Goal: Task Accomplishment & Management: Manage account settings

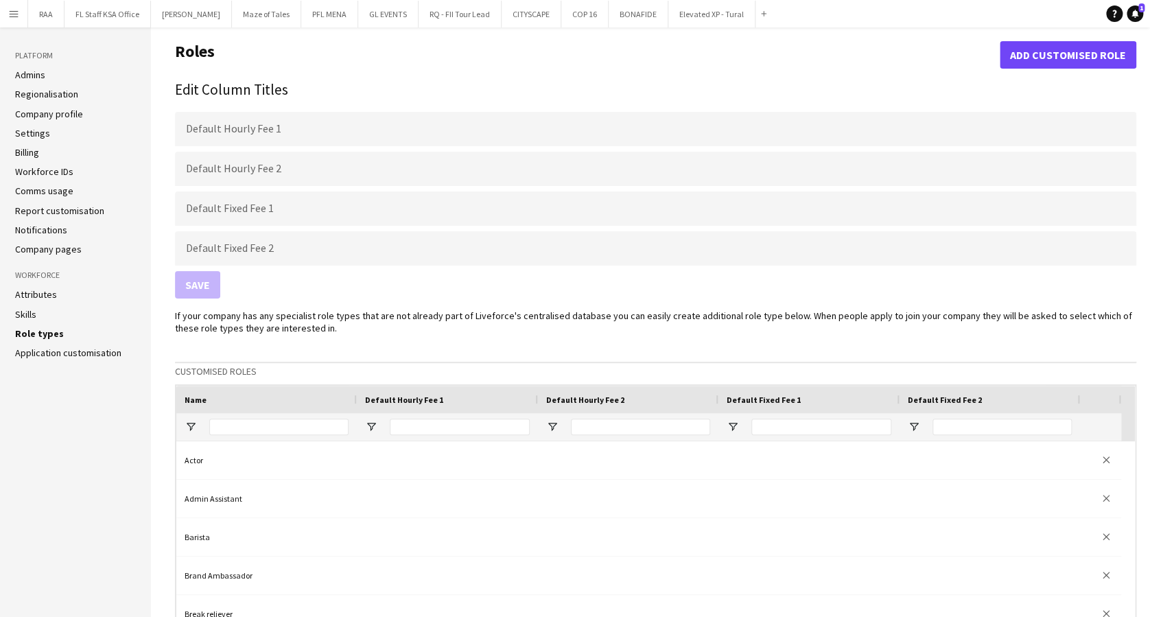
click at [10, 13] on app-icon "Menu" at bounding box center [13, 13] width 11 height 11
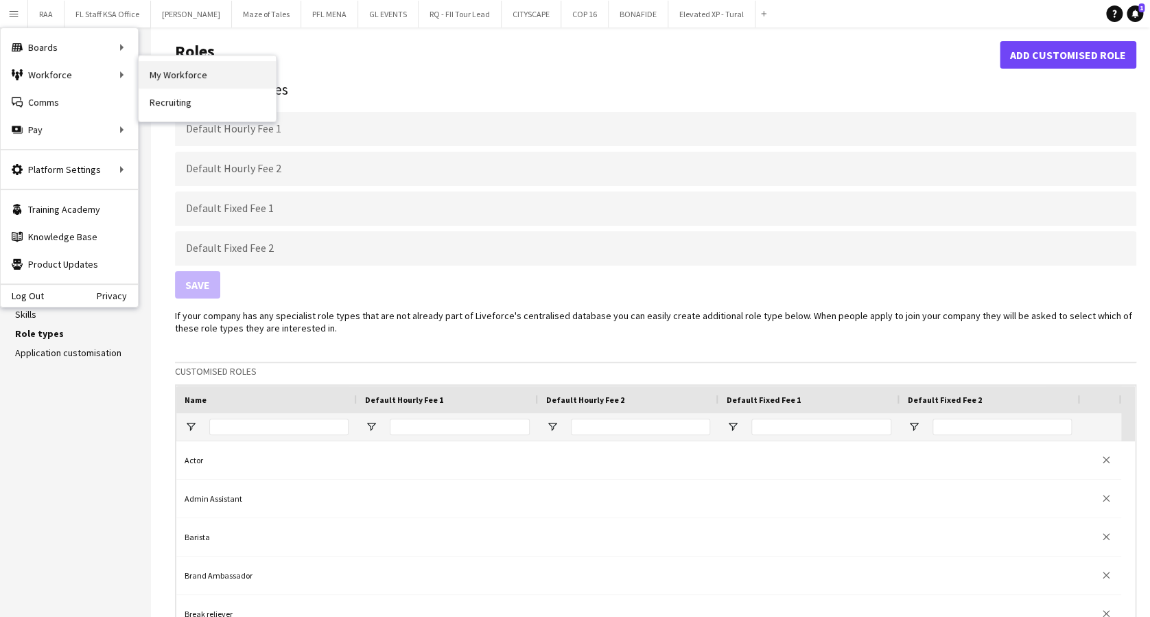
click at [148, 72] on link "My Workforce" at bounding box center [207, 74] width 137 height 27
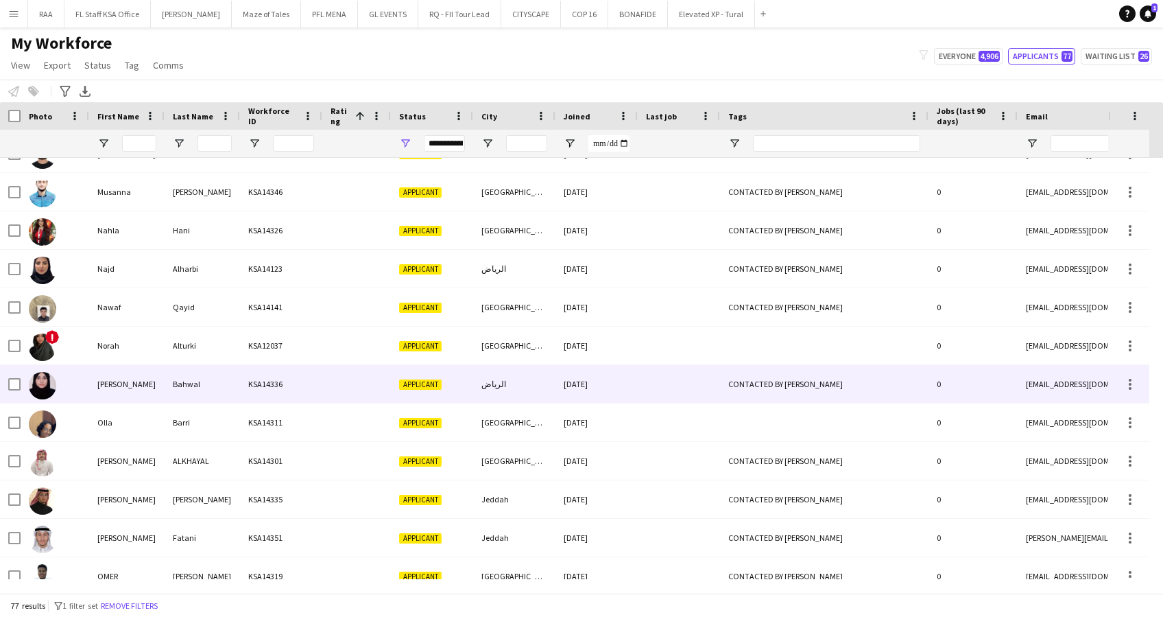
scroll to position [1767, 0]
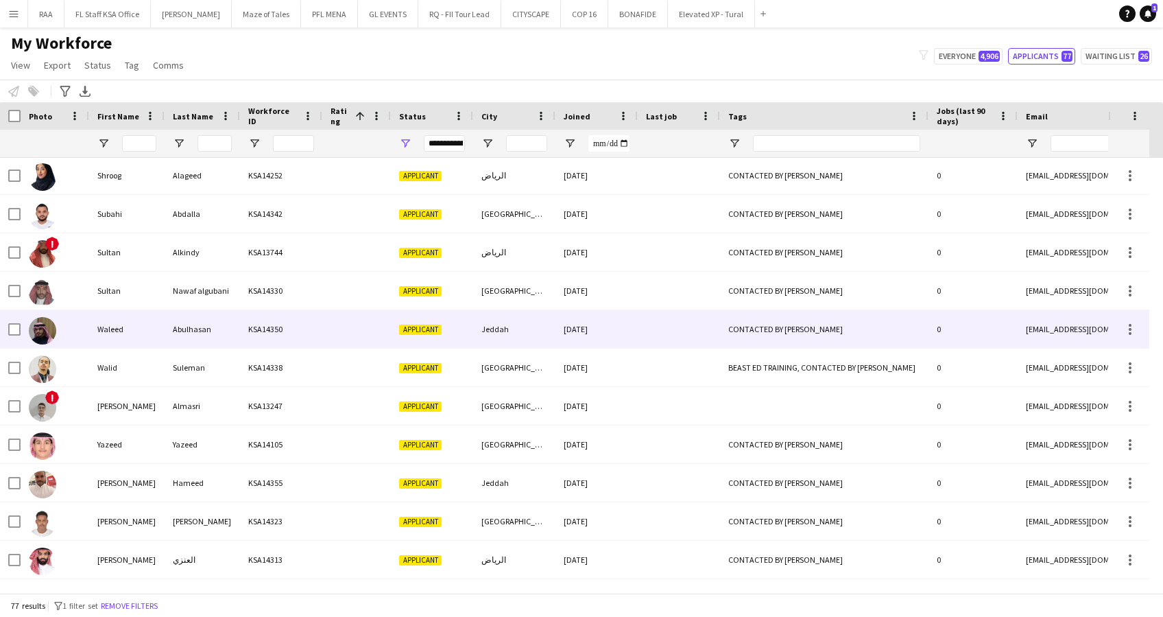
click at [466, 333] on div "Applicant" at bounding box center [432, 329] width 82 height 38
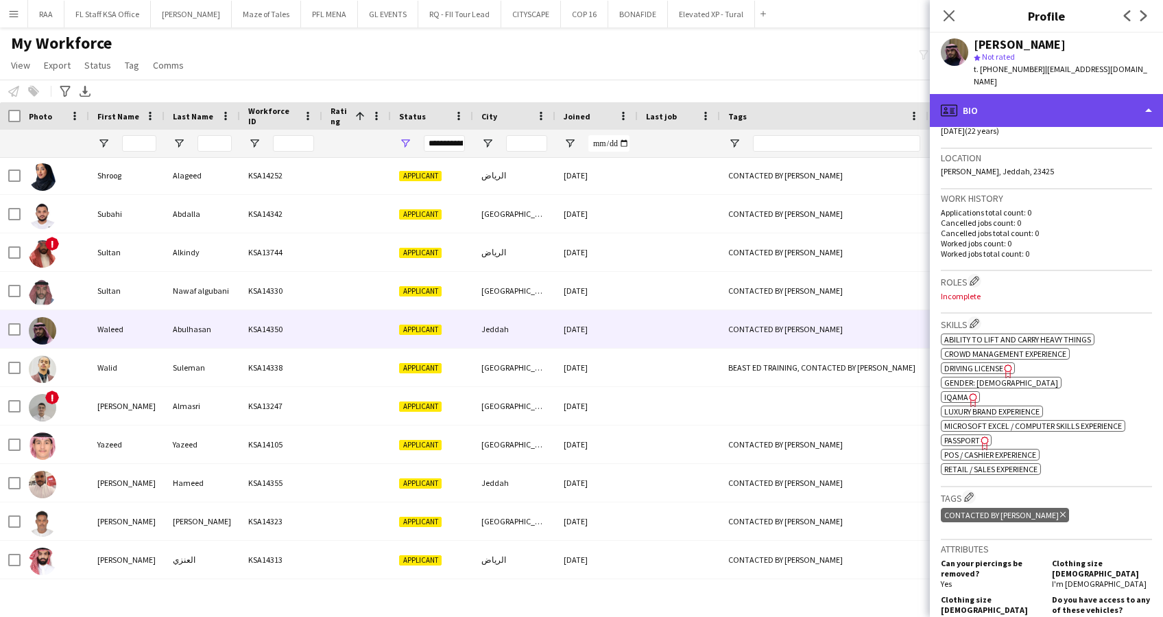
click at [1065, 94] on div "profile Bio" at bounding box center [1046, 110] width 233 height 33
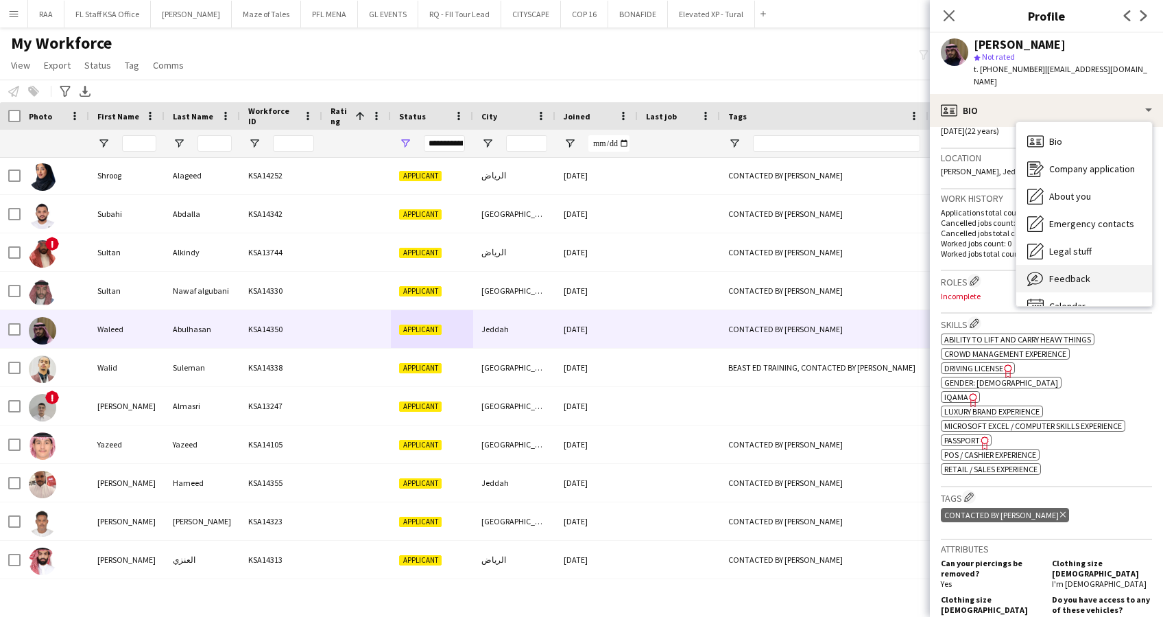
click at [1121, 276] on div "Feedback Feedback" at bounding box center [1085, 278] width 136 height 27
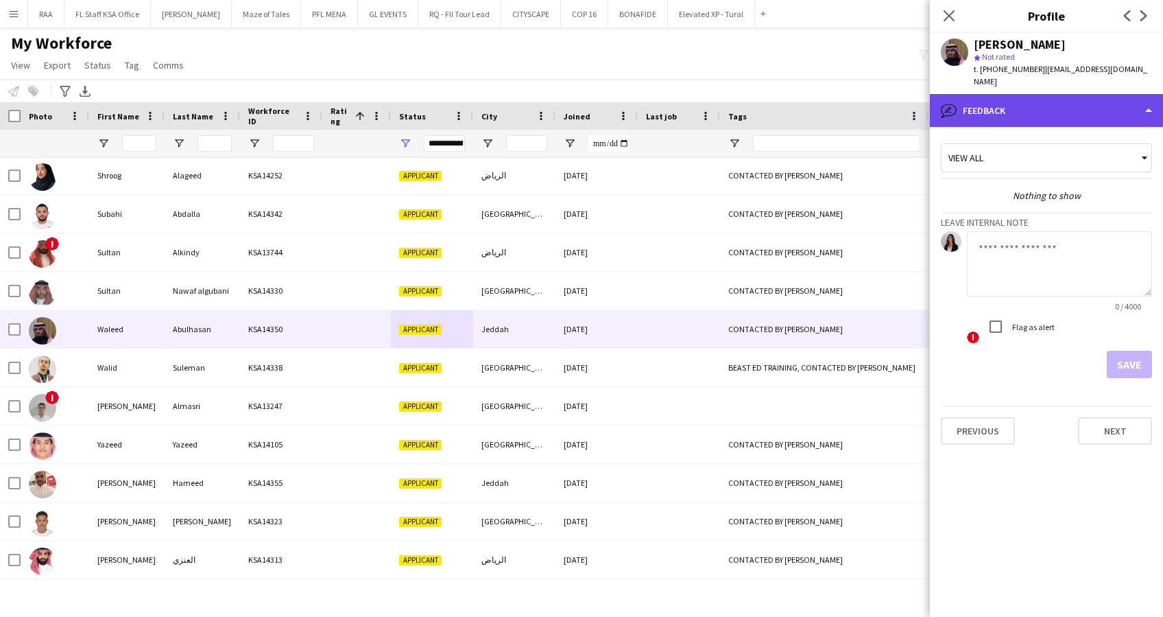
click at [1055, 94] on div "bubble-pencil Feedback" at bounding box center [1046, 110] width 233 height 33
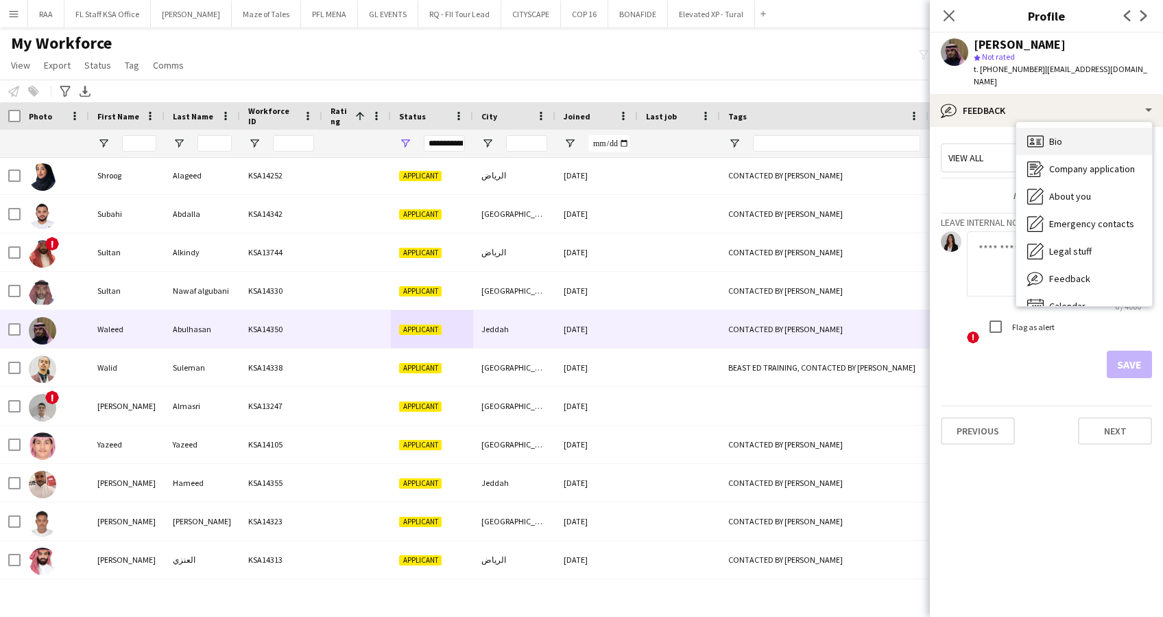
click at [1039, 133] on icon "Bio" at bounding box center [1036, 141] width 16 height 16
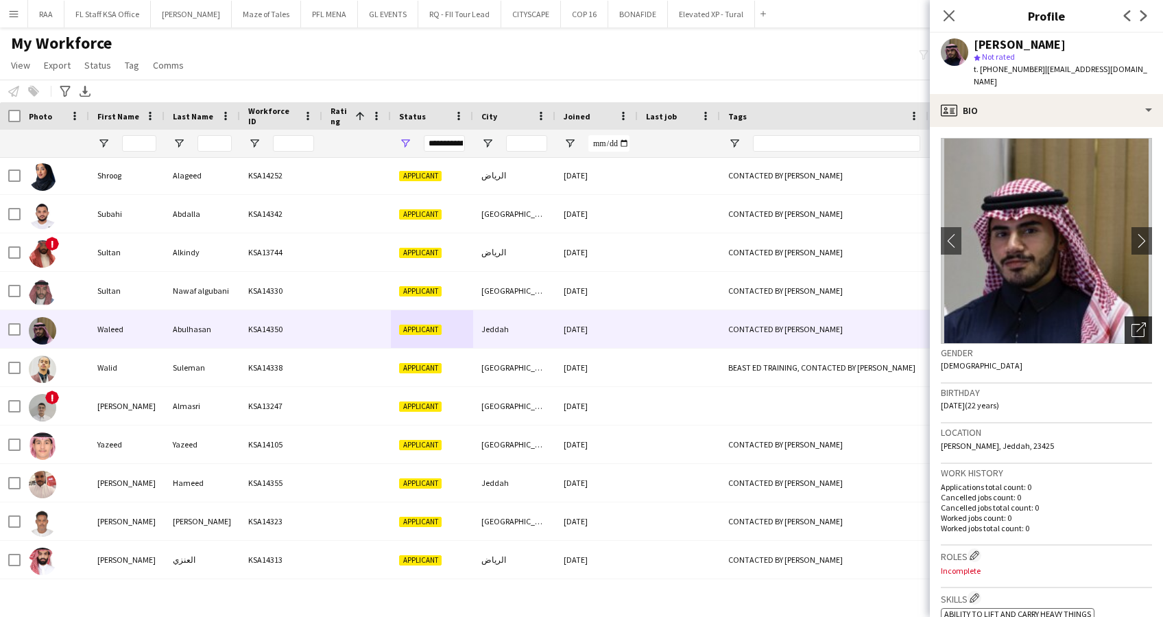
click at [1132, 322] on icon "Open photos pop-in" at bounding box center [1139, 329] width 14 height 14
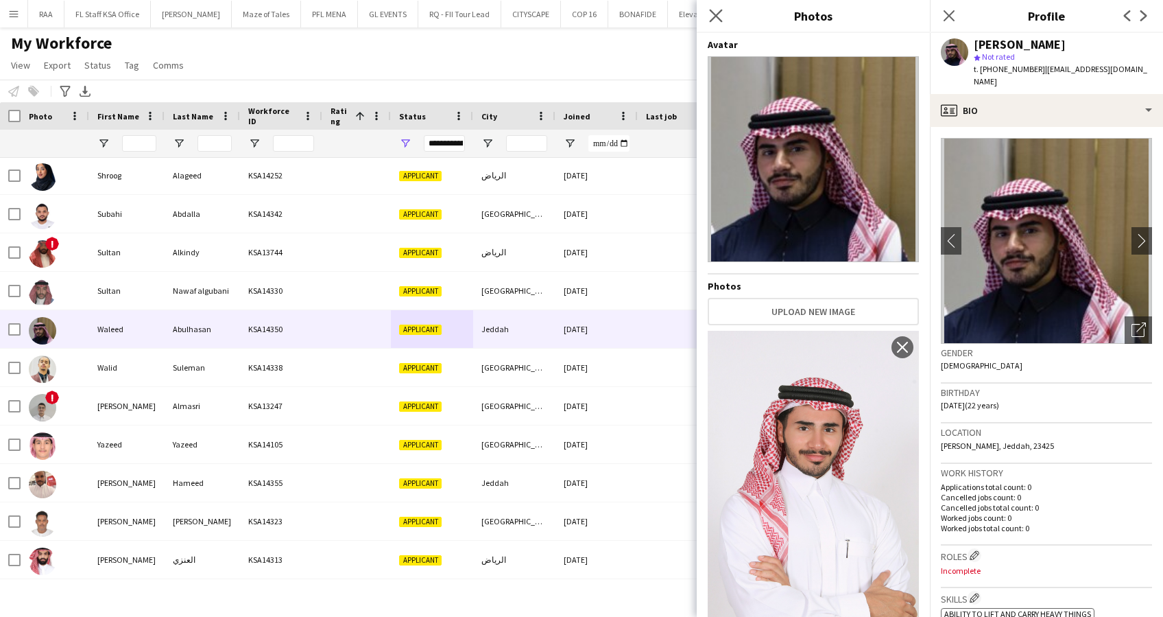
click at [722, 12] on icon "Close pop-in" at bounding box center [715, 15] width 13 height 13
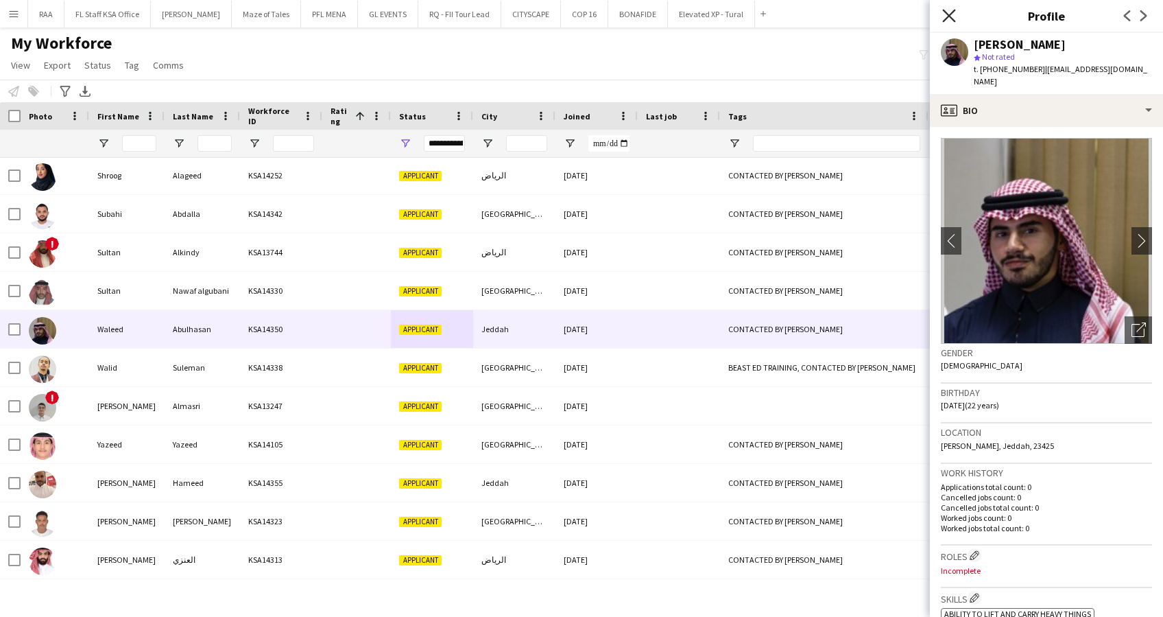
click at [947, 11] on icon "Close pop-in" at bounding box center [948, 15] width 13 height 13
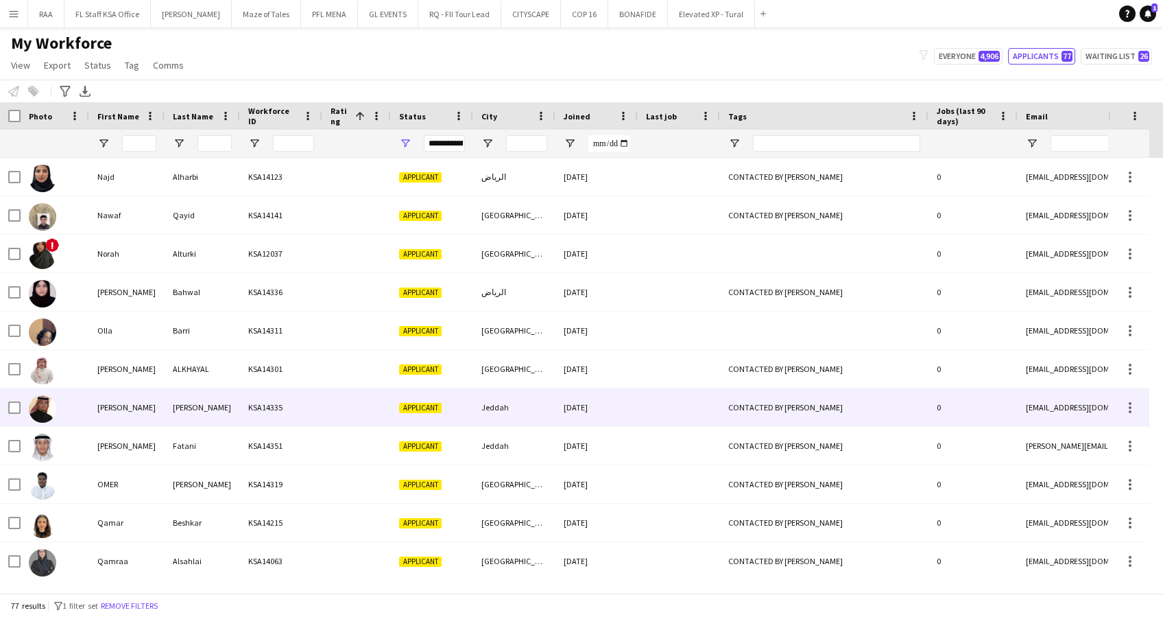
scroll to position [2118, 0]
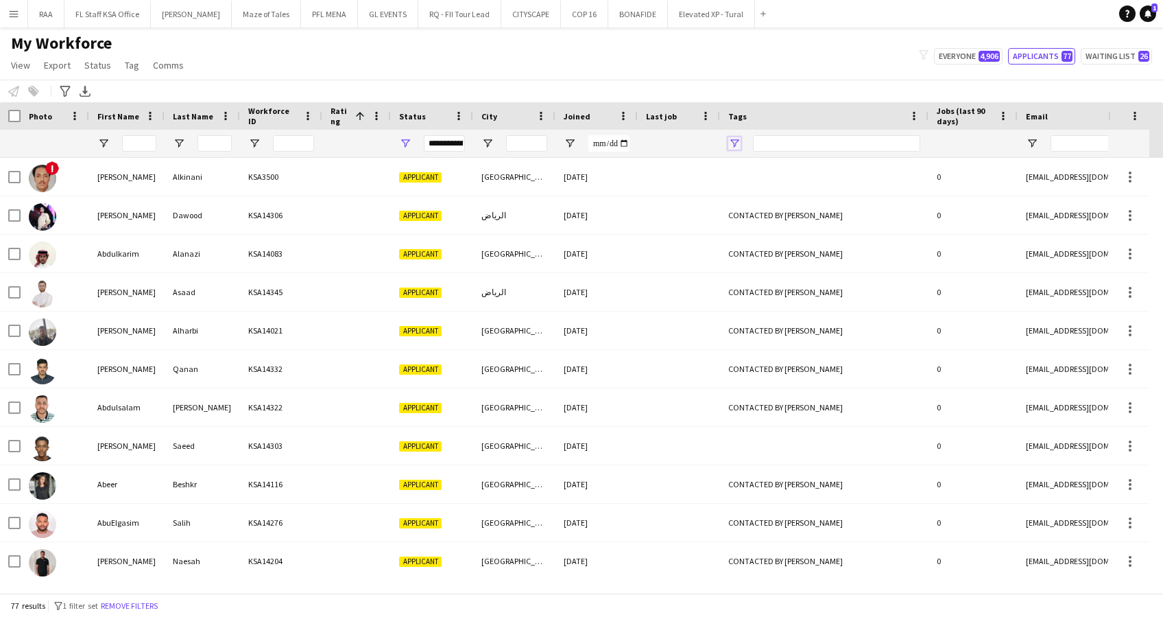
click at [731, 145] on span "Open Filter Menu" at bounding box center [734, 143] width 12 height 12
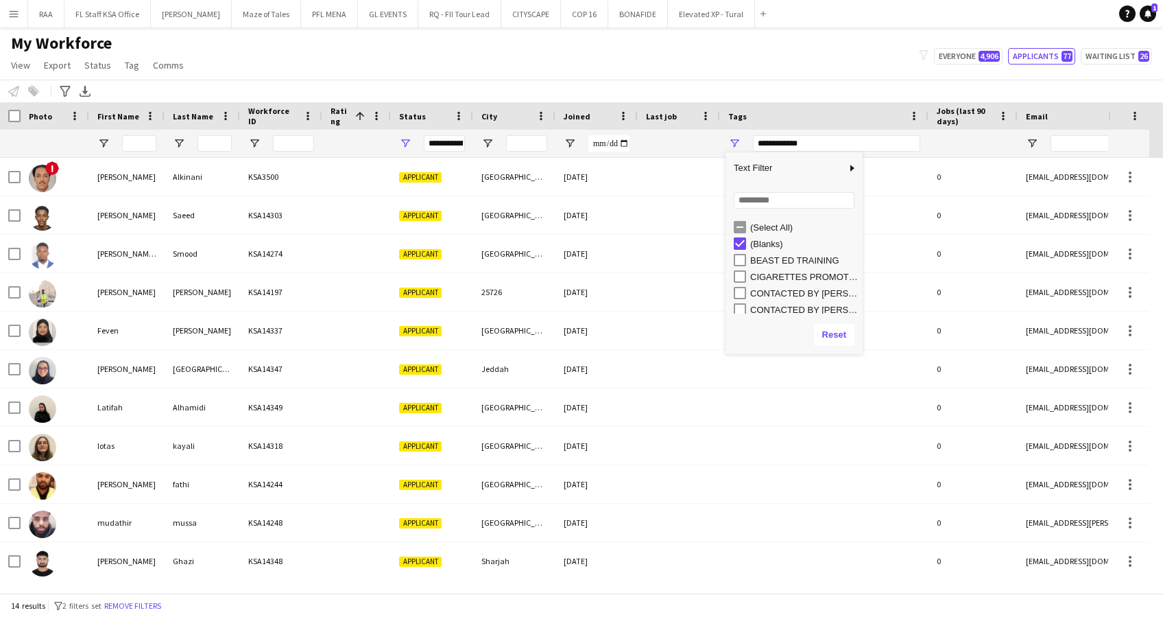
click at [779, 104] on div "Tags" at bounding box center [824, 115] width 192 height 27
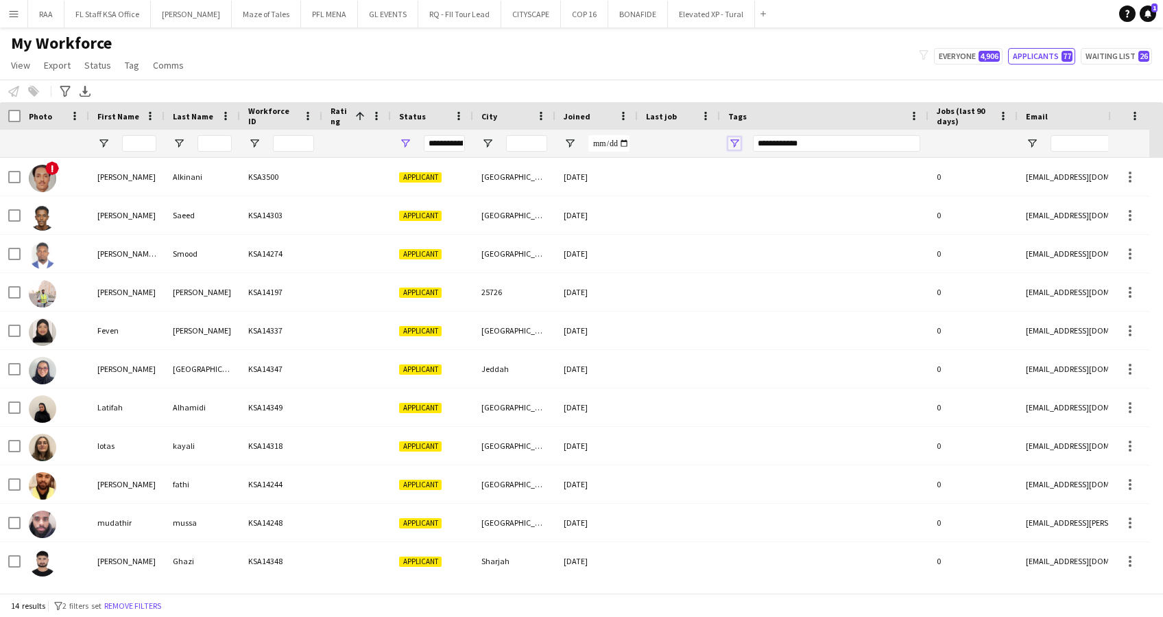
click at [728, 143] on span "Open Filter Menu" at bounding box center [734, 143] width 12 height 12
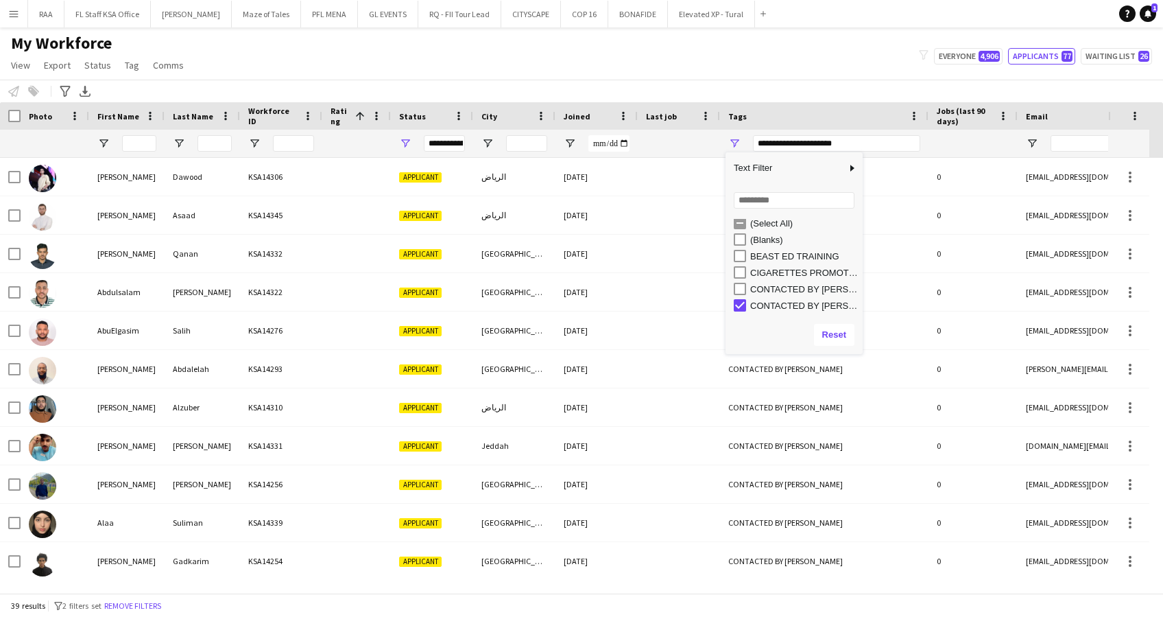
click at [723, 60] on div "My Workforce View Views Default view Basic Export View Full Name TAGS Test New …" at bounding box center [581, 56] width 1163 height 47
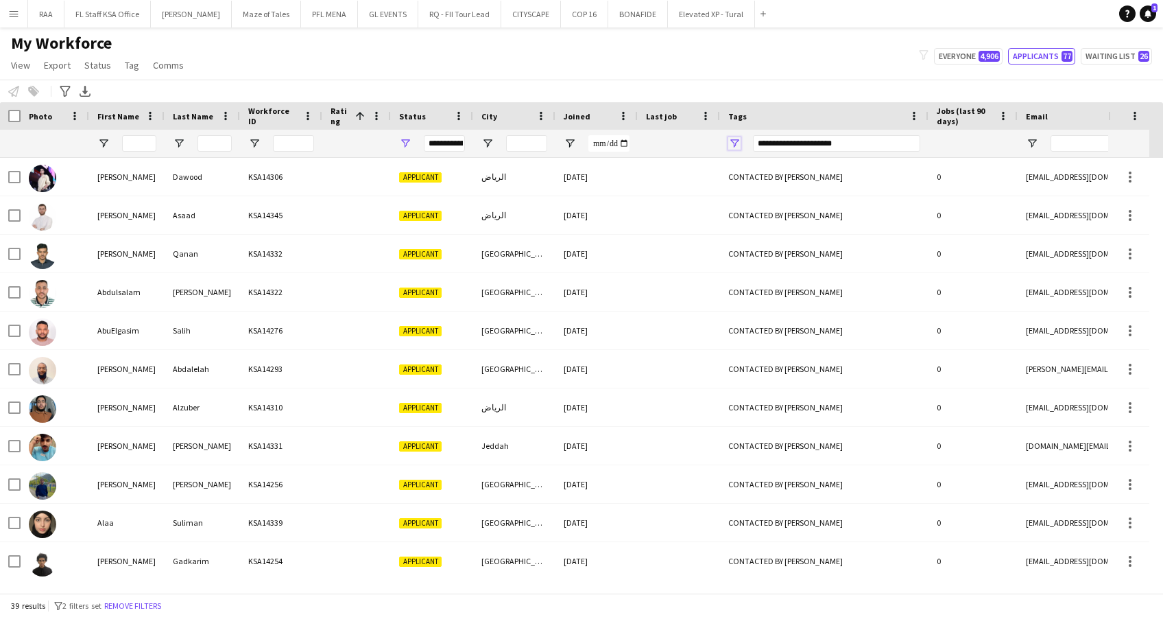
click at [731, 145] on span "Open Filter Menu" at bounding box center [734, 143] width 12 height 12
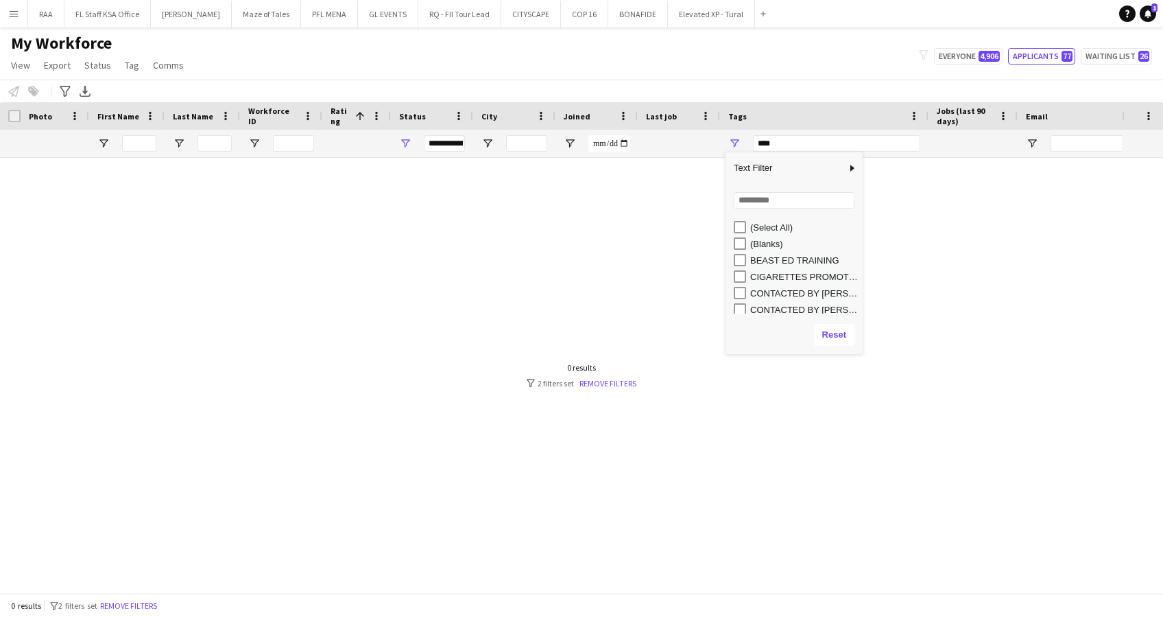
click at [640, 44] on div "My Workforce View Views Default view Basic Export View Full Name TAGS Test New …" at bounding box center [581, 56] width 1163 height 47
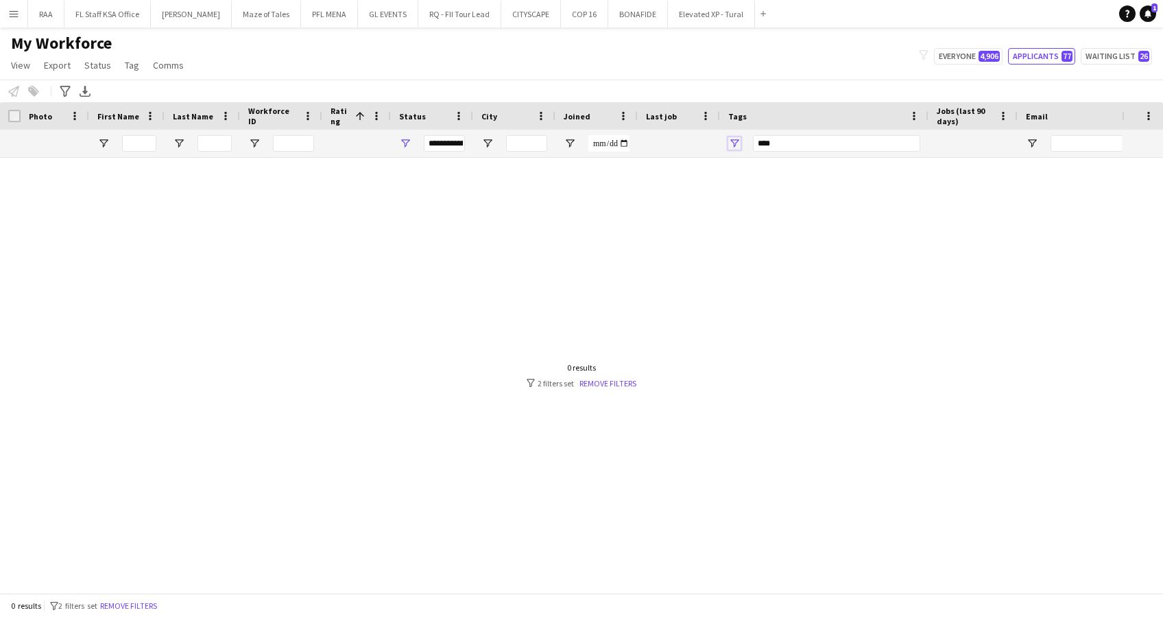
click at [735, 145] on span "Open Filter Menu" at bounding box center [734, 143] width 12 height 12
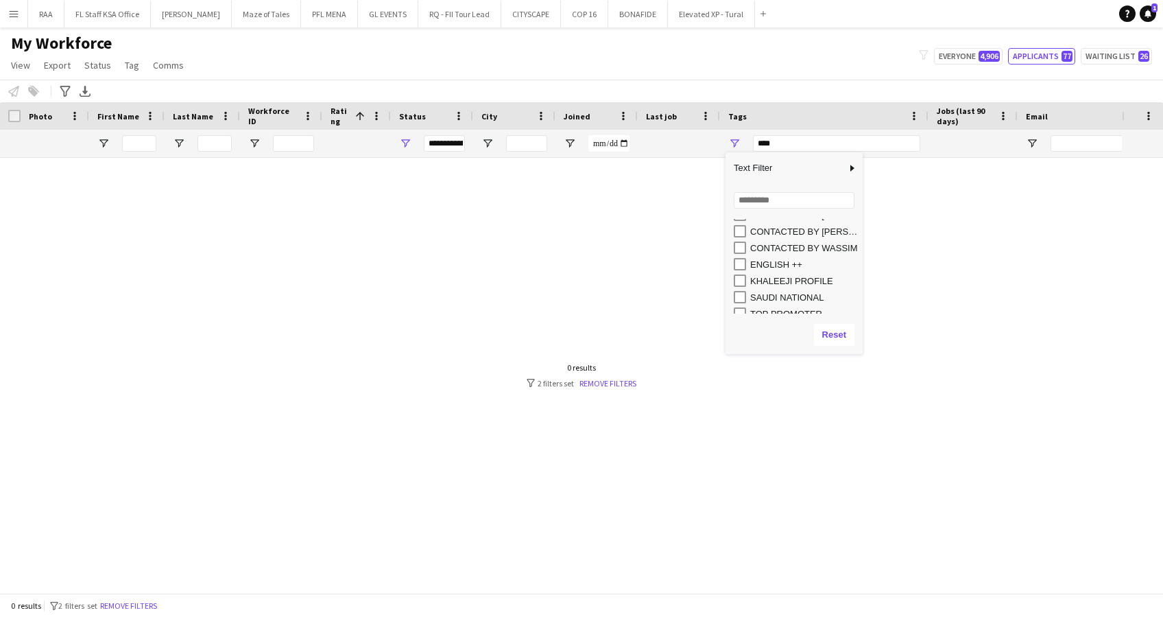
scroll to position [27, 0]
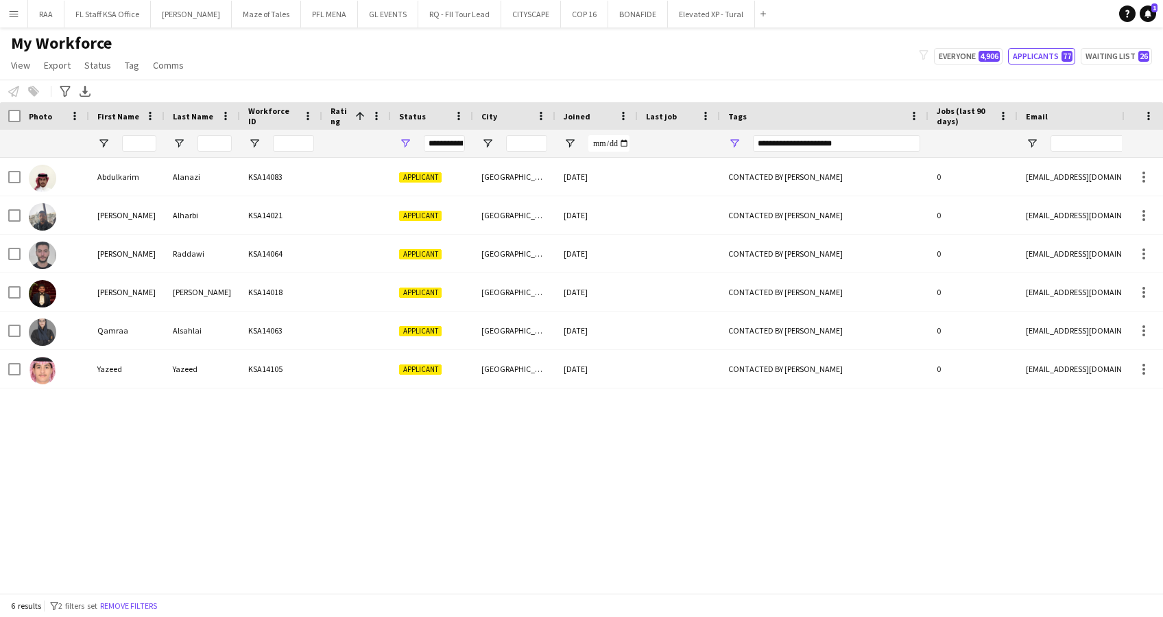
click at [686, 64] on div "My Workforce View Views Default view Basic Export View Full Name TAGS Test New …" at bounding box center [581, 56] width 1163 height 47
click at [733, 146] on span "Open Filter Menu" at bounding box center [734, 143] width 12 height 12
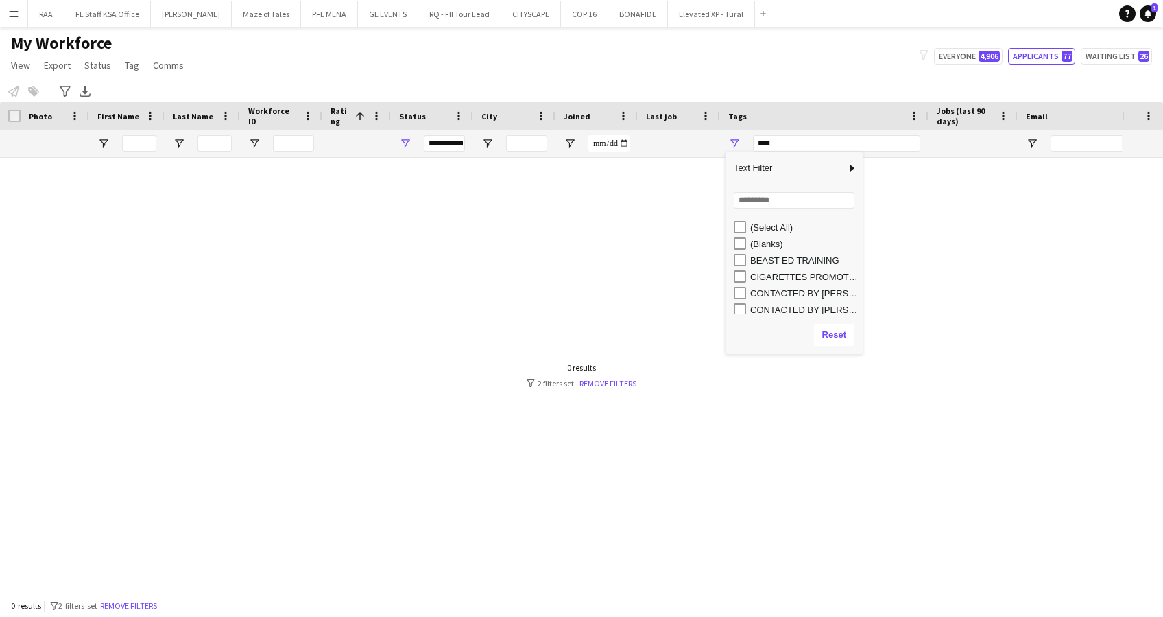
scroll to position [91, 0]
type input "**********"
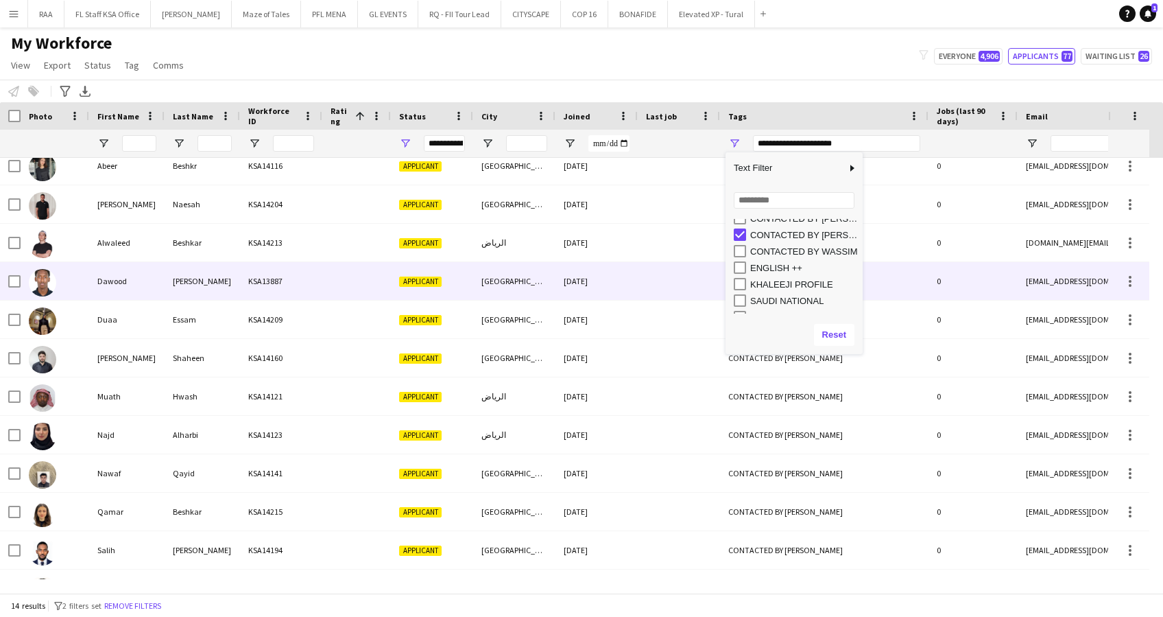
scroll to position [0, 0]
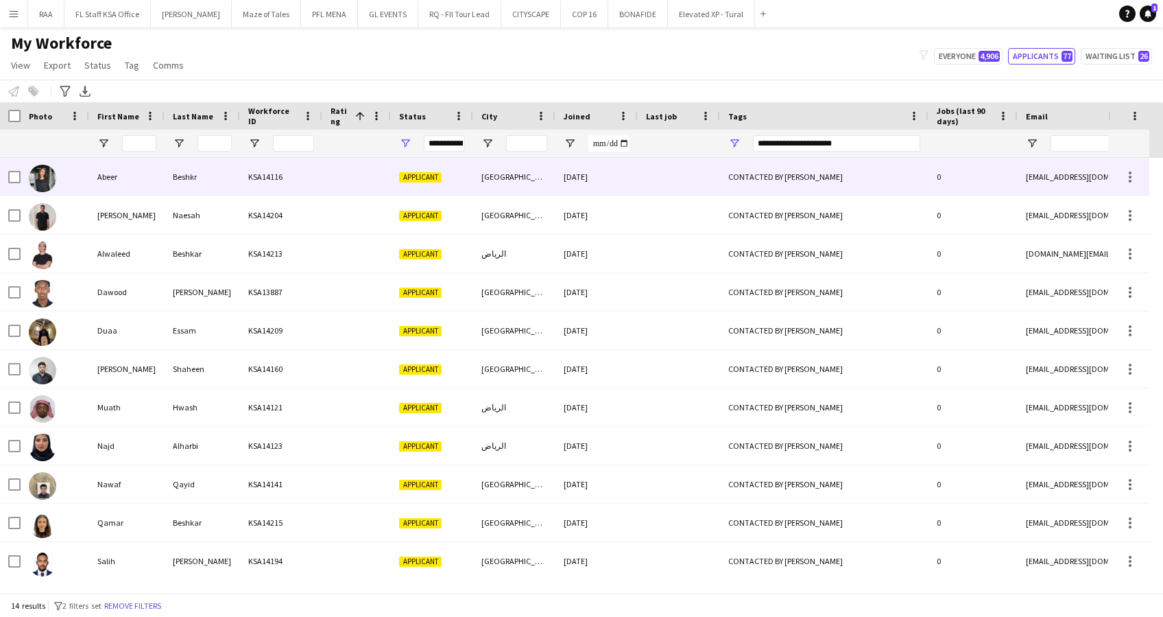
click at [531, 185] on div "[GEOGRAPHIC_DATA]" at bounding box center [514, 177] width 82 height 38
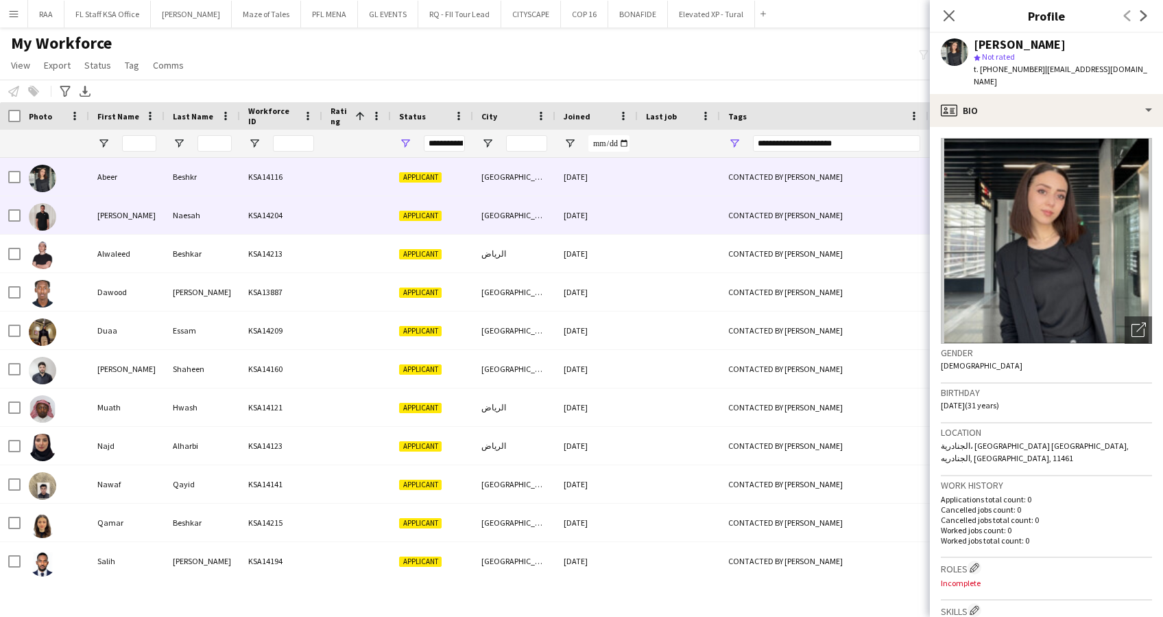
click at [302, 219] on div "KSA14204" at bounding box center [281, 215] width 82 height 38
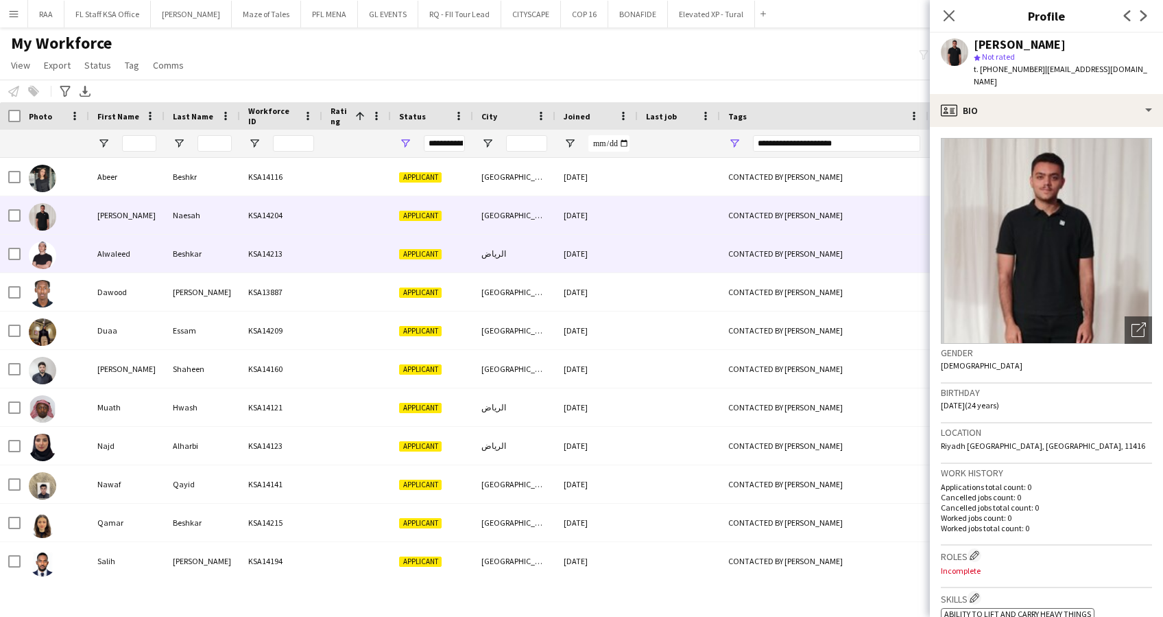
click at [252, 252] on div "KSA14213" at bounding box center [281, 254] width 82 height 38
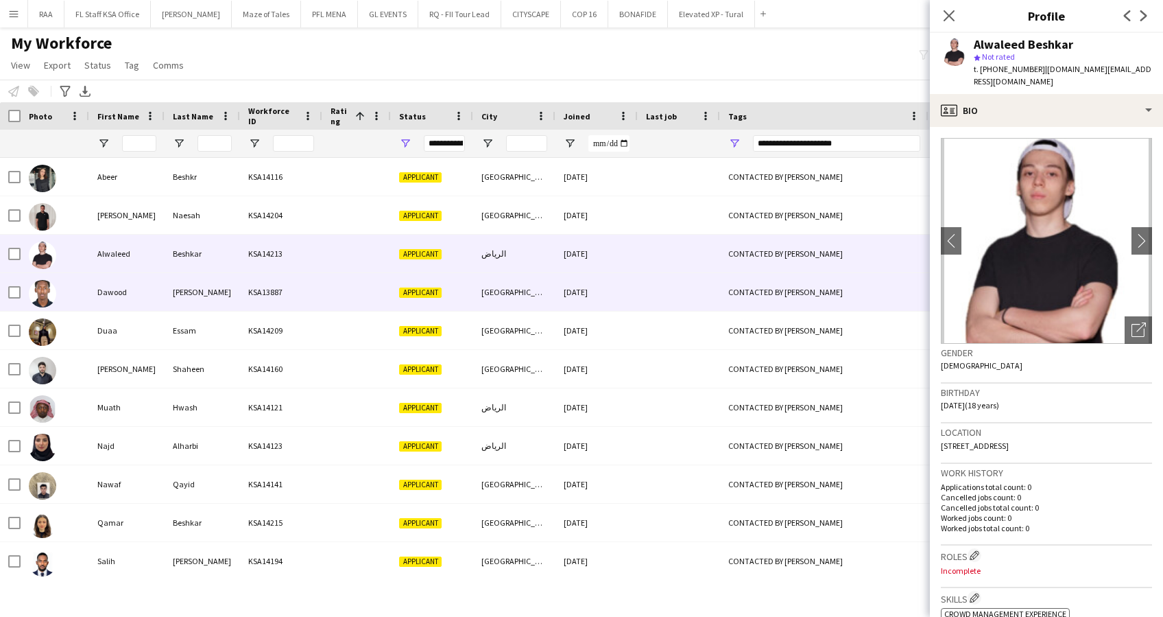
click at [248, 294] on div "KSA13887" at bounding box center [281, 292] width 82 height 38
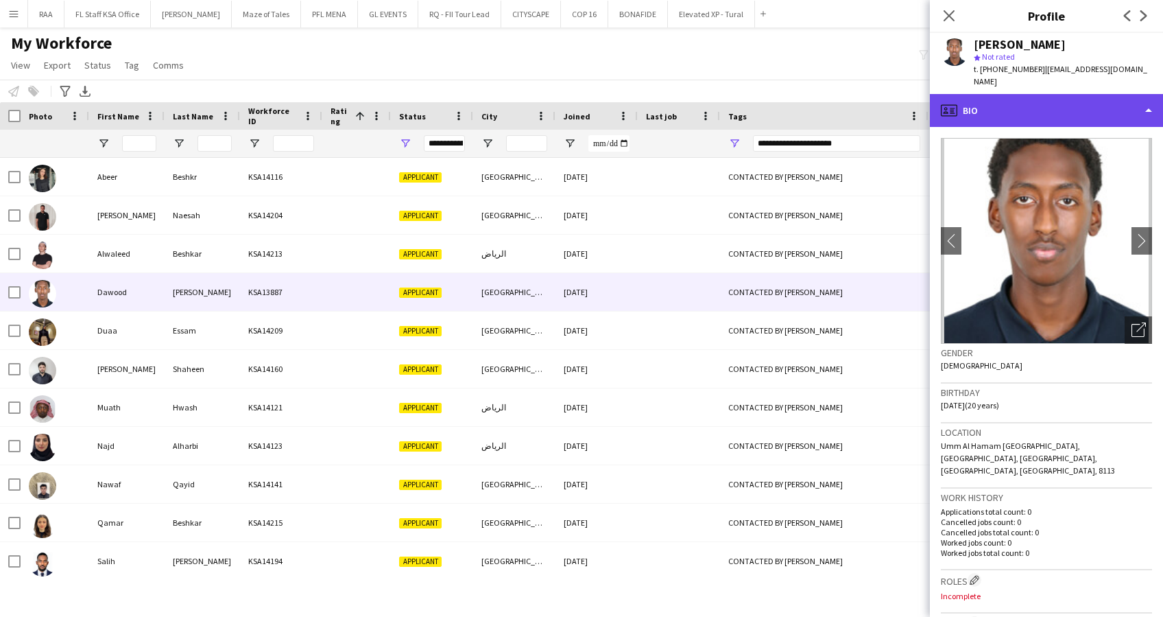
click at [1059, 98] on div "profile Bio" at bounding box center [1046, 110] width 233 height 33
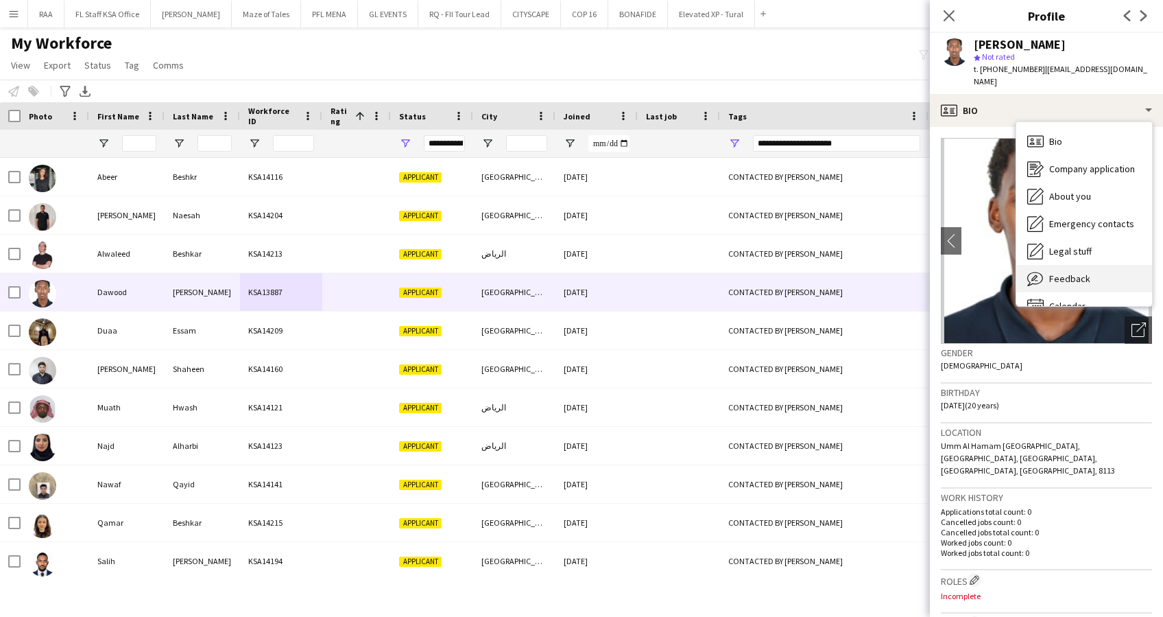
click at [1091, 265] on div "Feedback Feedback" at bounding box center [1085, 278] width 136 height 27
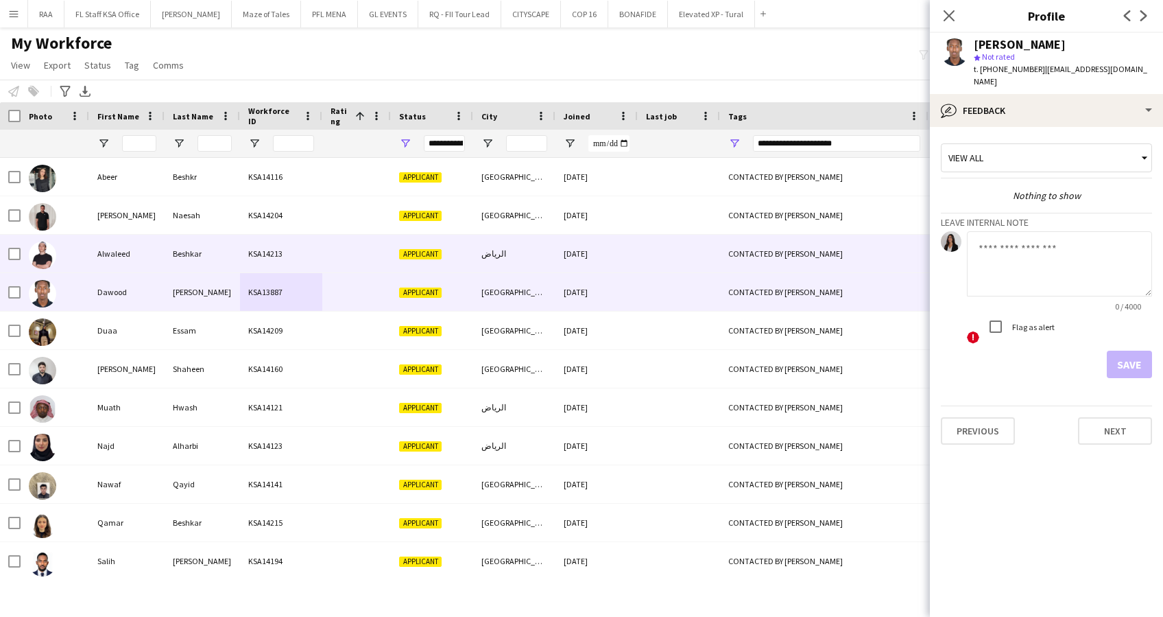
click at [330, 258] on div at bounding box center [356, 254] width 69 height 38
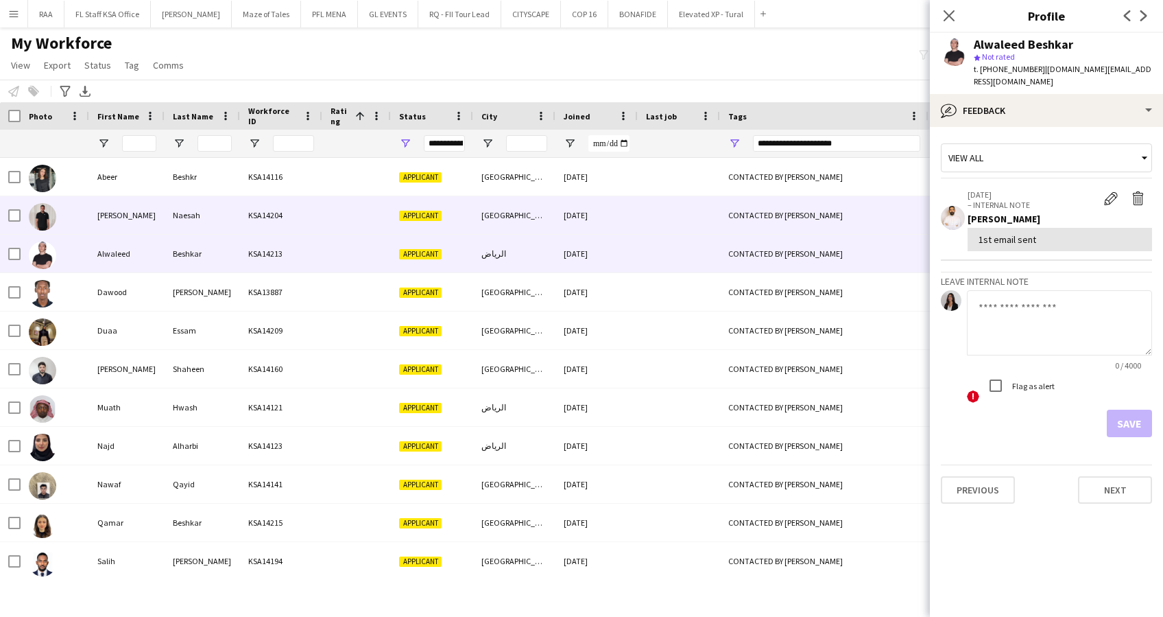
click at [329, 226] on div at bounding box center [356, 215] width 69 height 38
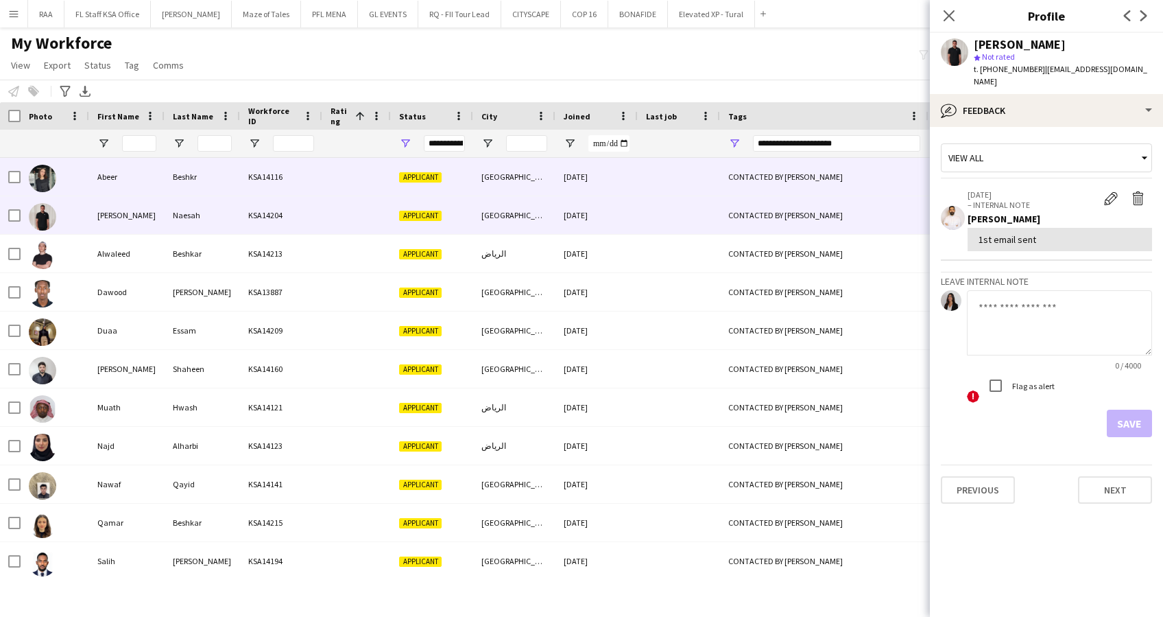
click at [328, 186] on div at bounding box center [356, 177] width 69 height 38
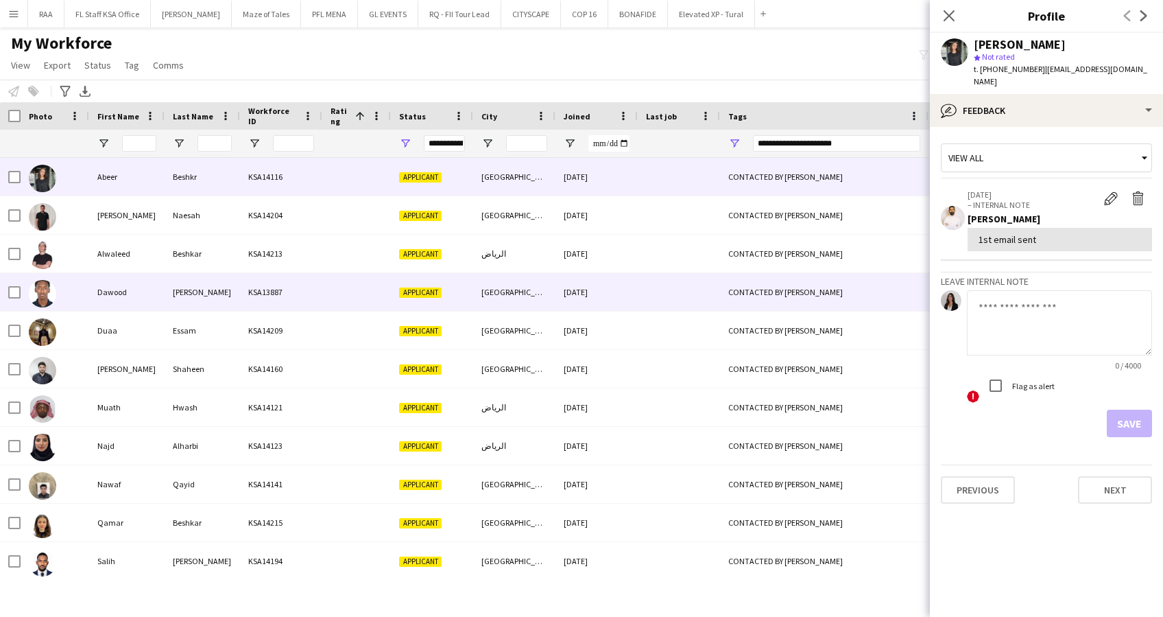
click at [314, 296] on div "KSA13887" at bounding box center [281, 292] width 82 height 38
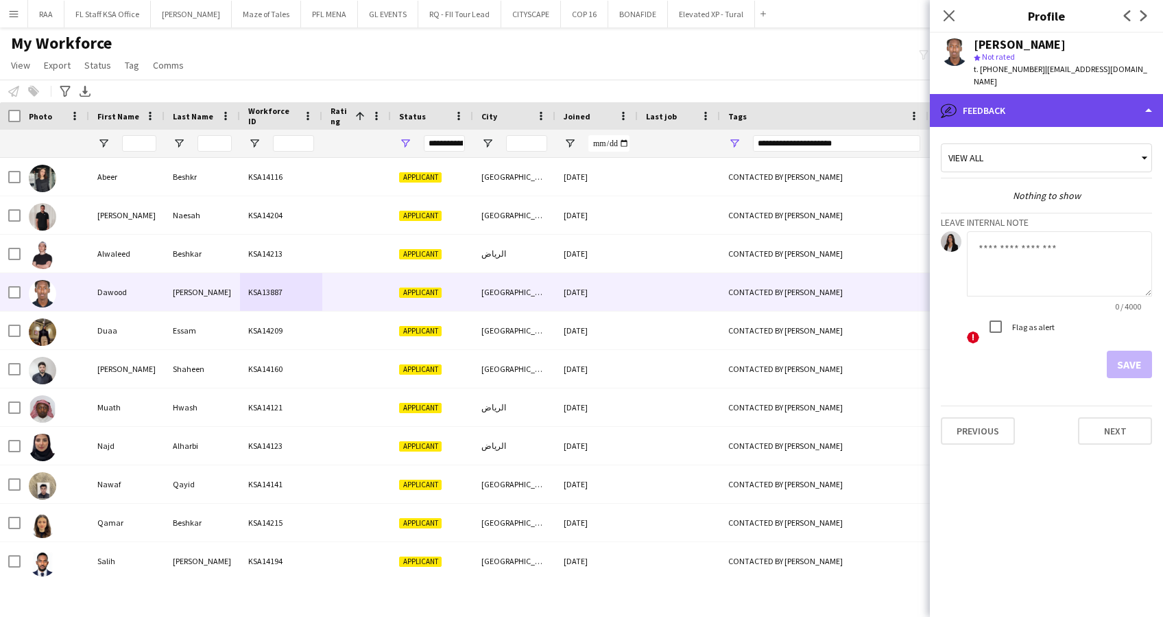
click at [1048, 99] on div "bubble-pencil Feedback" at bounding box center [1046, 110] width 233 height 33
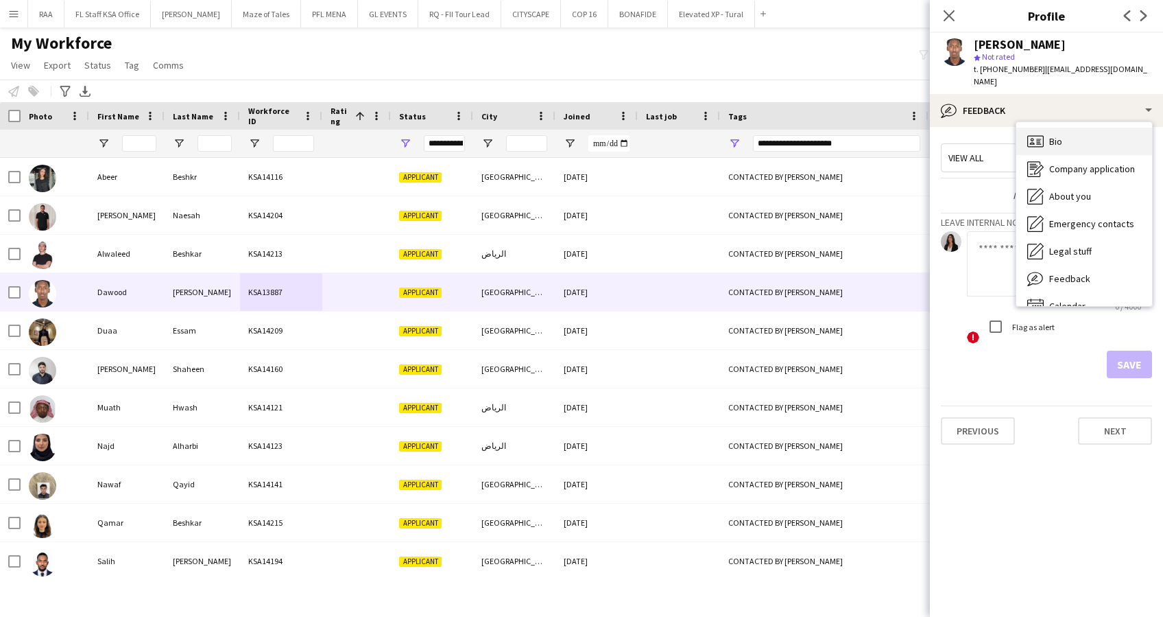
click at [1039, 133] on icon "Bio" at bounding box center [1036, 141] width 16 height 16
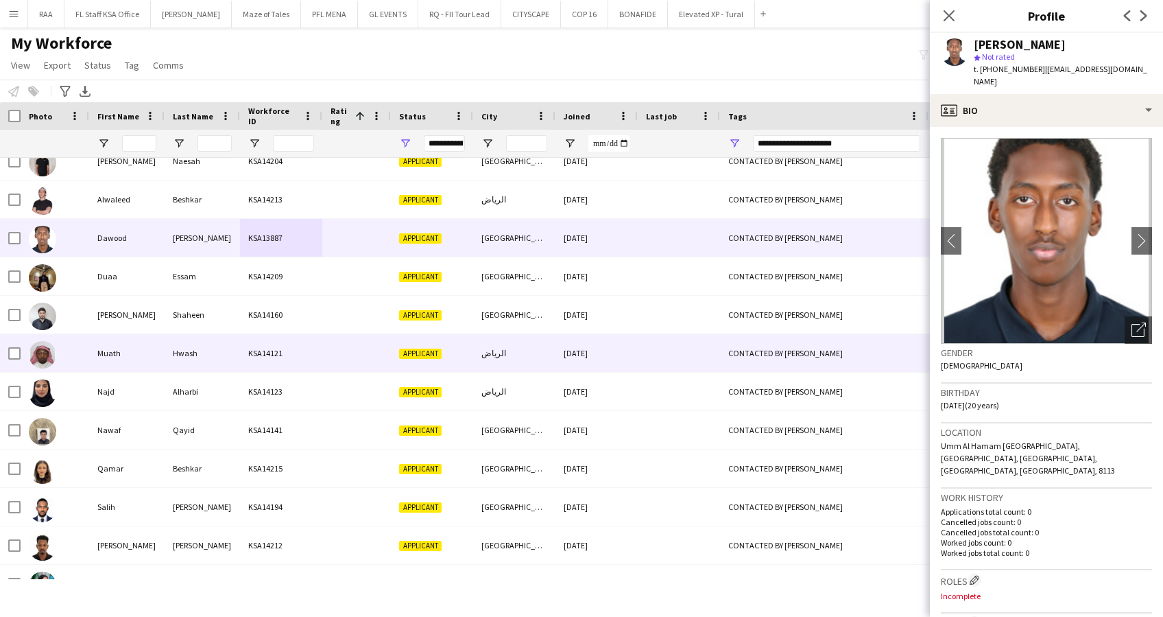
scroll to position [91, 0]
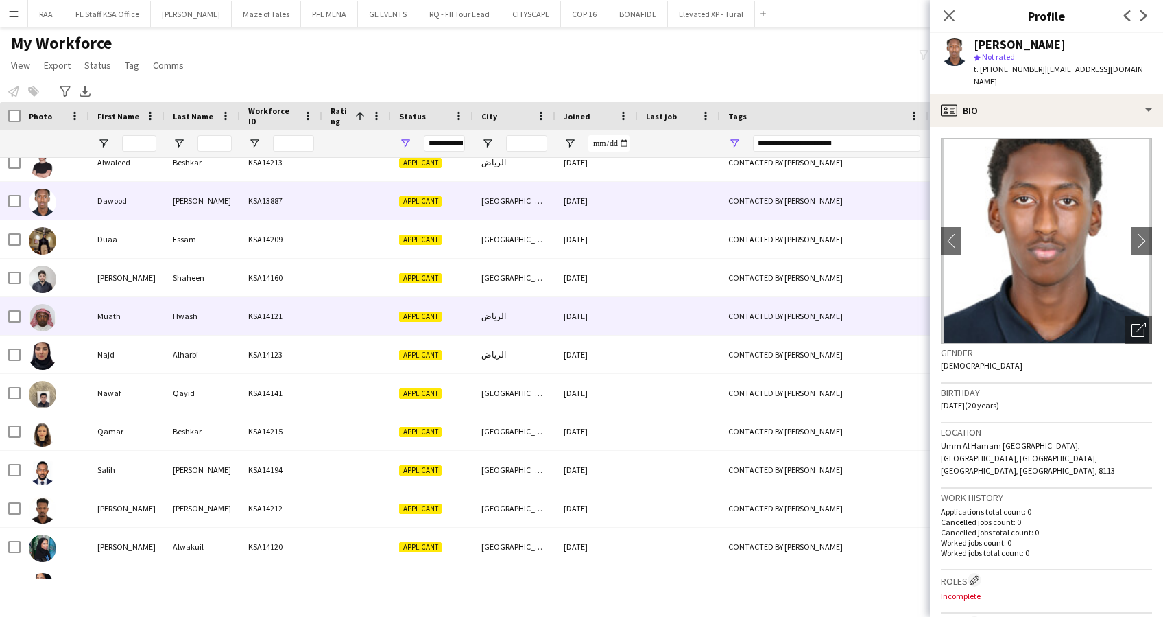
click at [195, 320] on div "Hwash" at bounding box center [202, 316] width 75 height 38
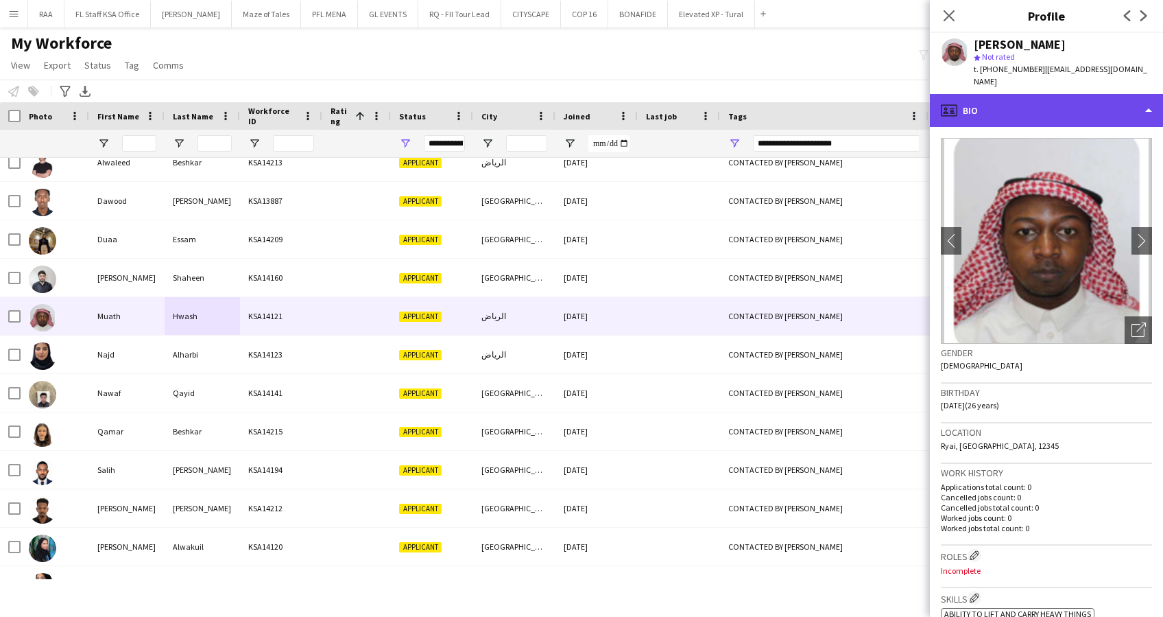
click at [1054, 102] on div "profile Bio" at bounding box center [1046, 110] width 233 height 33
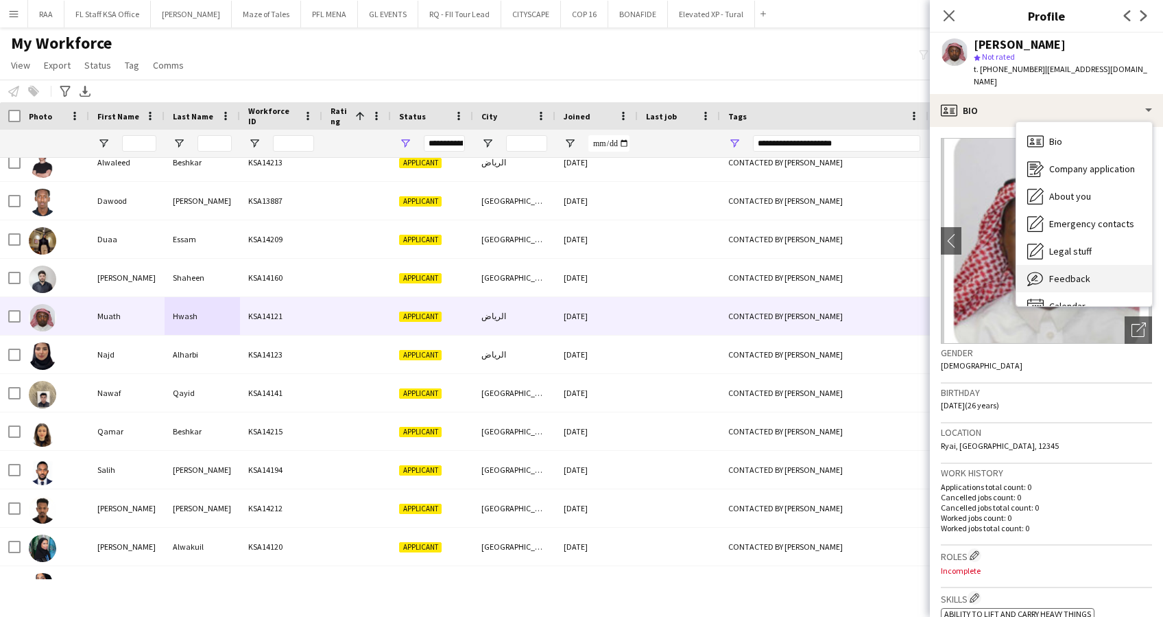
click at [1089, 266] on div "Feedback Feedback" at bounding box center [1085, 278] width 136 height 27
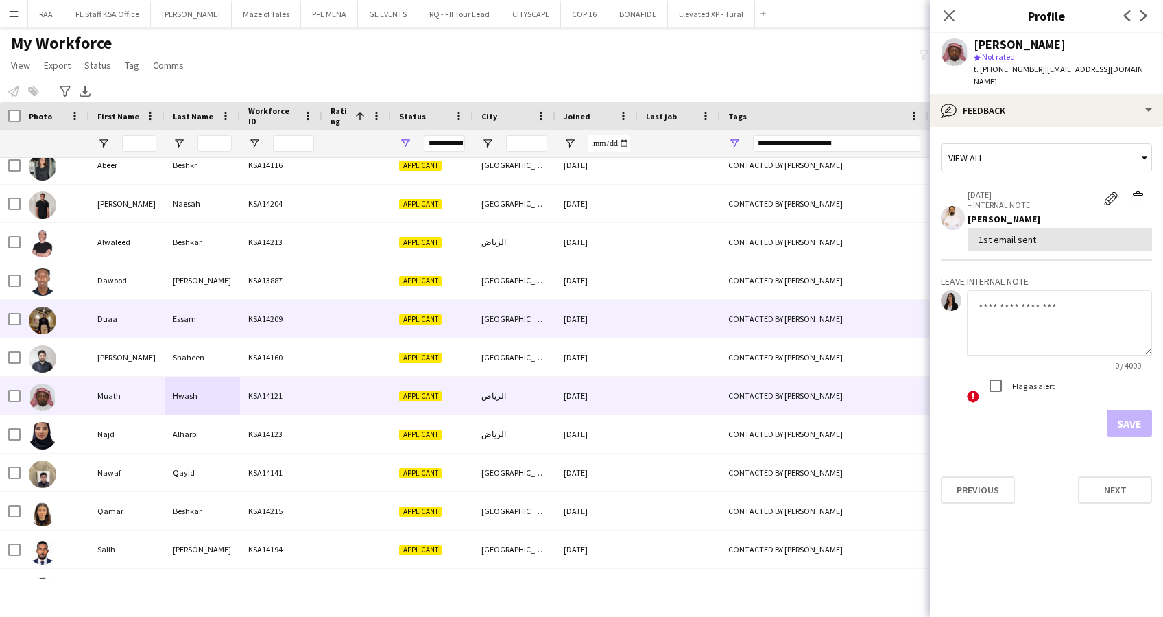
scroll to position [0, 0]
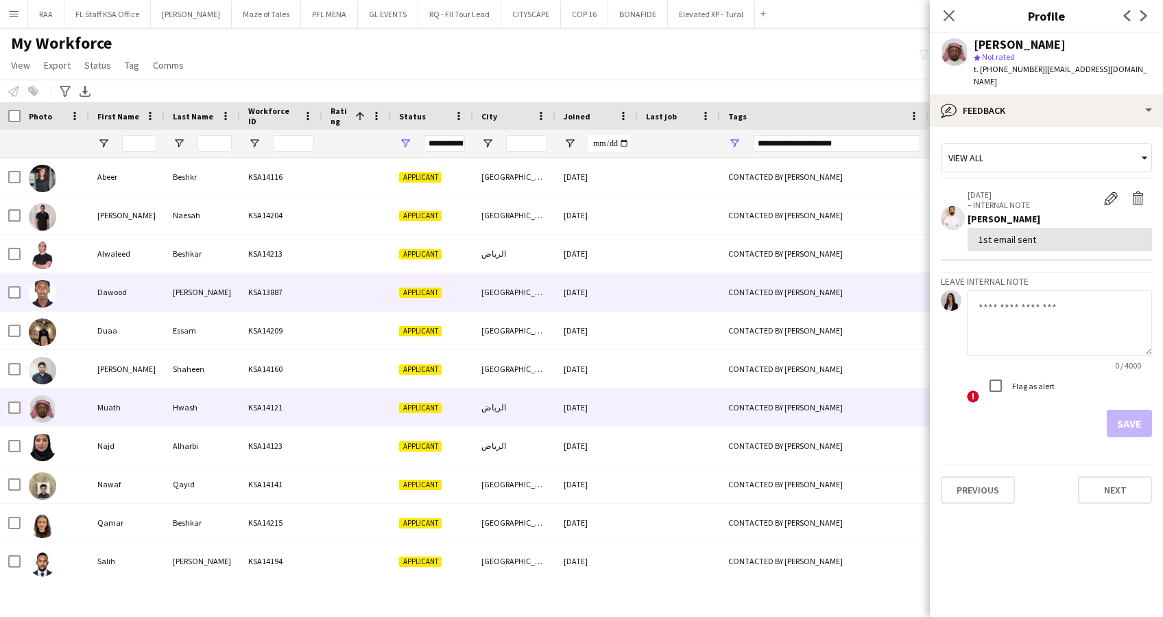
click at [192, 292] on div "[PERSON_NAME]" at bounding box center [202, 292] width 75 height 38
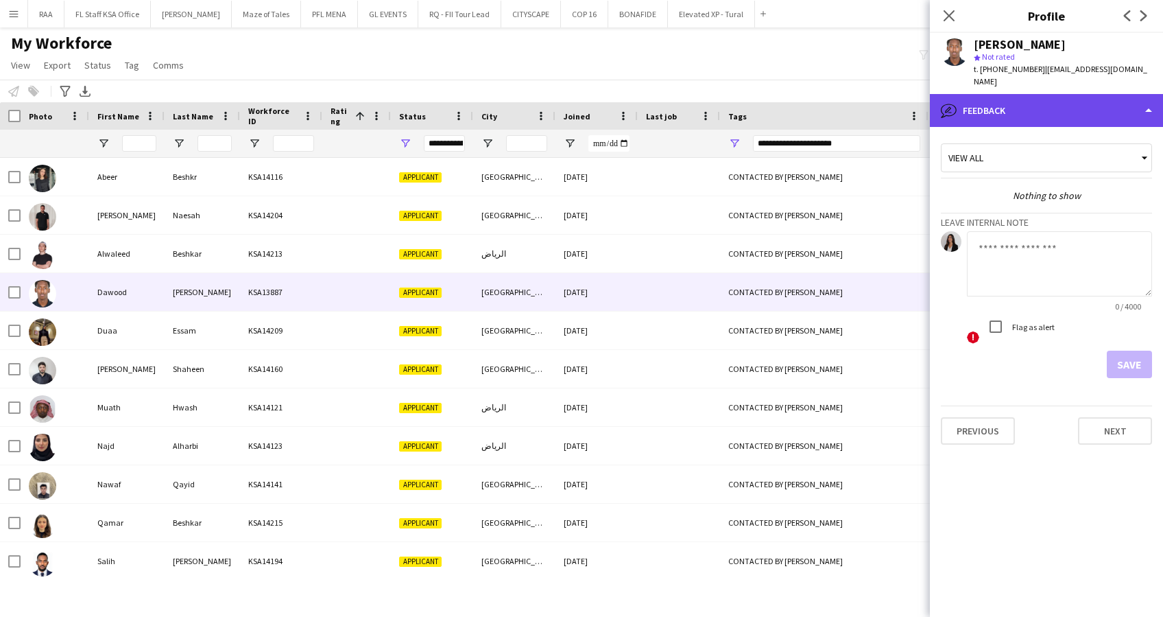
click at [1119, 94] on div "bubble-pencil Feedback" at bounding box center [1046, 110] width 233 height 33
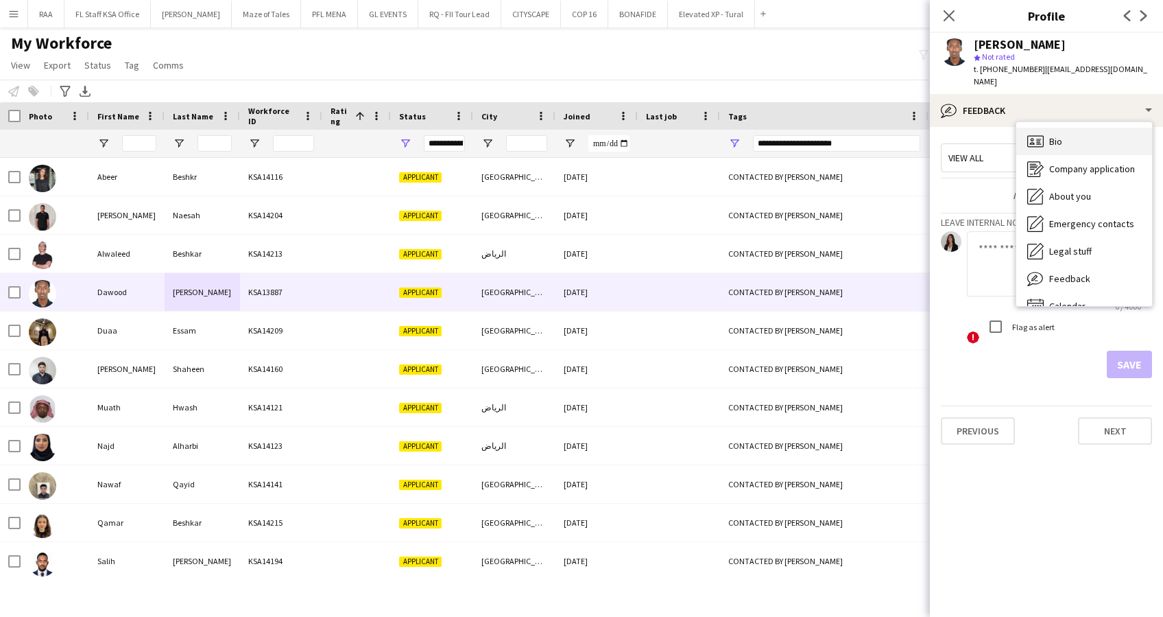
click at [1087, 133] on div "Bio Bio" at bounding box center [1085, 141] width 136 height 27
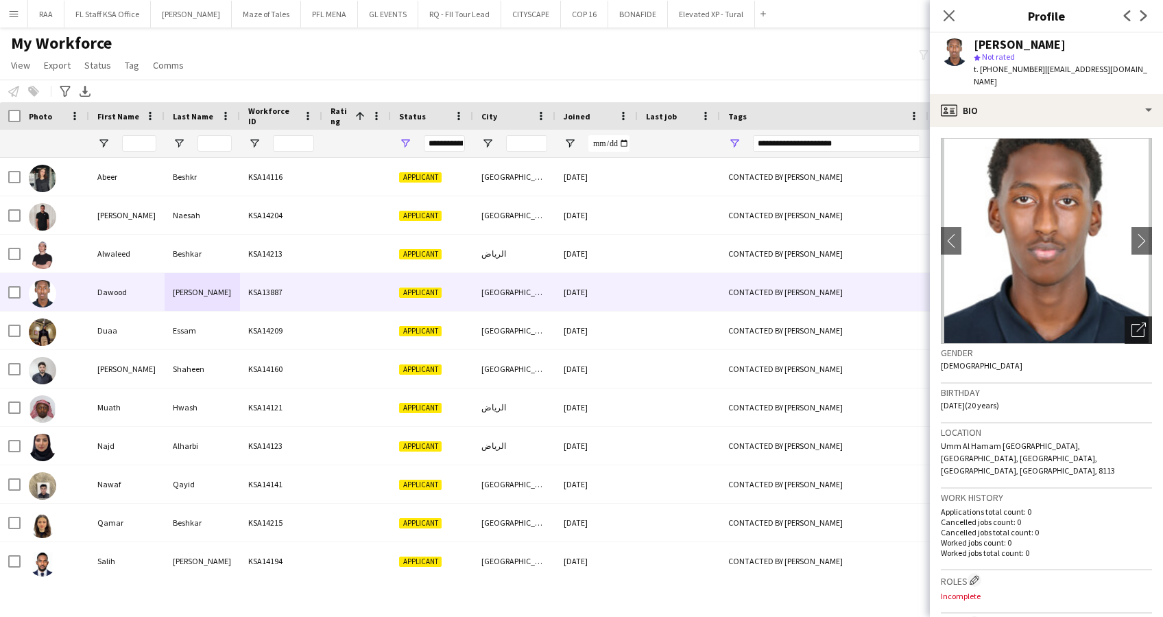
click at [1125, 316] on div "Open photos pop-in" at bounding box center [1138, 329] width 27 height 27
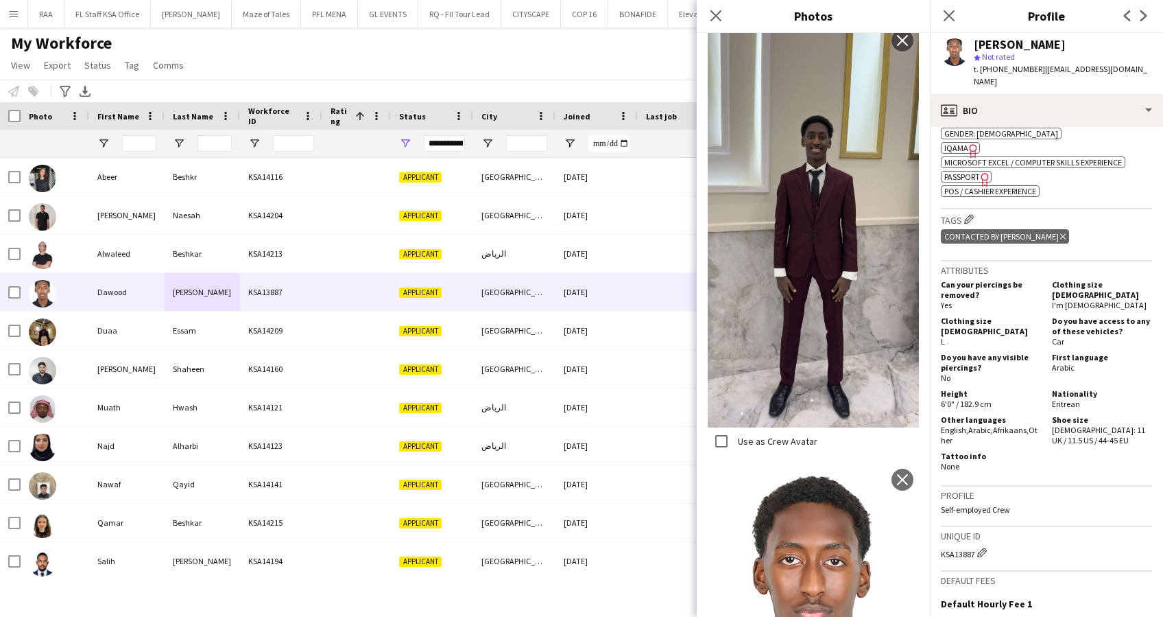
scroll to position [1596, 0]
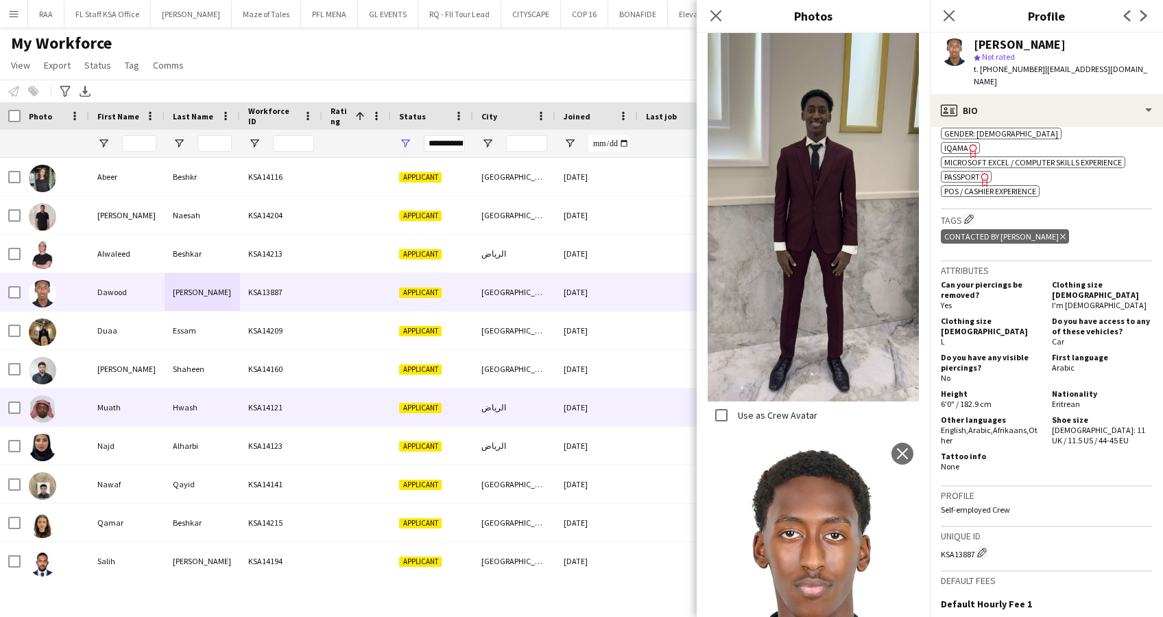
click at [258, 412] on div "KSA14121" at bounding box center [281, 407] width 82 height 38
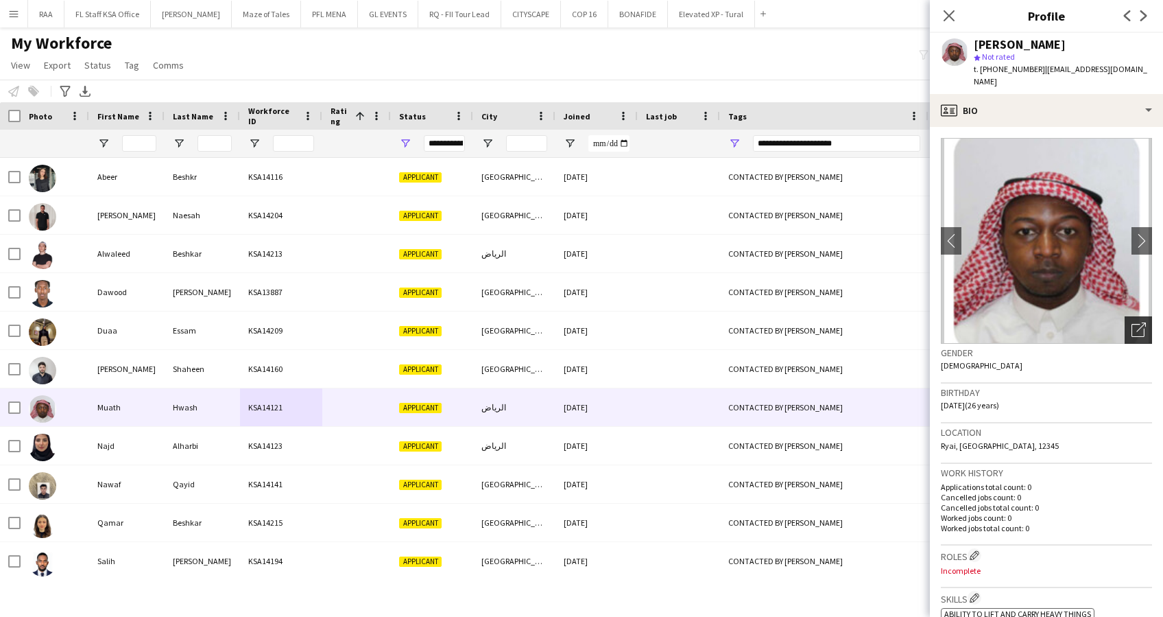
click at [1132, 316] on div "Open photos pop-in" at bounding box center [1138, 329] width 27 height 27
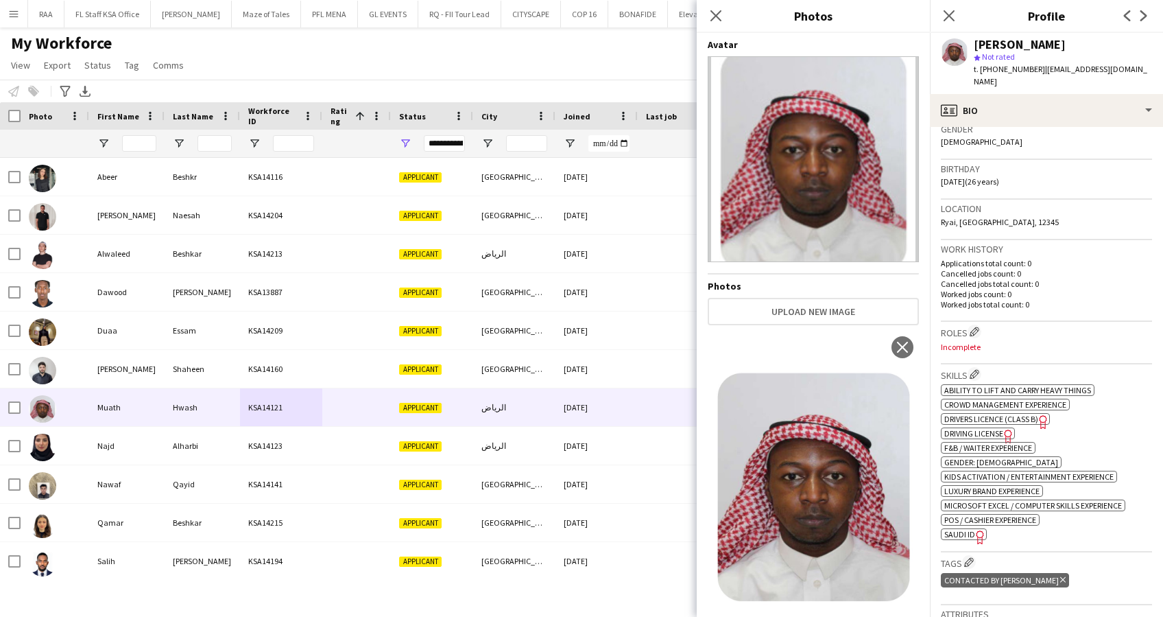
scroll to position [366, 0]
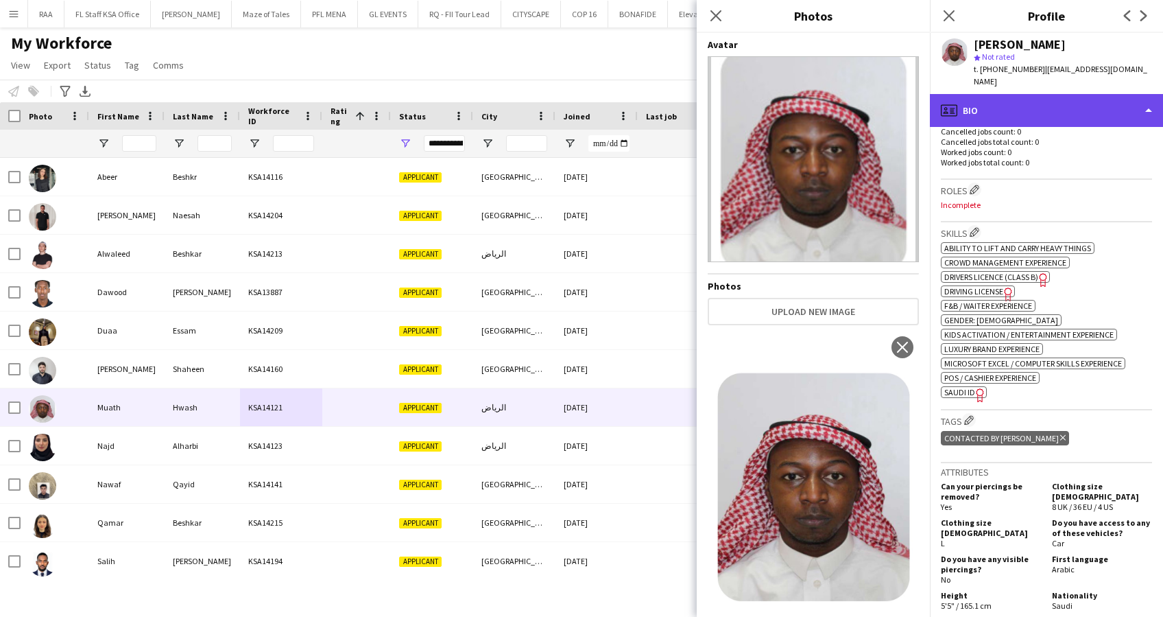
click at [1089, 94] on div "profile Bio" at bounding box center [1046, 110] width 233 height 33
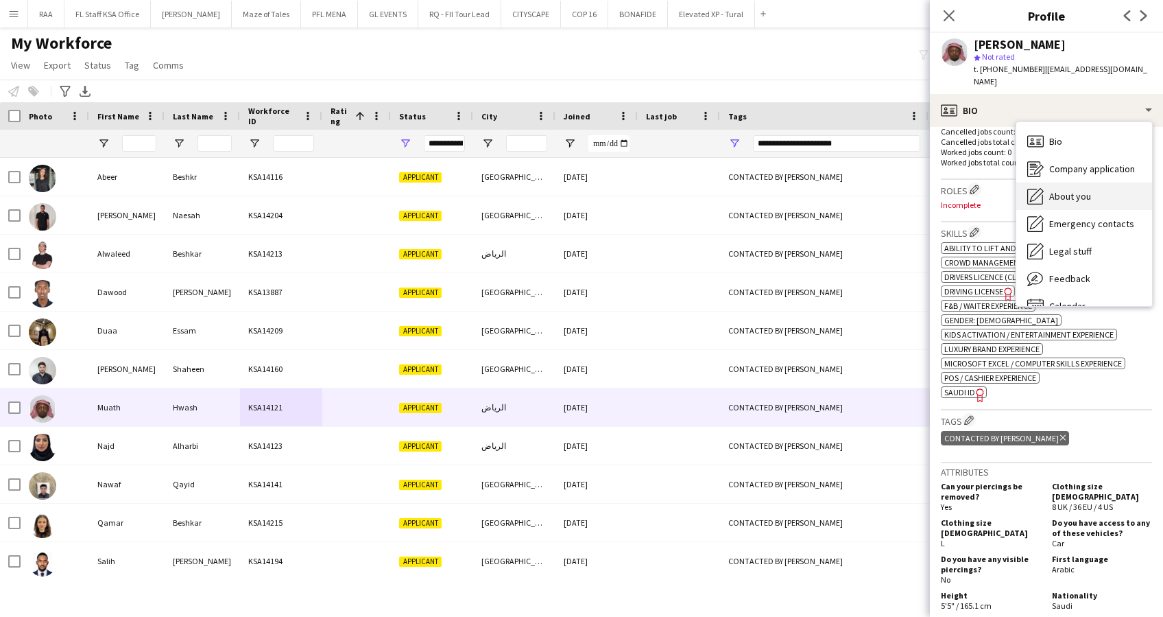
click at [1083, 190] on span "About you" at bounding box center [1070, 196] width 42 height 12
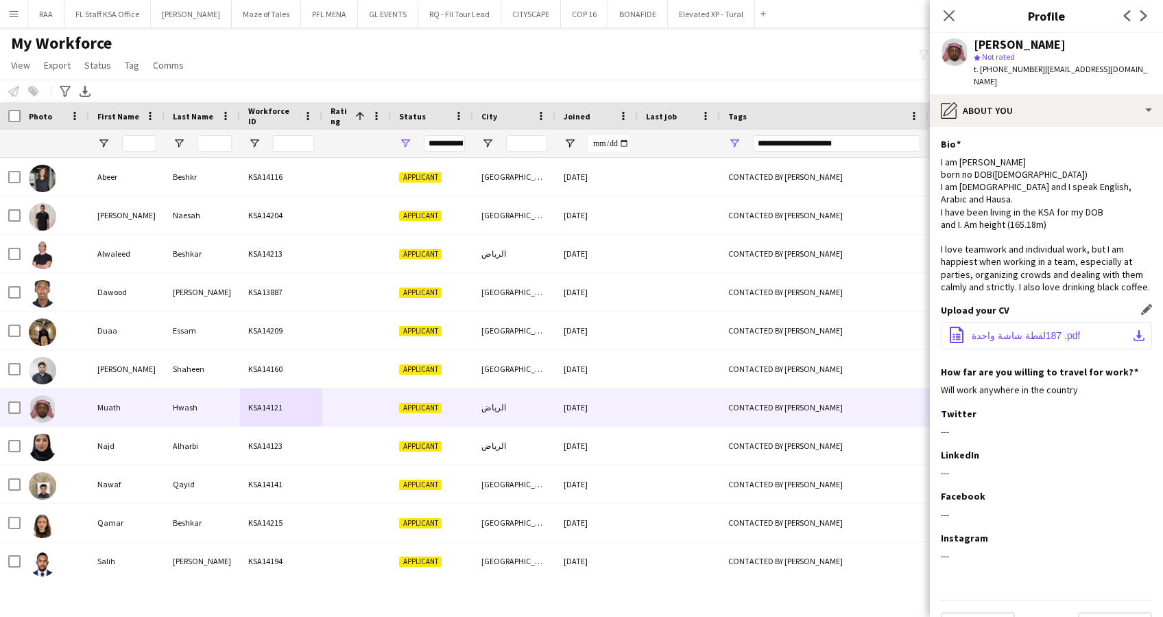
click at [1043, 341] on span "‎⁨ 187لقطة شاشة واحدة⁩.pdf" at bounding box center [1026, 335] width 108 height 11
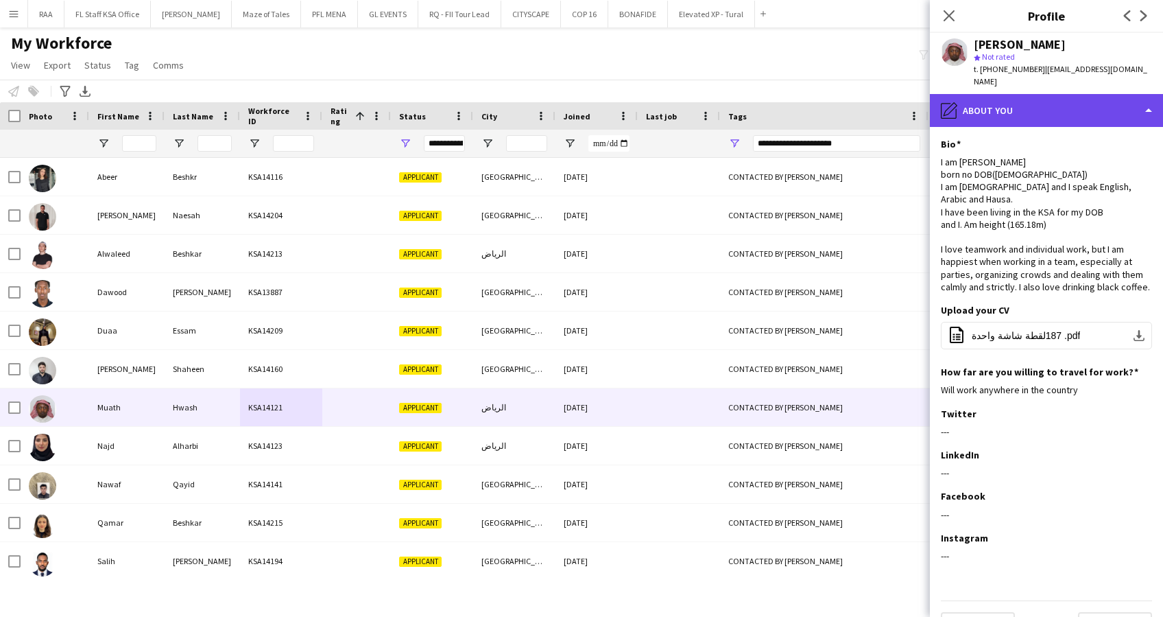
click at [1041, 94] on div "pencil4 About you" at bounding box center [1046, 110] width 233 height 33
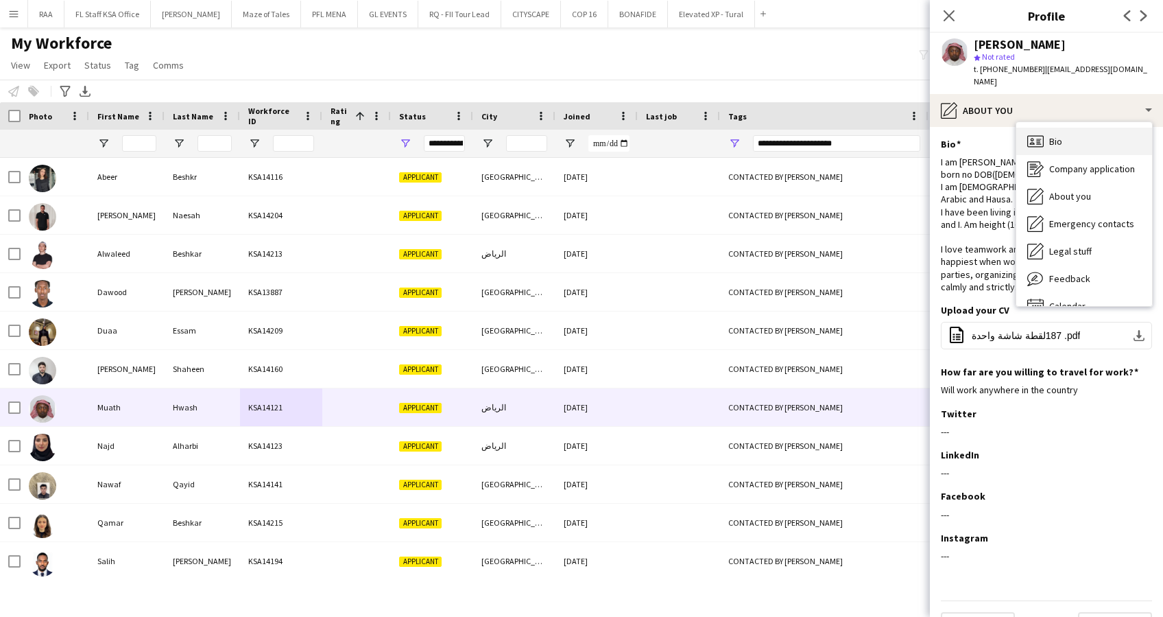
click at [1041, 133] on icon "Bio" at bounding box center [1036, 141] width 16 height 16
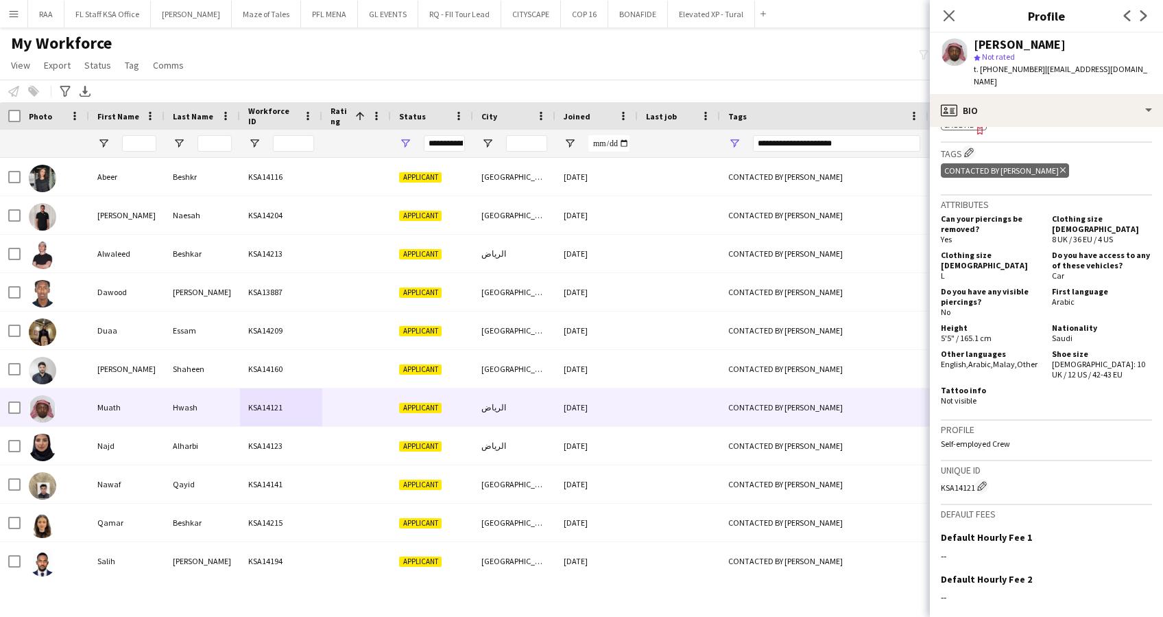
scroll to position [640, 0]
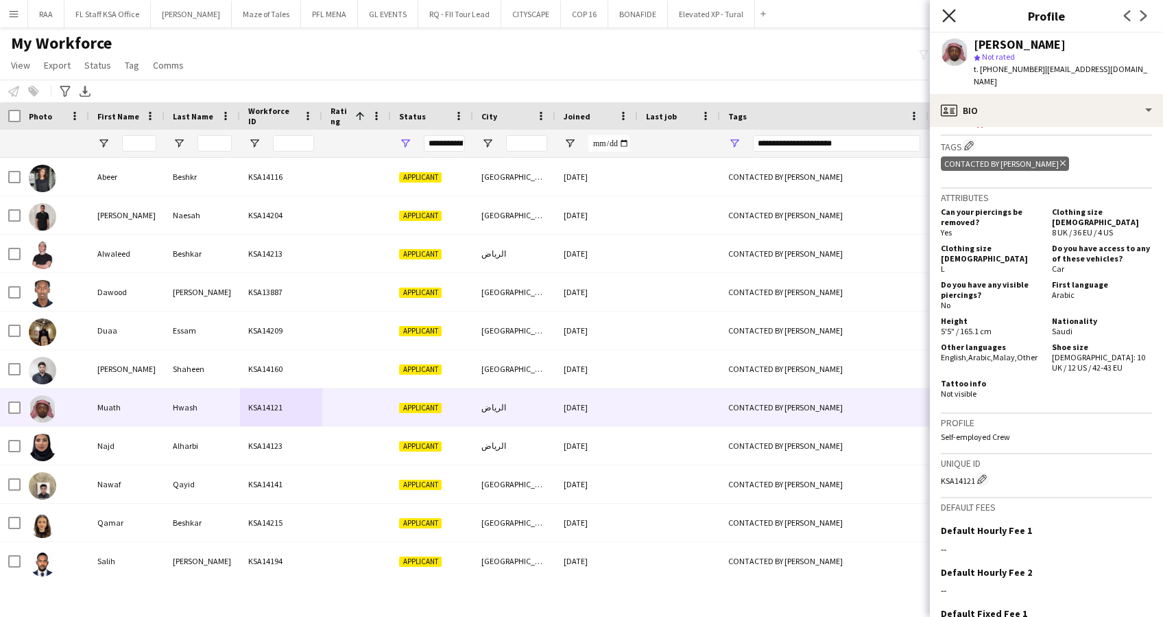
click at [953, 10] on icon "Close pop-in" at bounding box center [948, 15] width 13 height 13
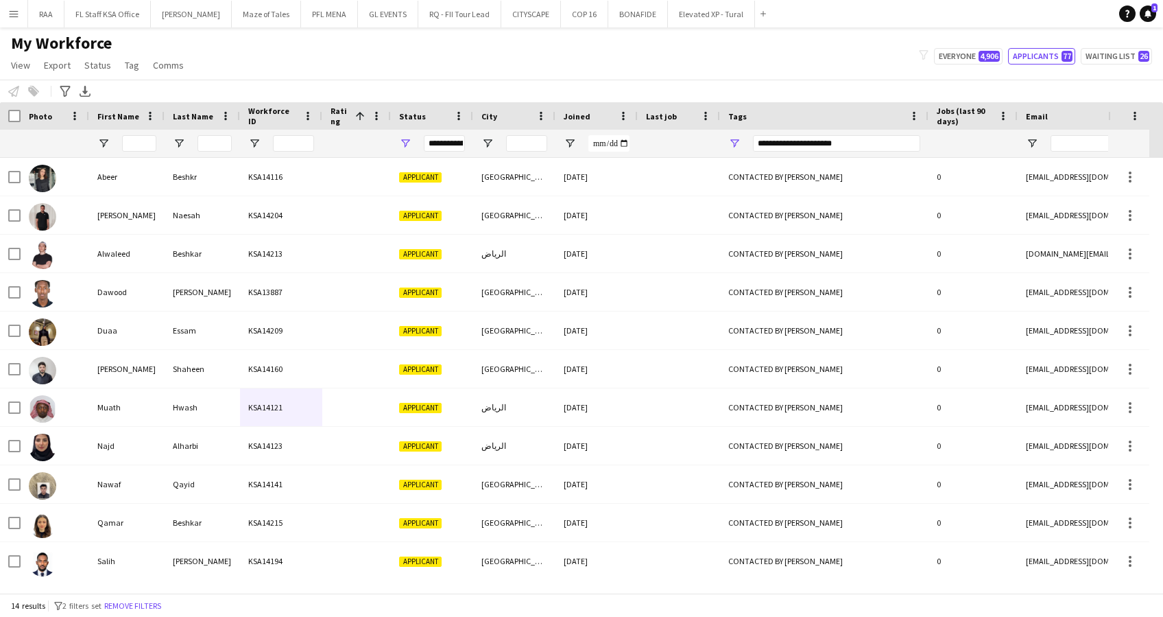
click at [16, 16] on app-icon "Menu" at bounding box center [13, 13] width 11 height 11
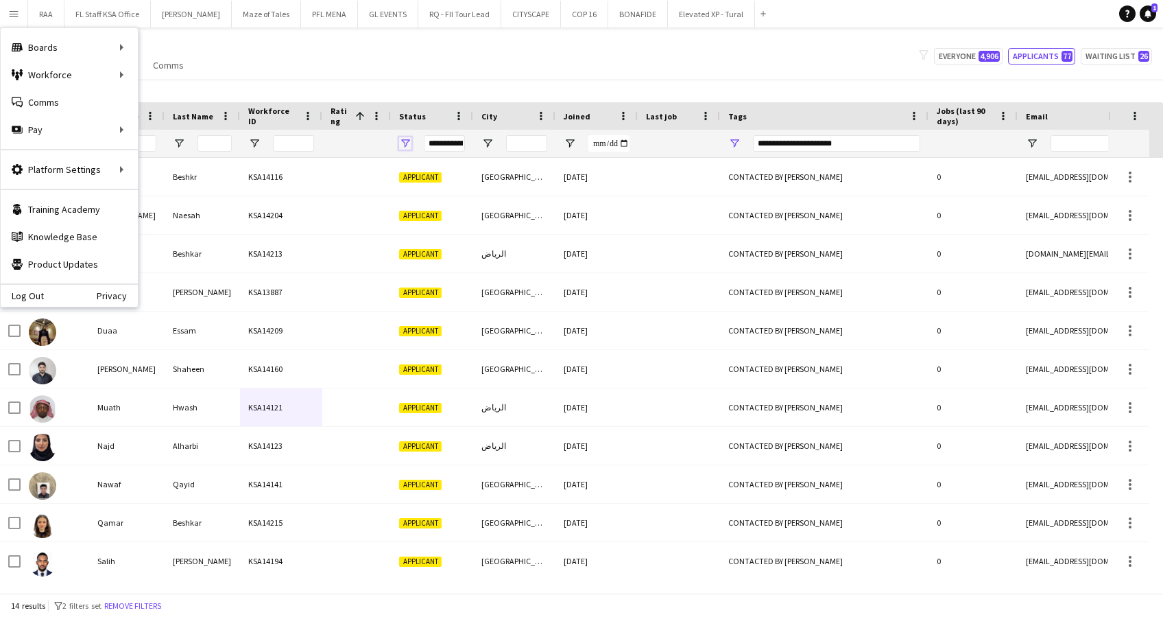
click at [404, 143] on span "Open Filter Menu" at bounding box center [405, 143] width 12 height 12
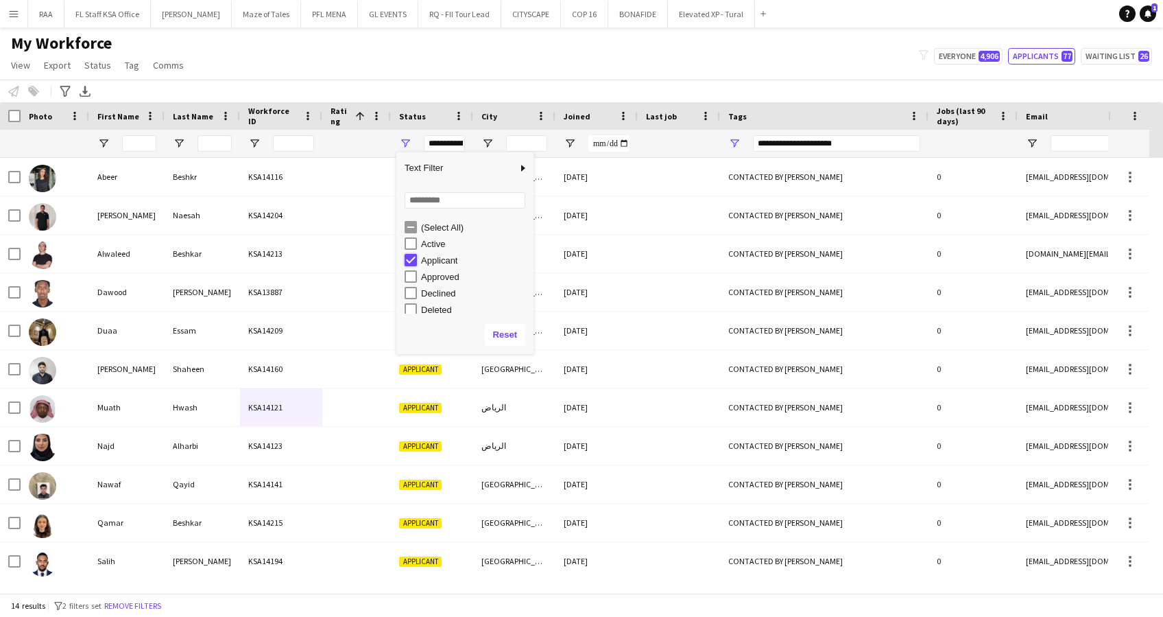
type input "***"
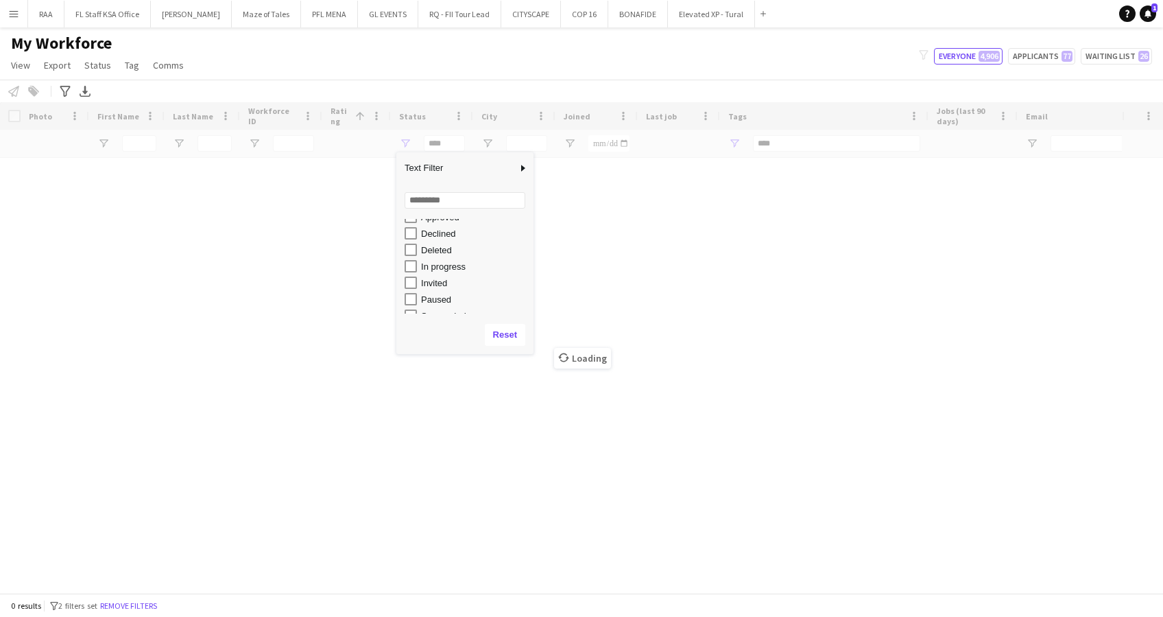
scroll to position [86, 0]
type input "**********"
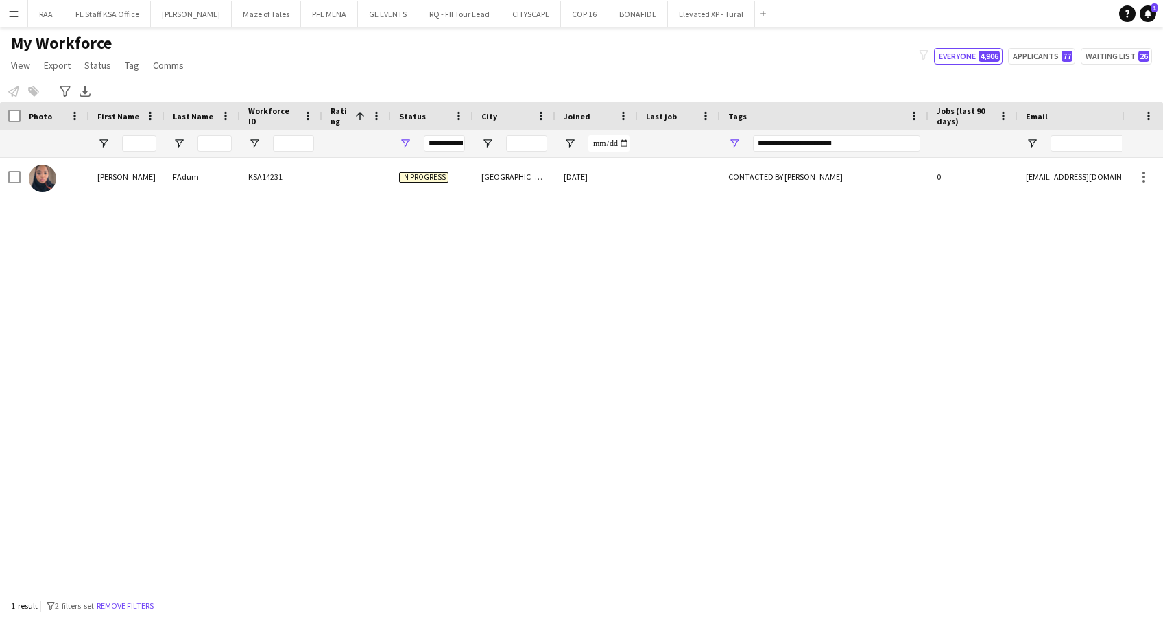
click at [434, 58] on div "My Workforce View Views Default view Basic Export View Full Name TAGS Test New …" at bounding box center [581, 56] width 1163 height 47
click at [733, 144] on span "Open Filter Menu" at bounding box center [734, 143] width 12 height 12
type input "***"
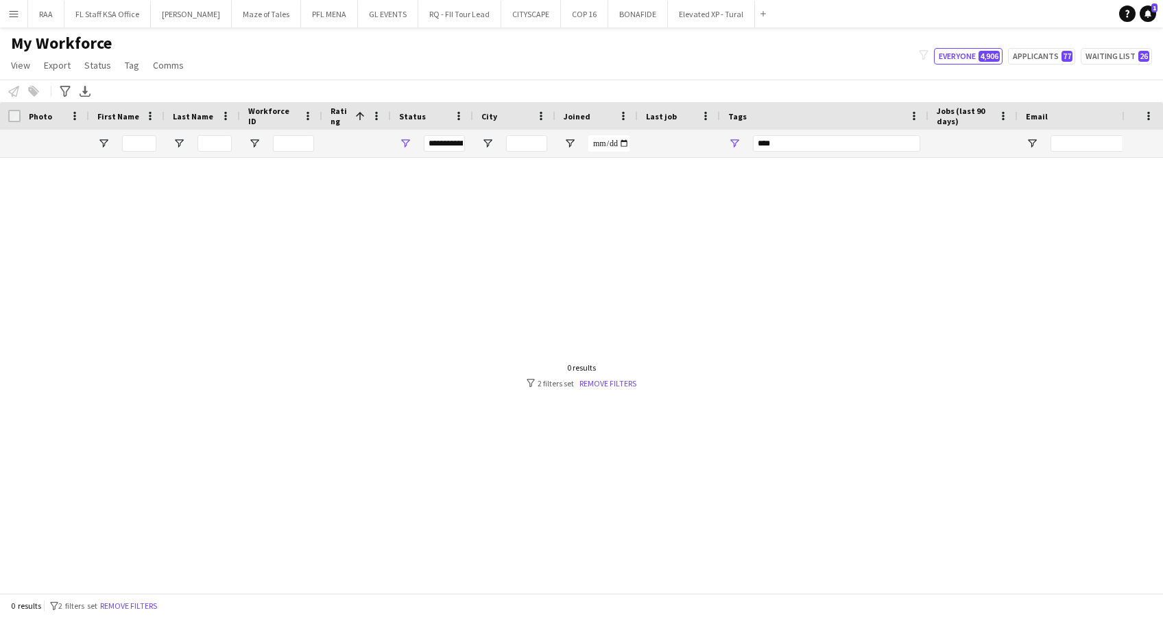
click at [768, 56] on div "My Workforce View Views Default view Basic Export View Full Name TAGS Test New …" at bounding box center [581, 56] width 1163 height 47
click at [409, 139] on span "Open Filter Menu" at bounding box center [405, 143] width 12 height 12
click at [160, 603] on button "Remove filters" at bounding box center [128, 605] width 62 height 15
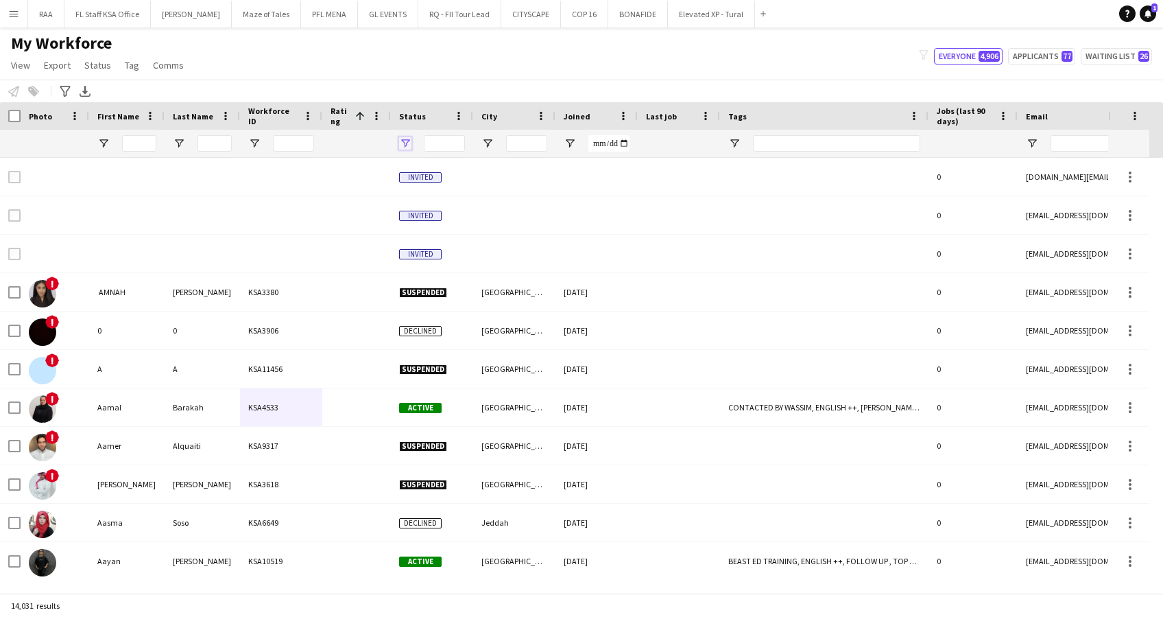
click at [400, 141] on span "Open Filter Menu" at bounding box center [405, 143] width 12 height 12
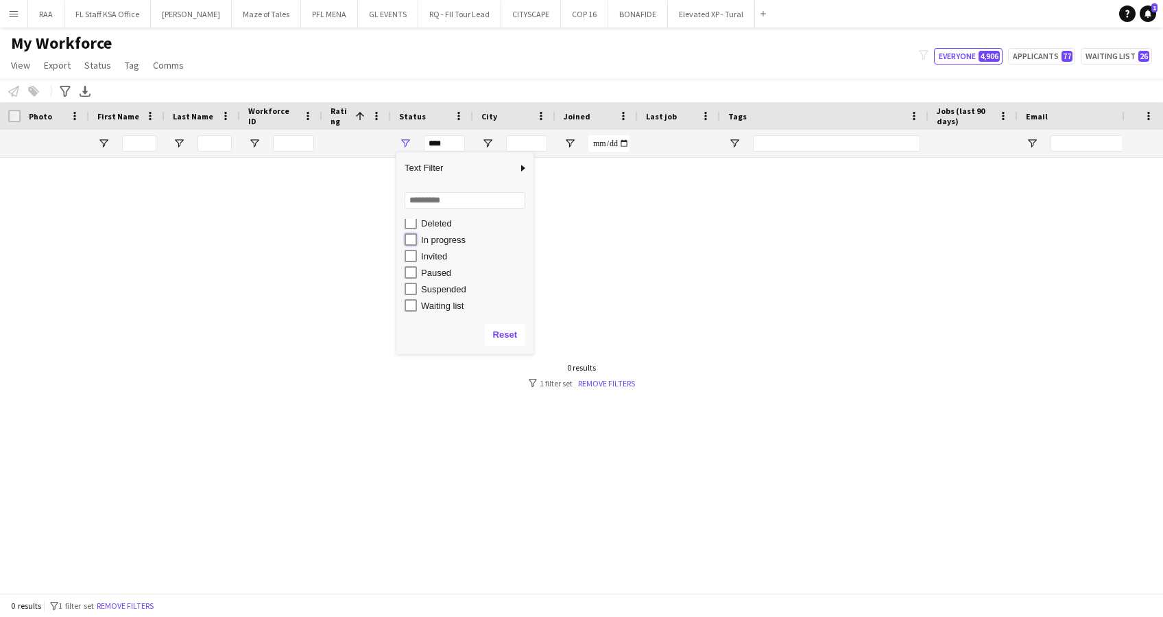
type input "**********"
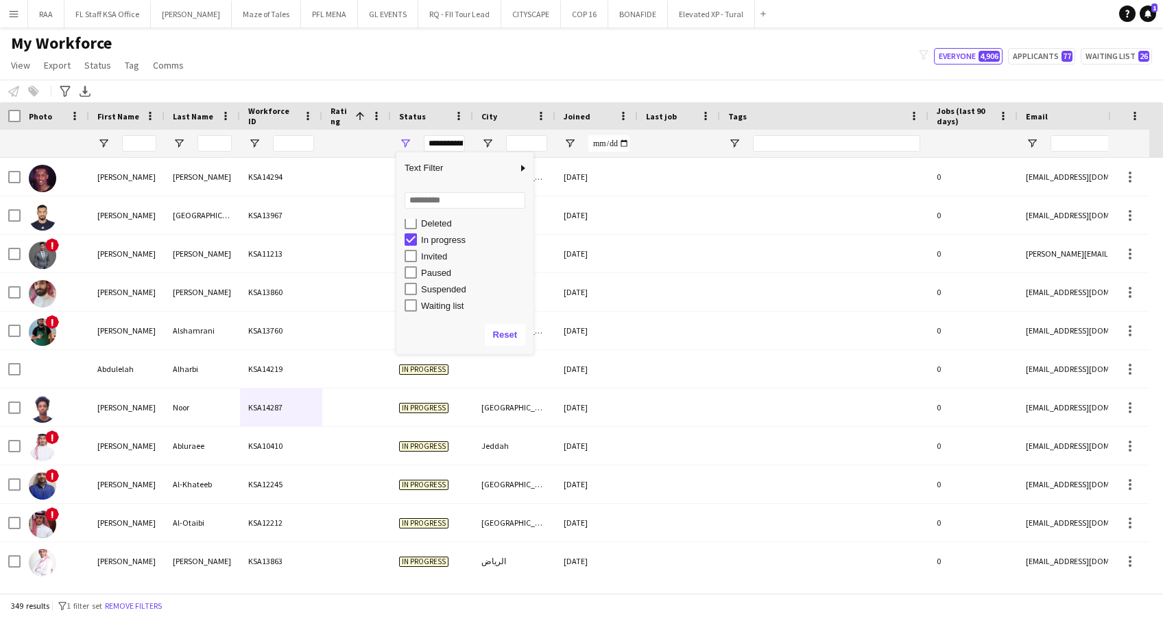
click at [524, 43] on div "My Workforce View Views Default view Basic Export View Full Name TAGS Test New …" at bounding box center [581, 56] width 1163 height 47
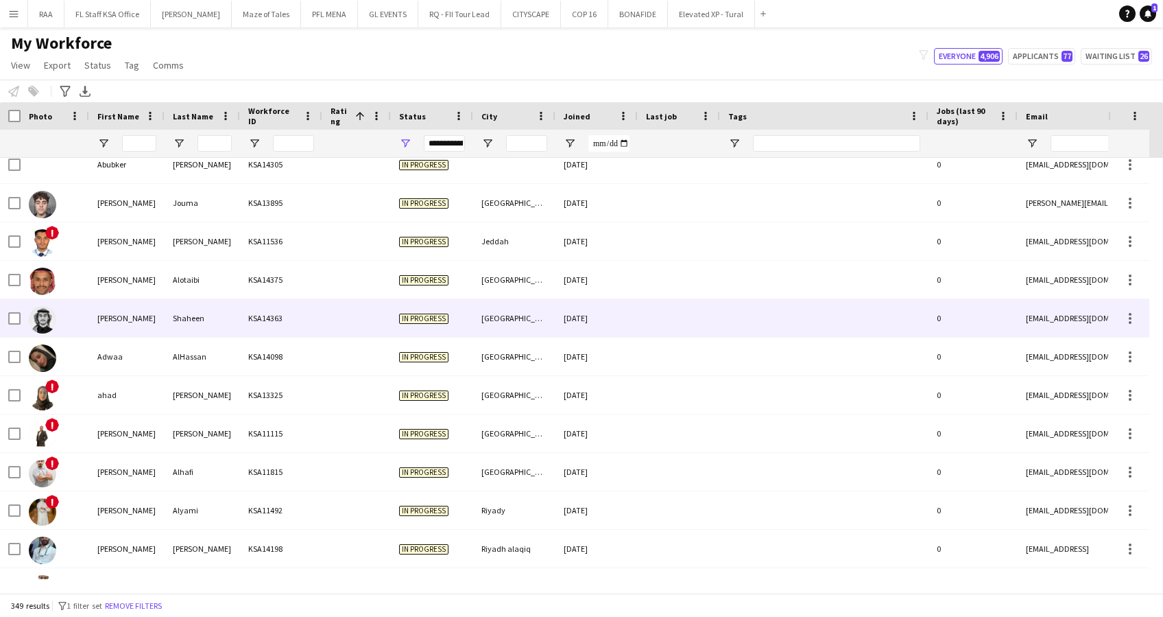
scroll to position [1646, 0]
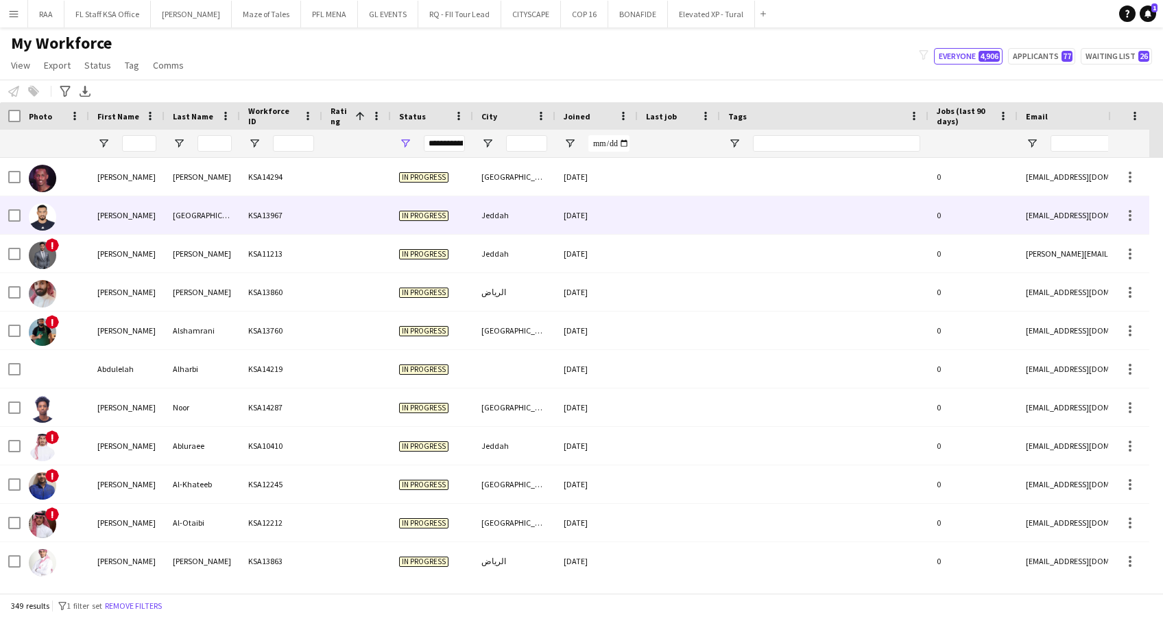
click at [228, 207] on div "[GEOGRAPHIC_DATA]" at bounding box center [202, 215] width 75 height 38
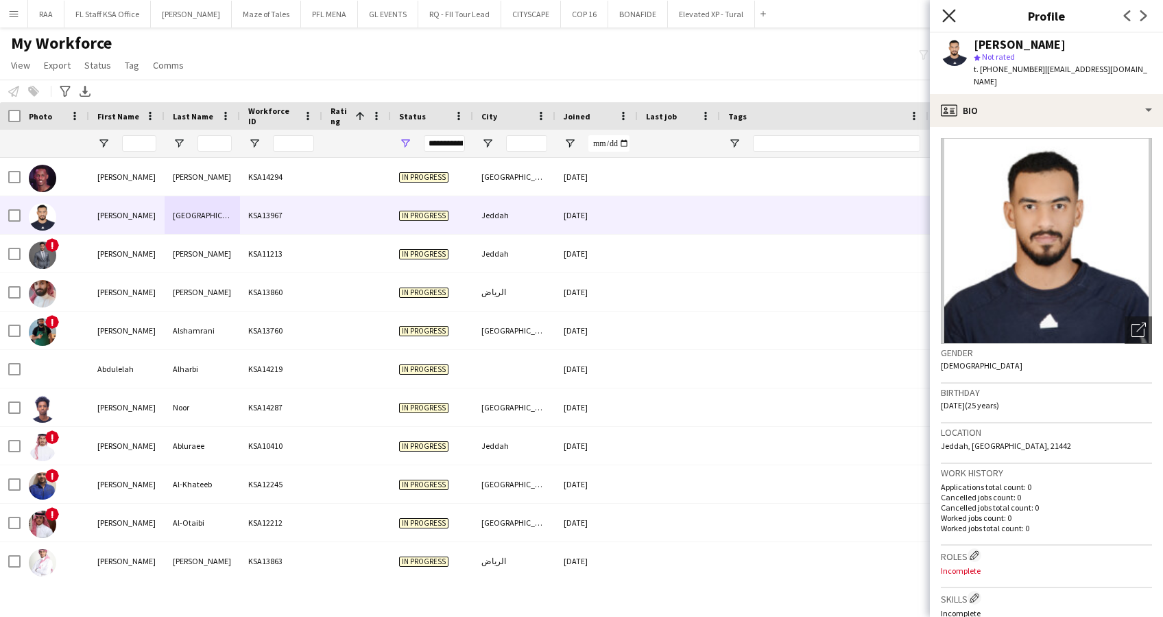
click at [956, 16] on icon "Close pop-in" at bounding box center [948, 15] width 13 height 13
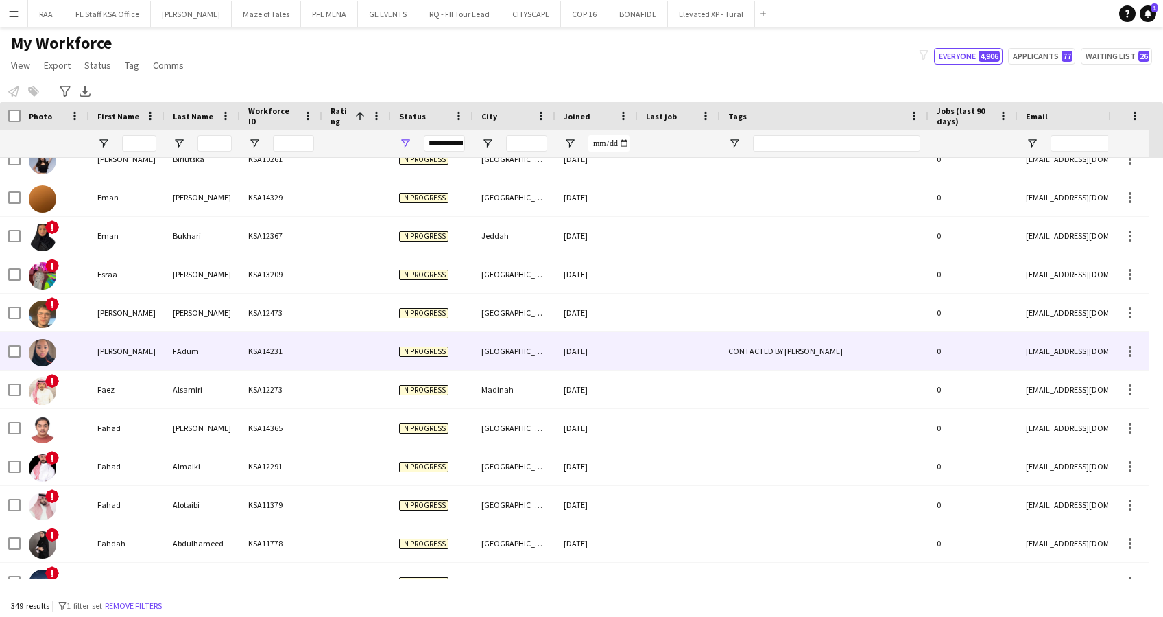
click at [641, 338] on div at bounding box center [679, 351] width 82 height 38
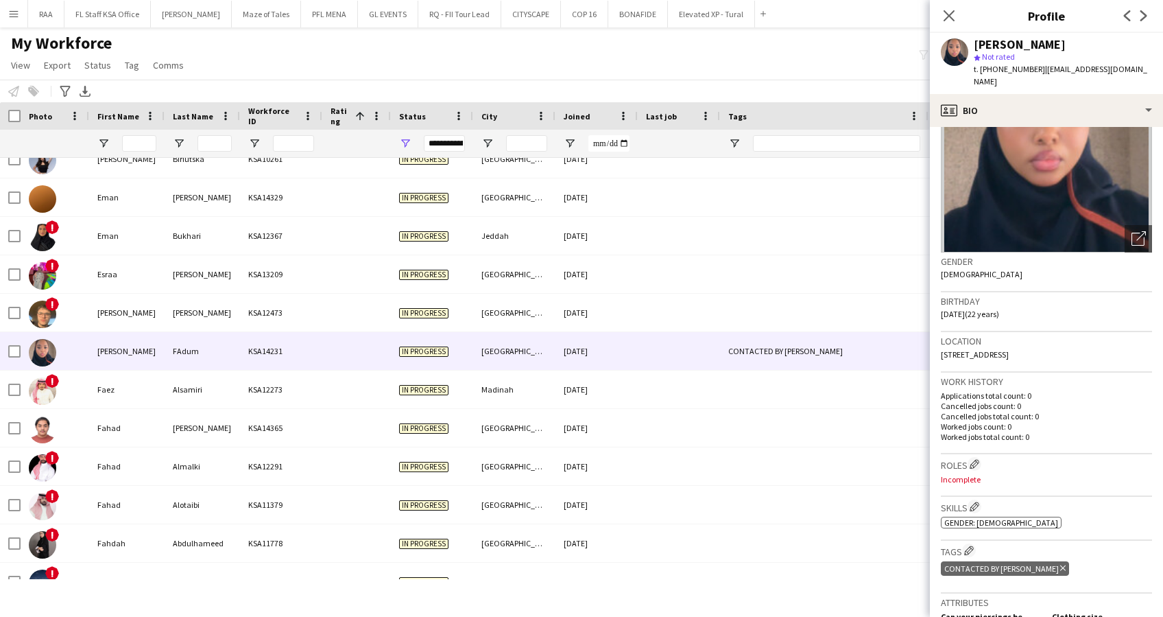
click at [1060, 564] on icon "Delete tag" at bounding box center [1062, 568] width 5 height 8
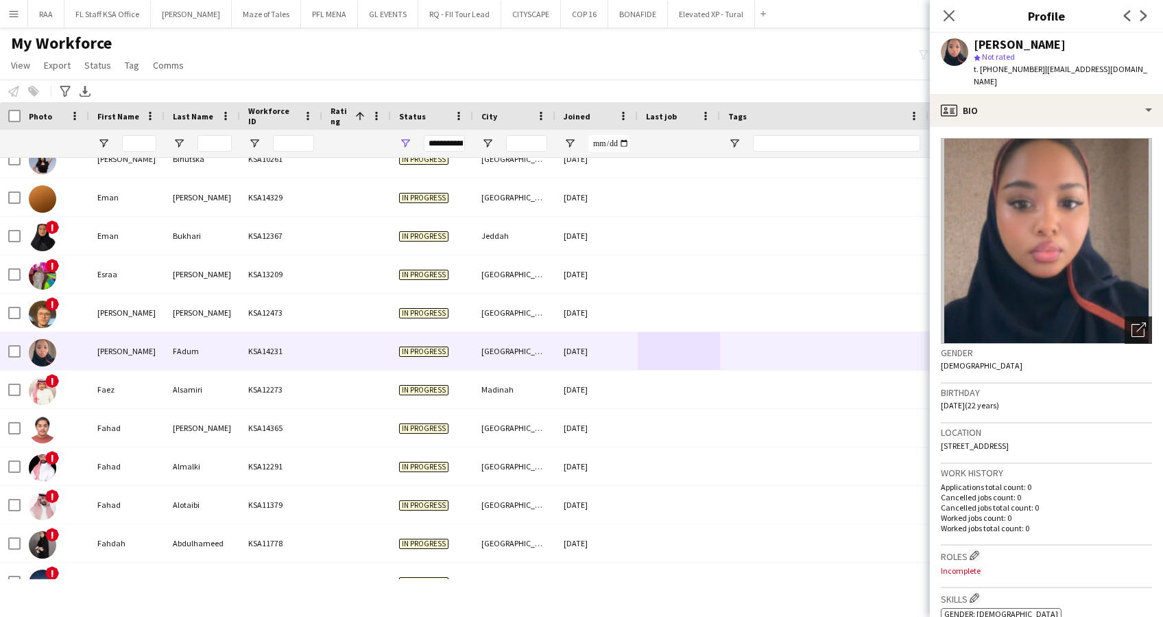
click at [1132, 322] on icon "Open photos pop-in" at bounding box center [1139, 329] width 14 height 14
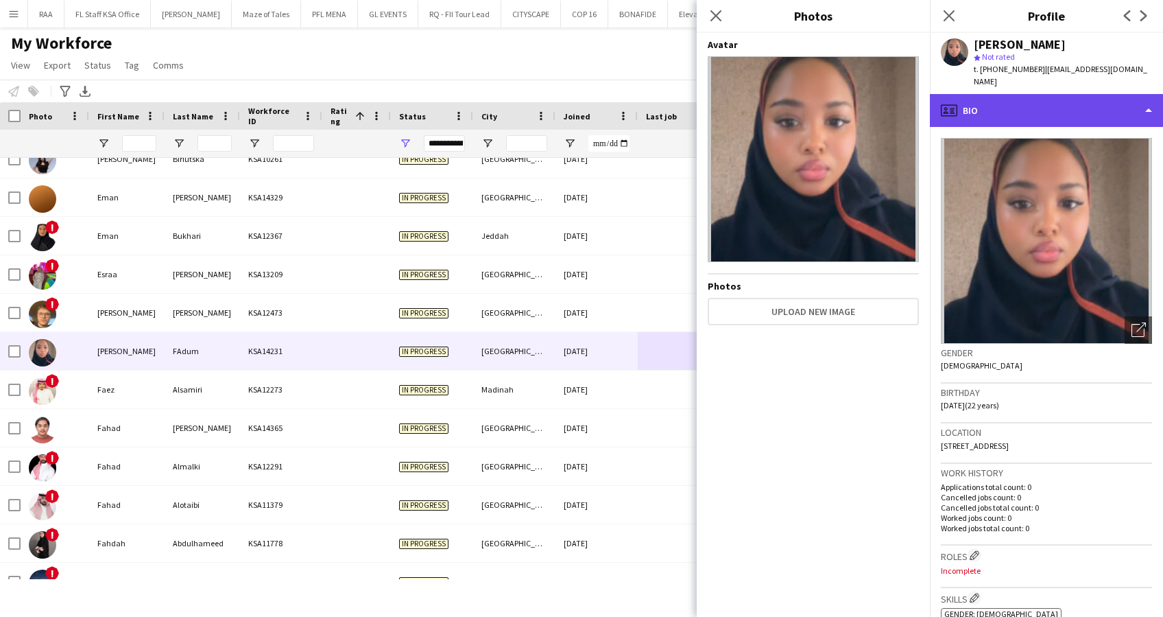
click at [1041, 94] on div "profile Bio" at bounding box center [1046, 110] width 233 height 33
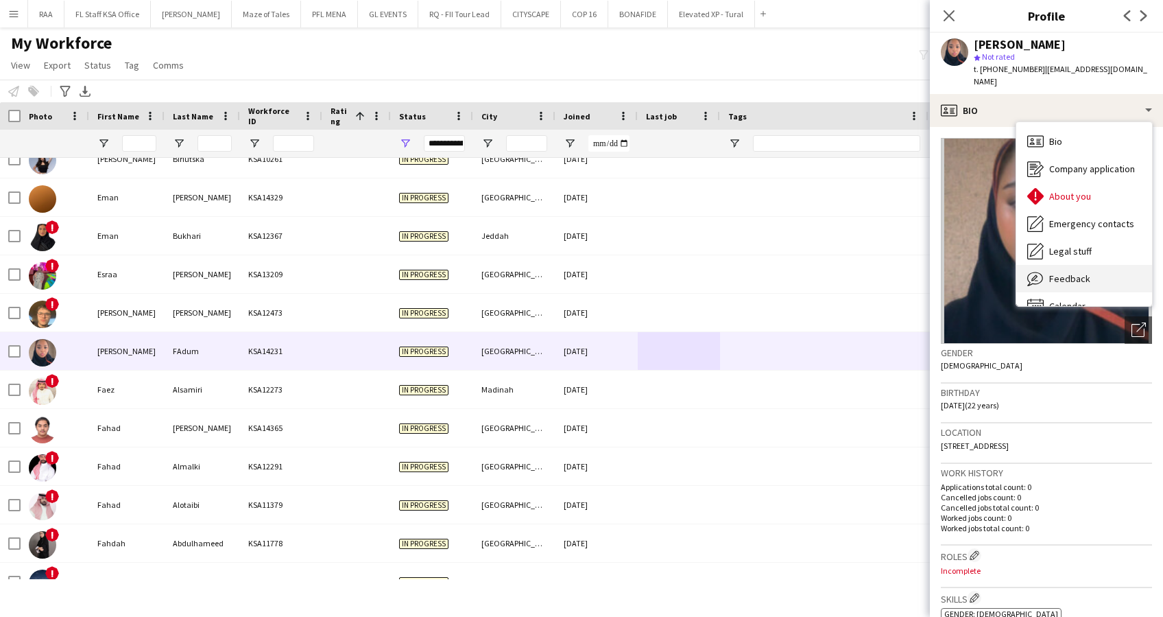
click at [1052, 272] on span "Feedback" at bounding box center [1069, 278] width 41 height 12
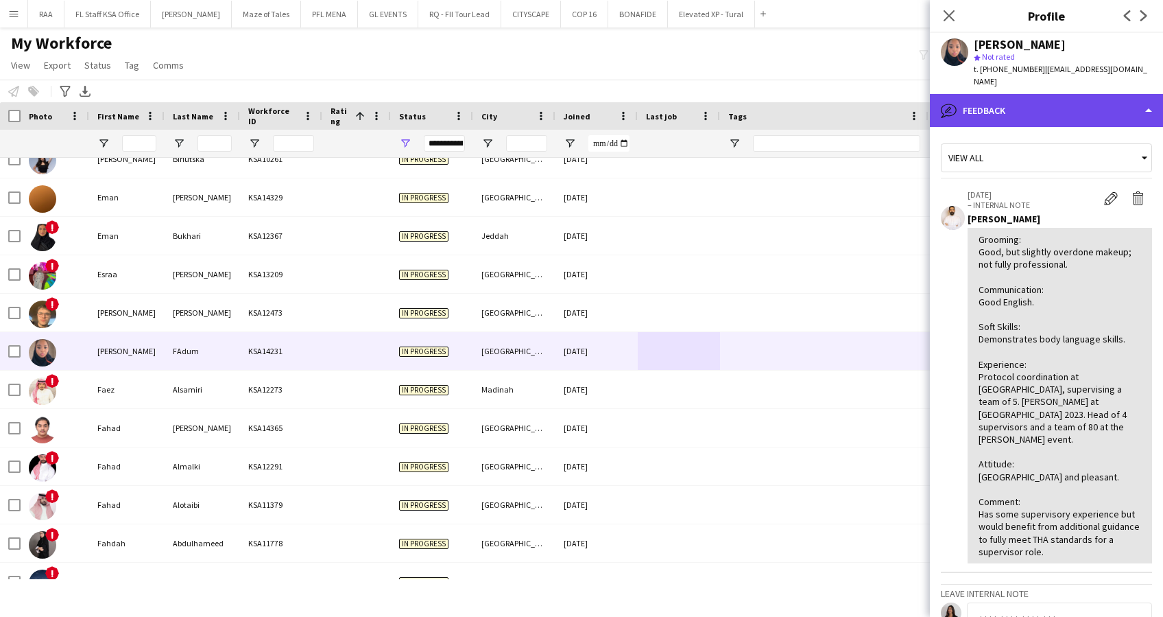
click at [1018, 99] on div "bubble-pencil Feedback" at bounding box center [1046, 110] width 233 height 33
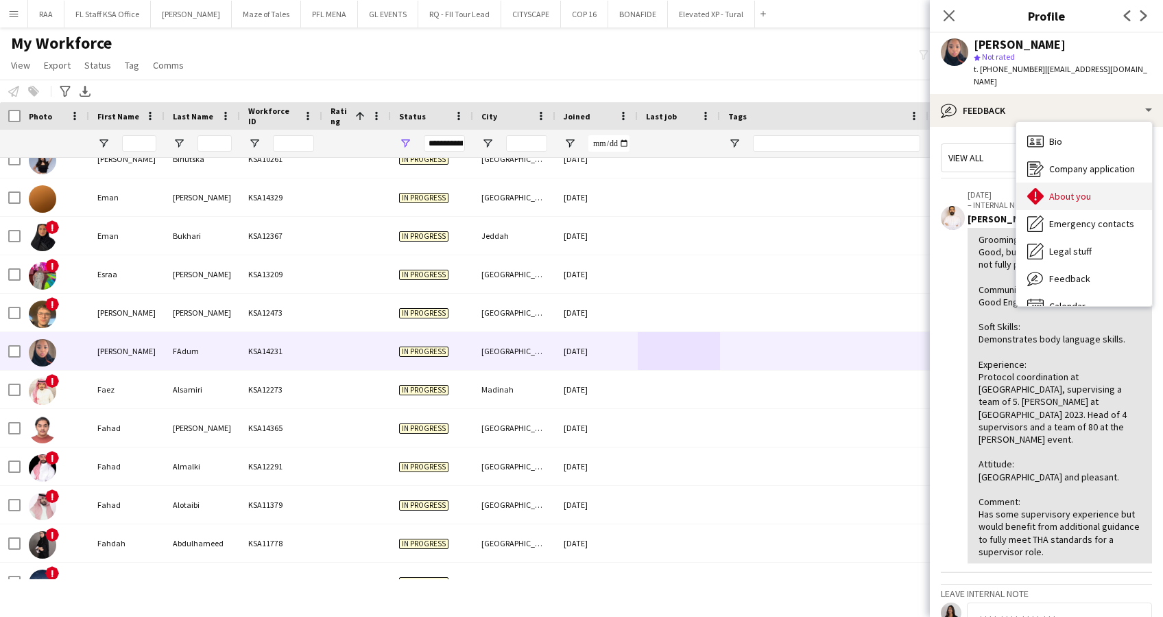
click at [1066, 190] on span "About you" at bounding box center [1070, 196] width 42 height 12
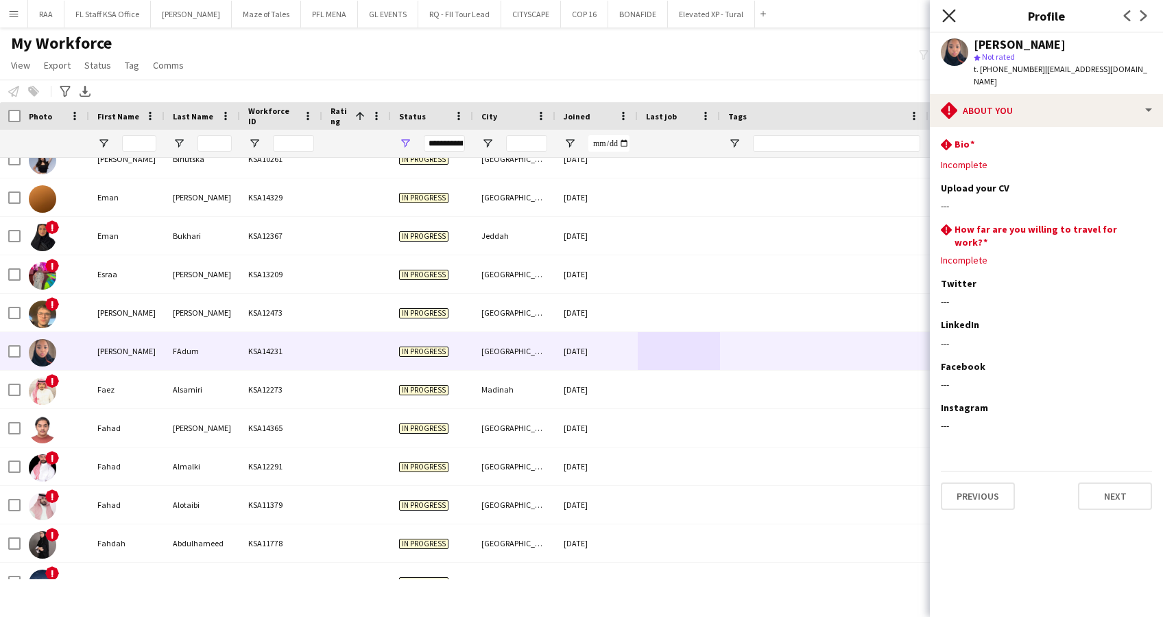
click at [951, 10] on icon "Close pop-in" at bounding box center [948, 15] width 13 height 13
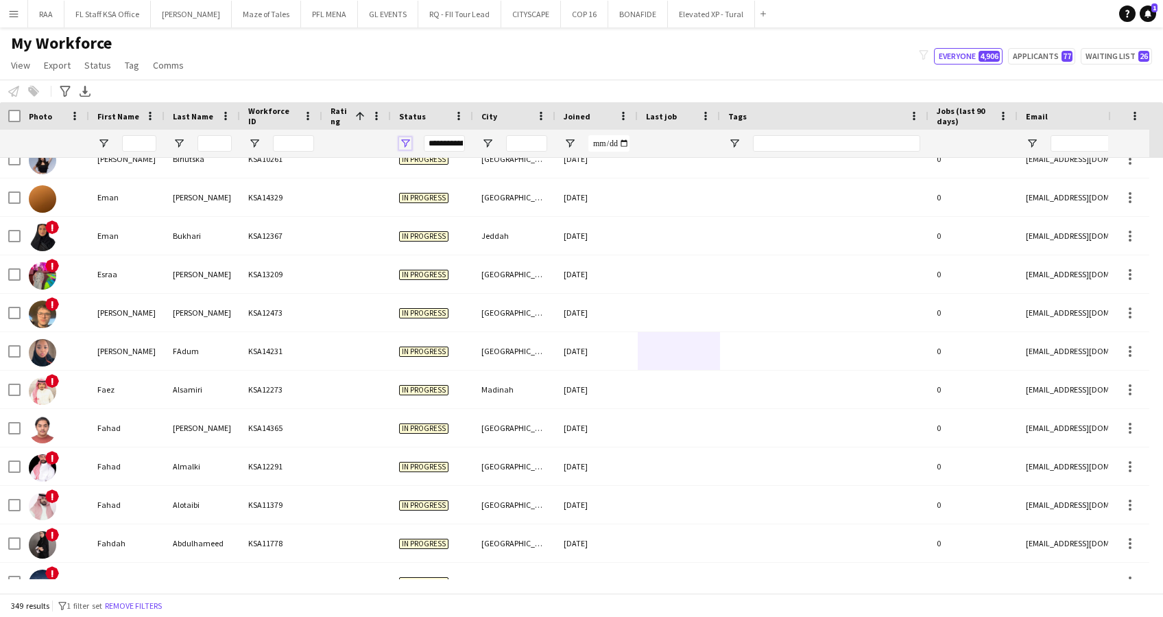
click at [406, 142] on span "Open Filter Menu" at bounding box center [405, 143] width 12 height 12
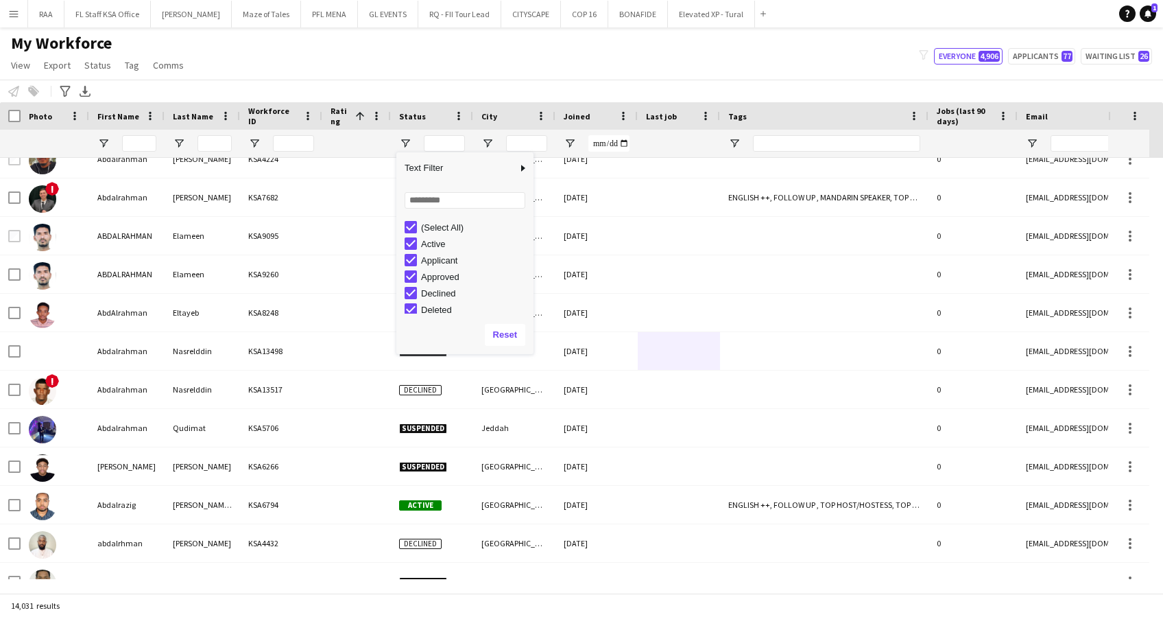
click at [156, 142] on div at bounding box center [126, 143] width 75 height 27
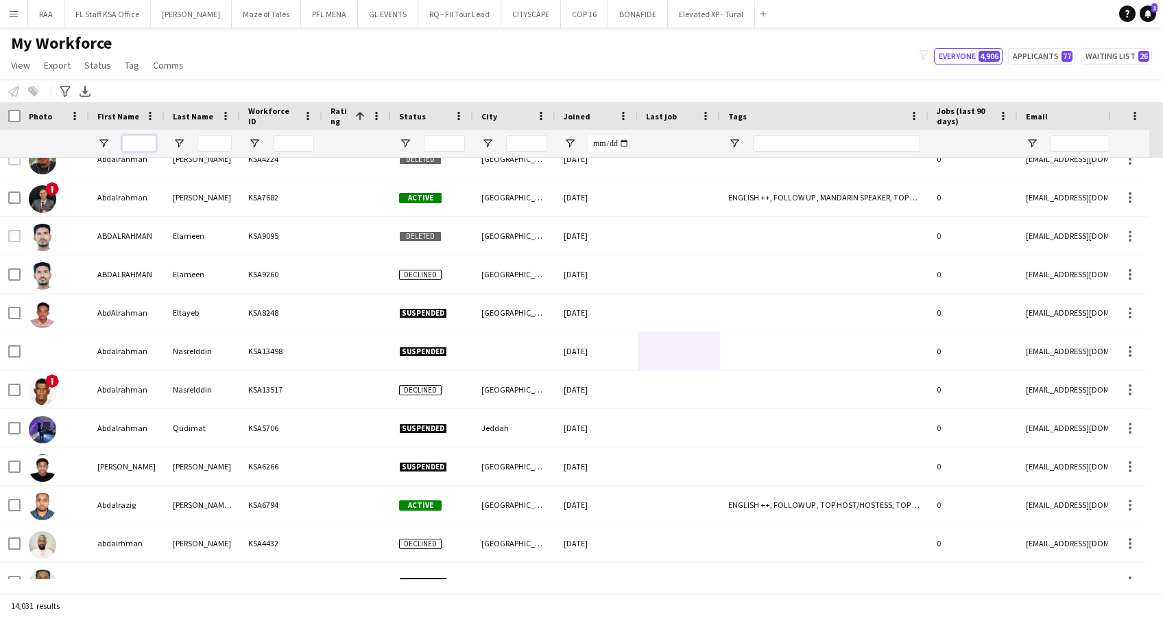
drag, startPoint x: 148, startPoint y: 148, endPoint x: 283, endPoint y: 121, distance: 137.8
click at [148, 148] on input "First Name Filter Input" at bounding box center [139, 143] width 34 height 16
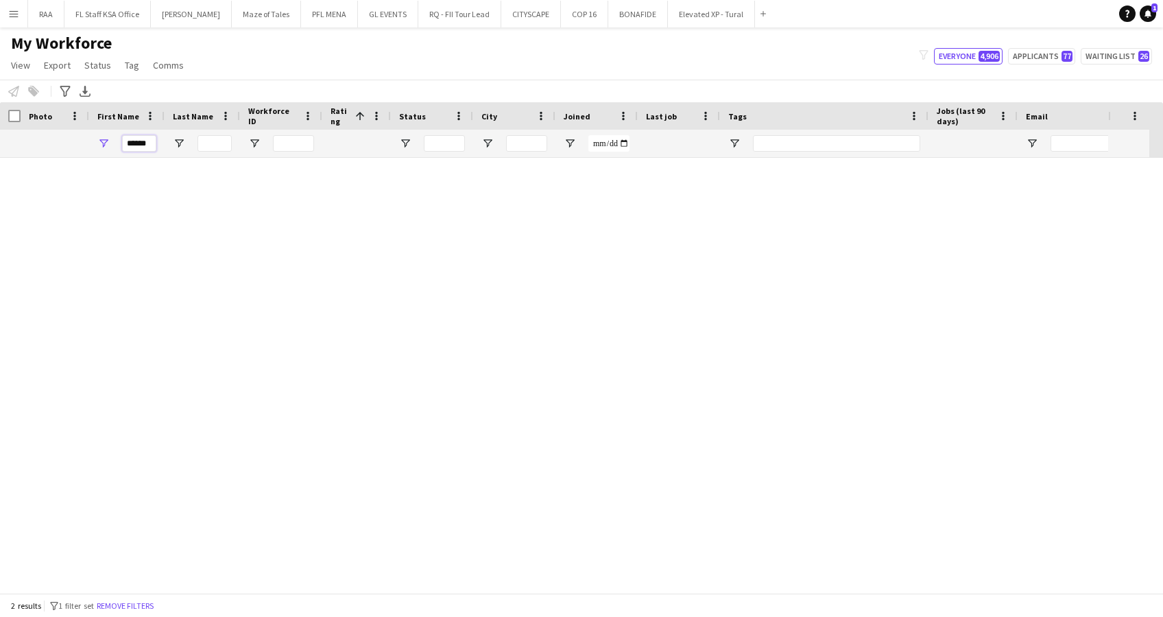
scroll to position [0, 0]
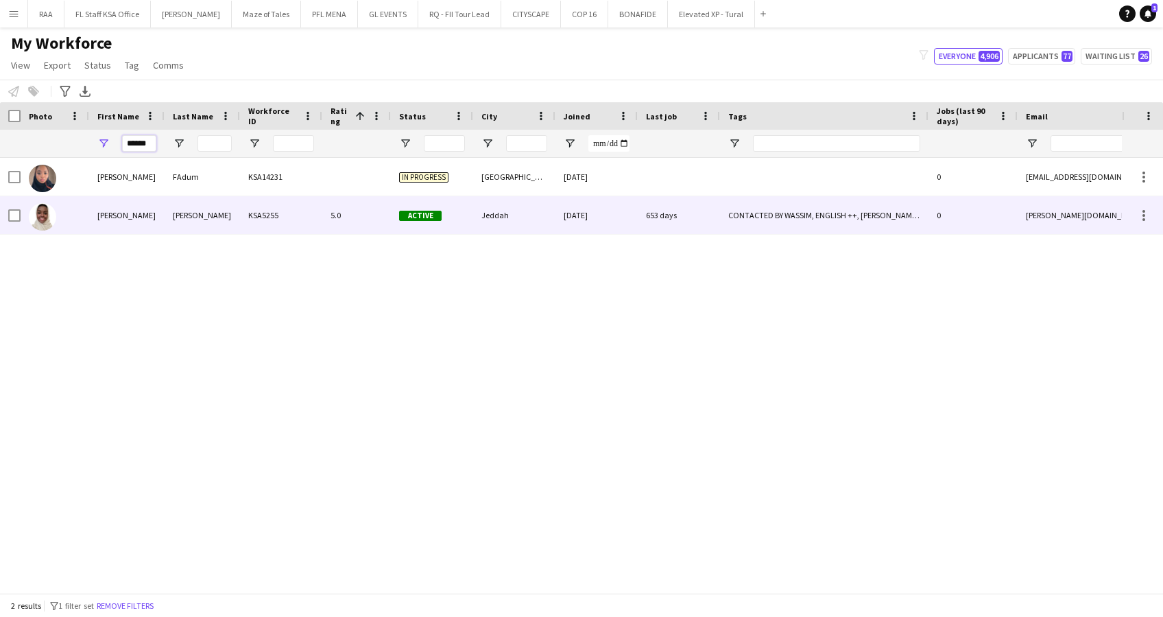
type input "******"
click at [349, 207] on div "5.0" at bounding box center [356, 215] width 69 height 38
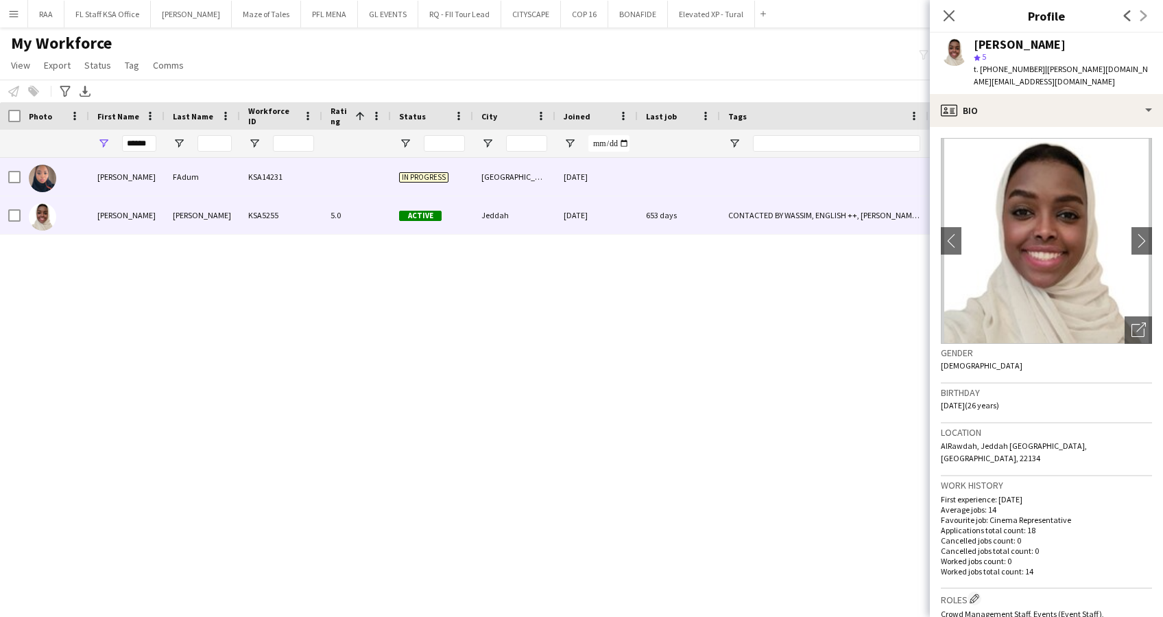
click at [344, 171] on div at bounding box center [356, 177] width 69 height 38
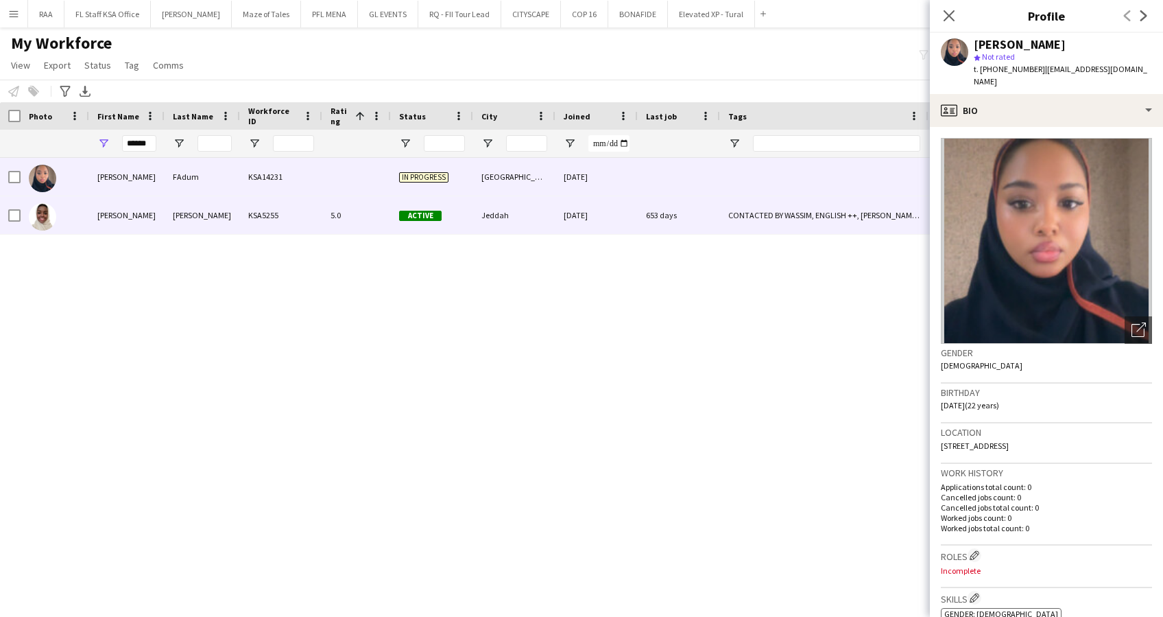
click at [340, 209] on div "5.0" at bounding box center [356, 215] width 69 height 38
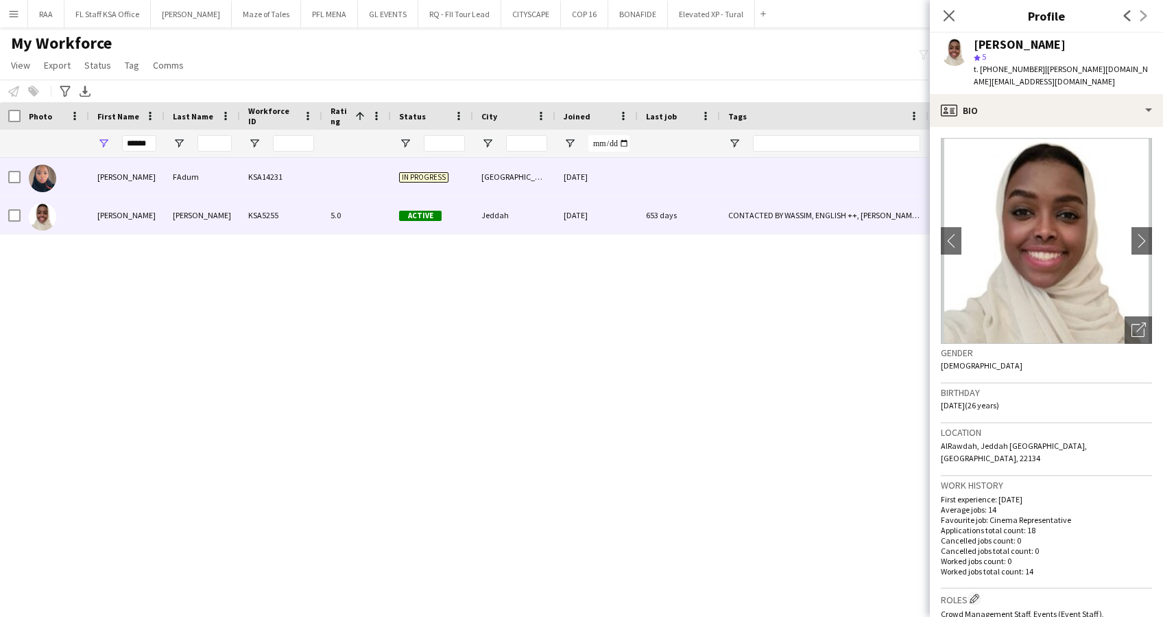
click at [340, 182] on div at bounding box center [356, 177] width 69 height 38
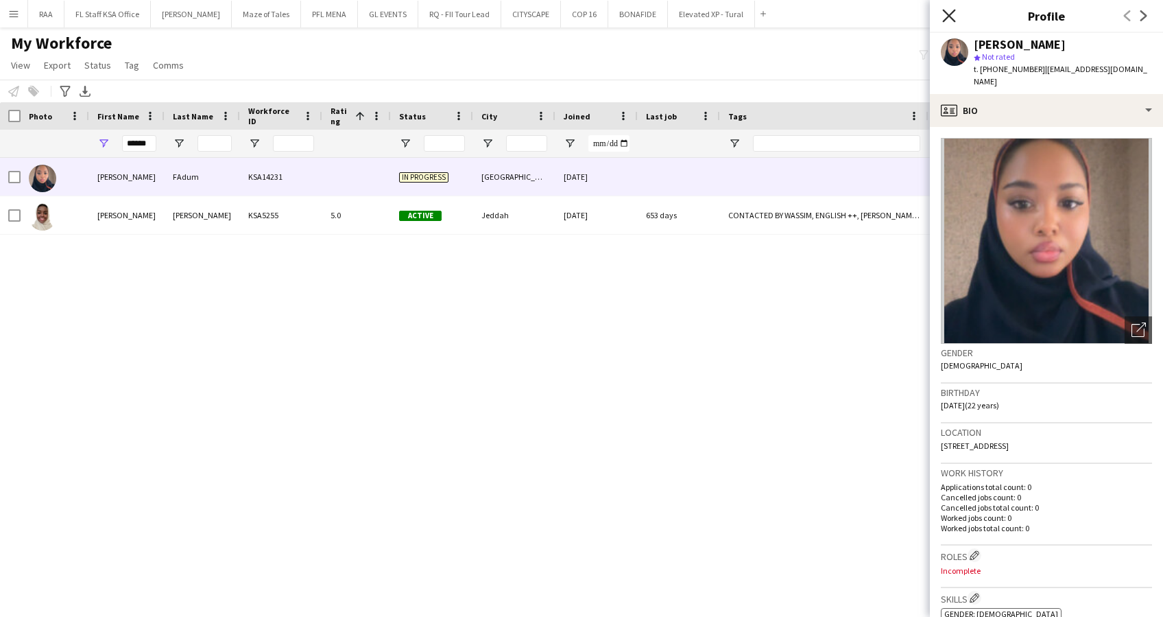
click at [951, 12] on icon "Close pop-in" at bounding box center [948, 15] width 13 height 13
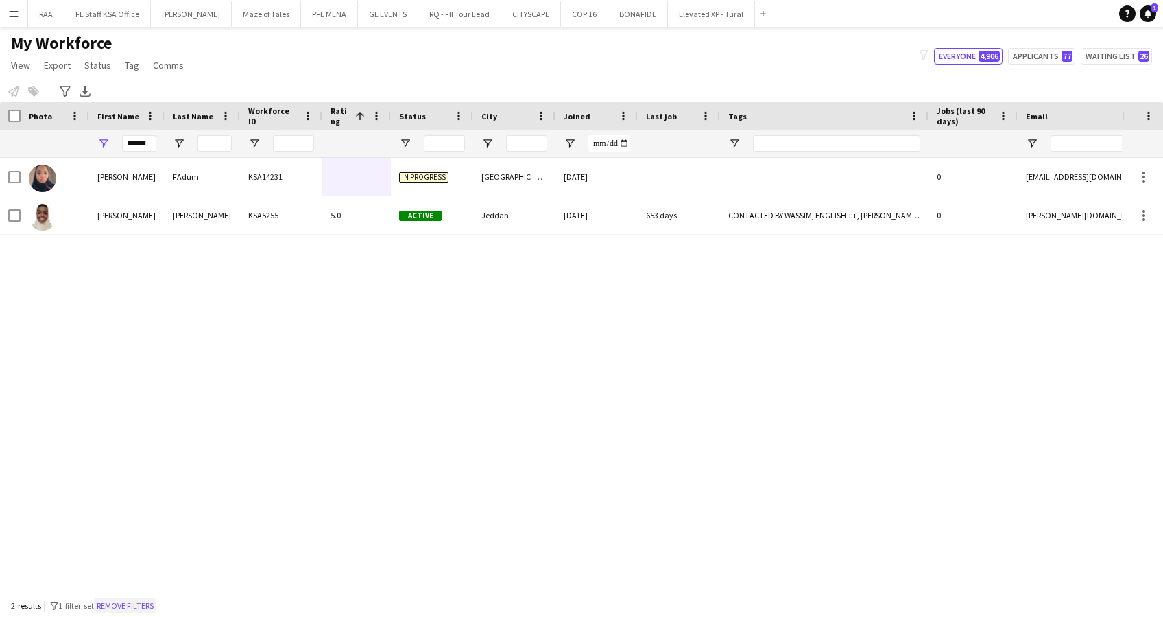
click at [113, 601] on button "Remove filters" at bounding box center [125, 605] width 62 height 15
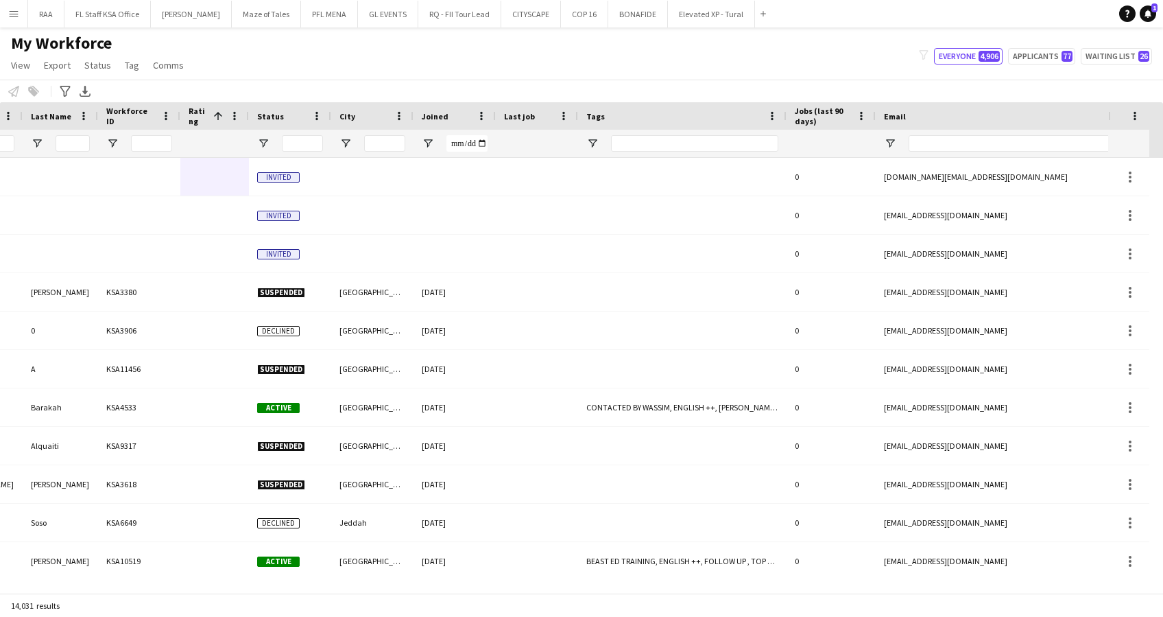
scroll to position [0, 172]
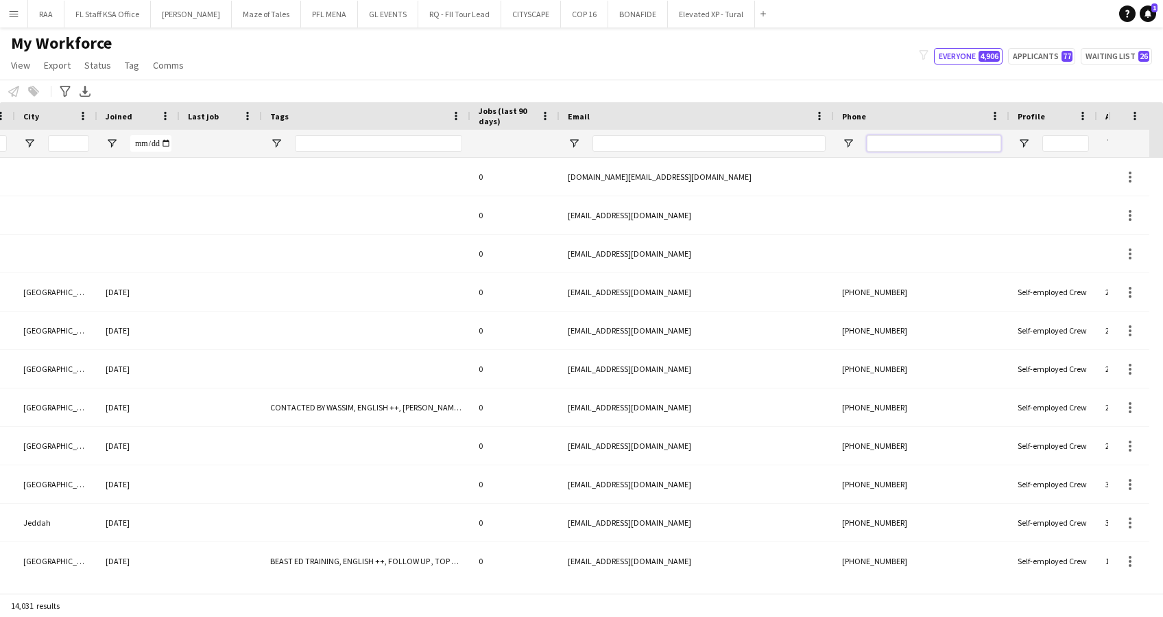
click at [914, 138] on input "Phone Filter Input" at bounding box center [934, 143] width 134 height 16
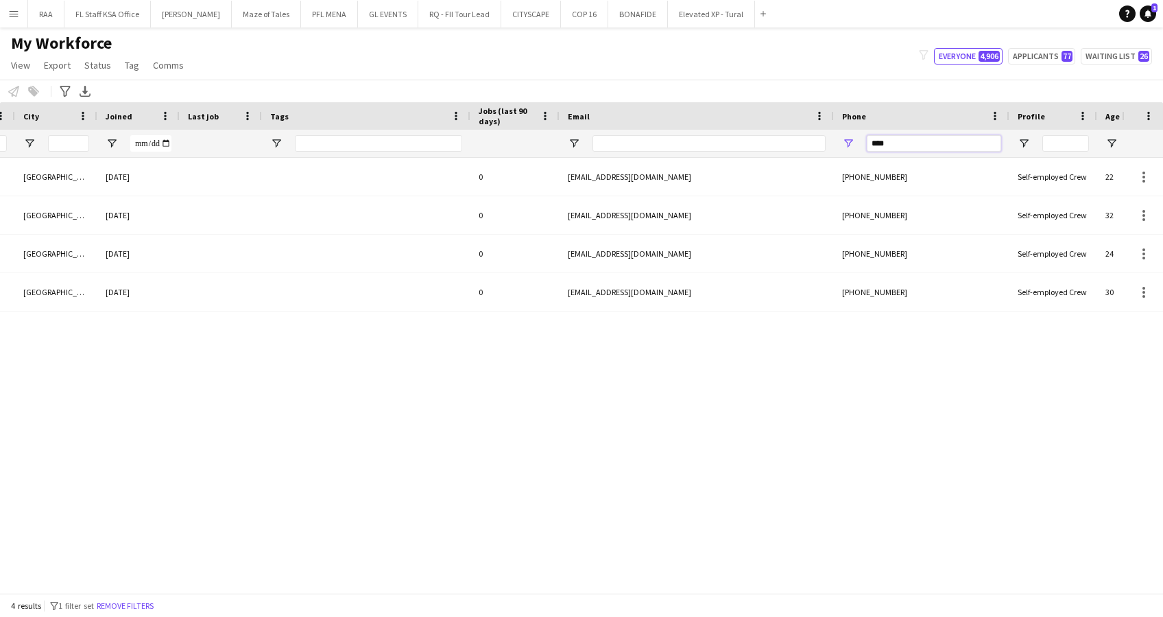
scroll to position [0, 0]
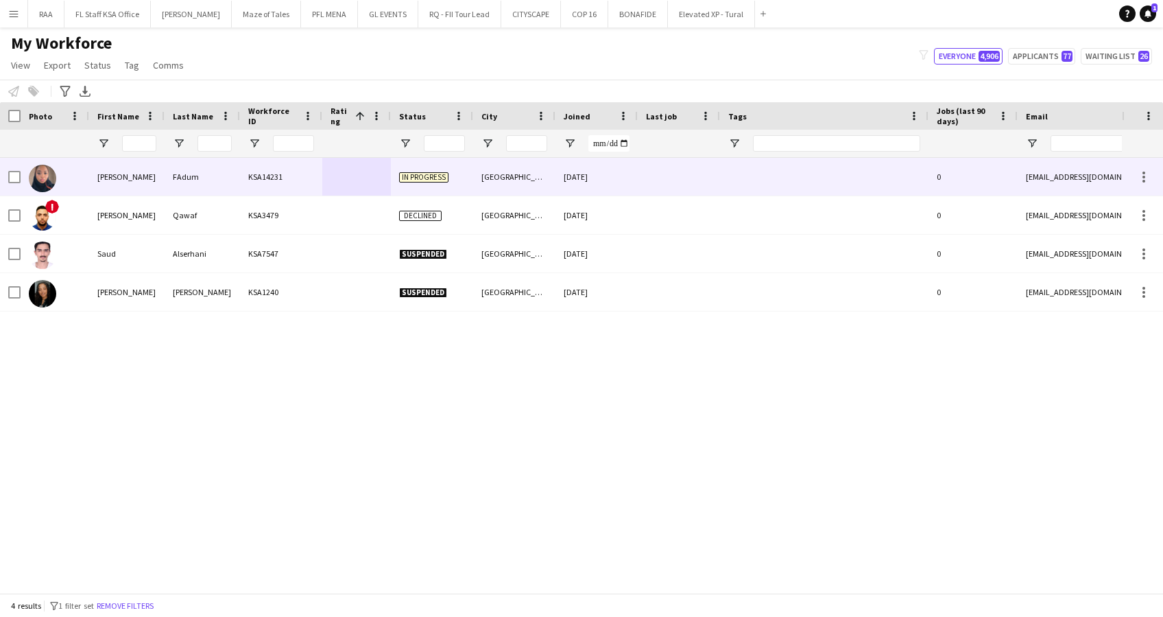
type input "****"
drag, startPoint x: 702, startPoint y: 183, endPoint x: 631, endPoint y: 197, distance: 72.0
click at [700, 185] on div at bounding box center [679, 177] width 82 height 38
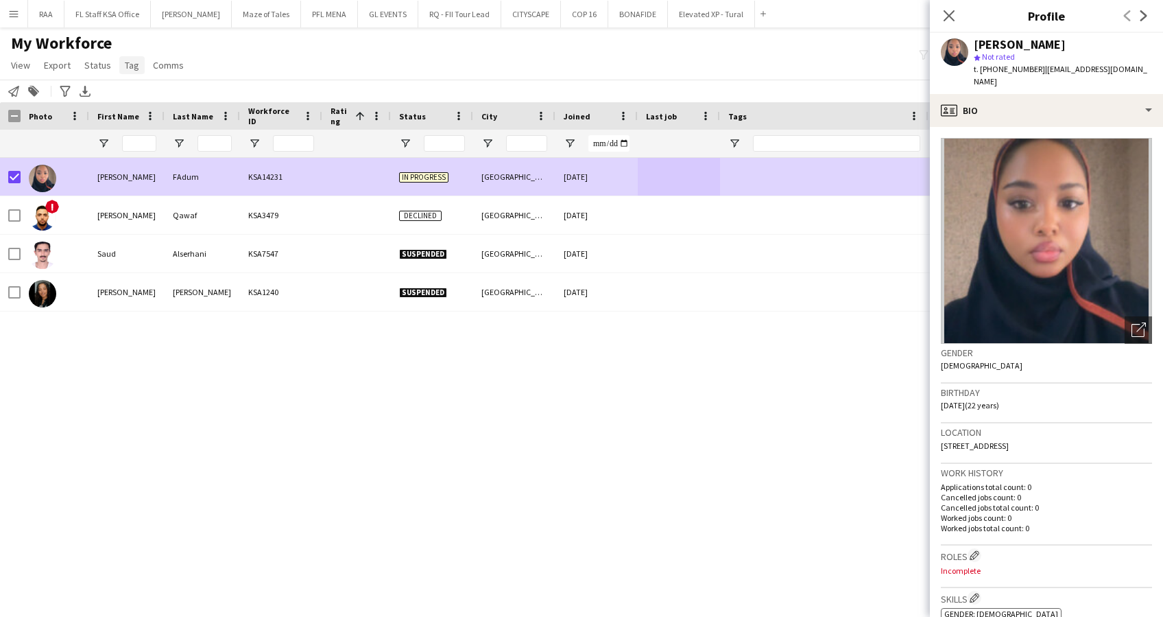
click at [132, 66] on span "Tag" at bounding box center [132, 65] width 14 height 12
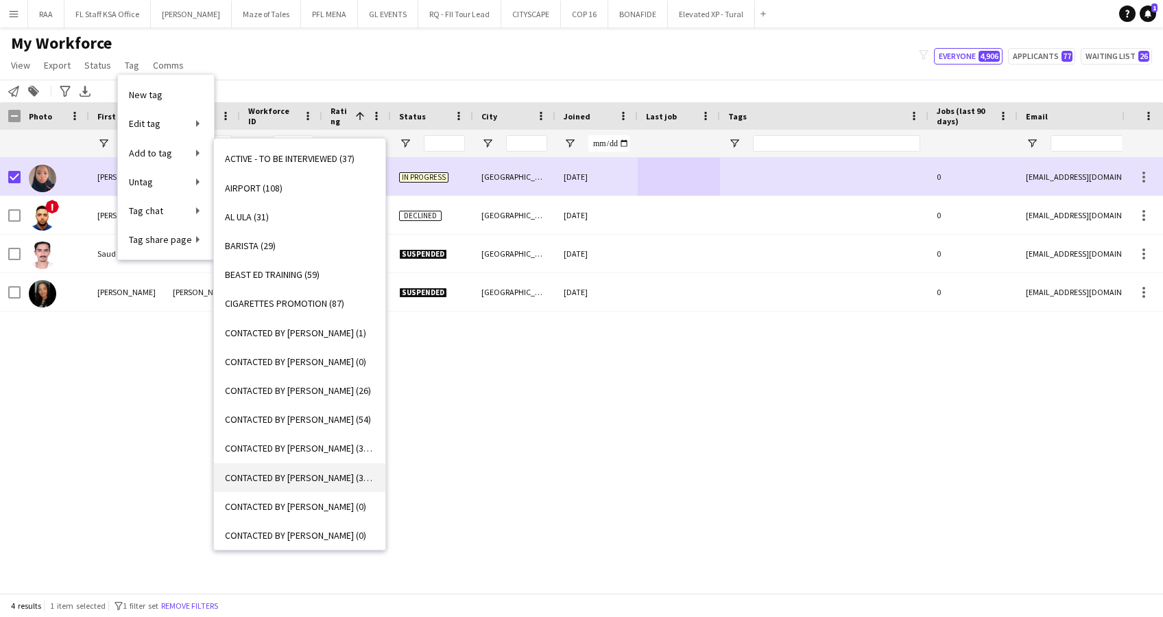
click at [307, 482] on span "CONTACTED BY [PERSON_NAME] (304)" at bounding box center [300, 477] width 150 height 12
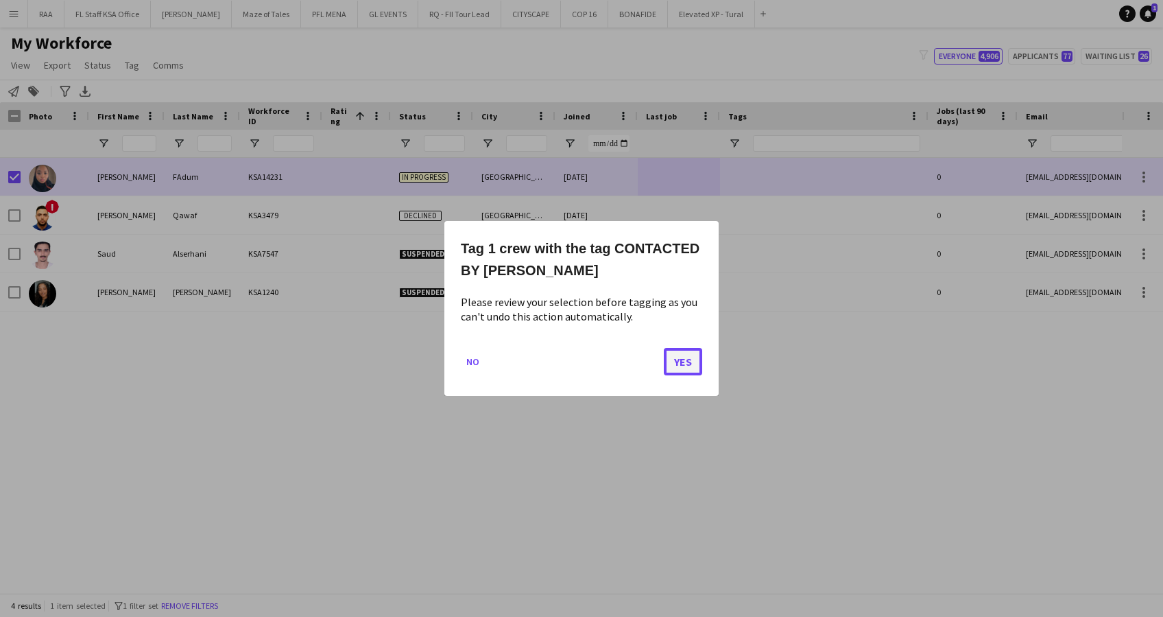
click at [683, 366] on button "Yes" at bounding box center [683, 361] width 38 height 27
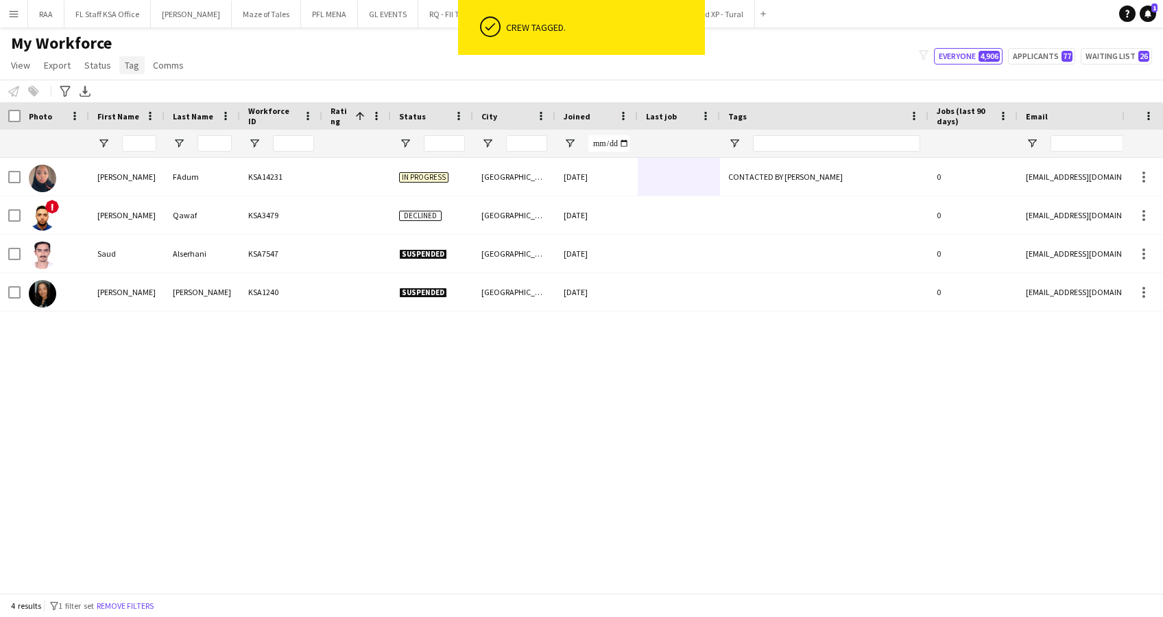
click at [134, 64] on span "Tag" at bounding box center [132, 65] width 14 height 12
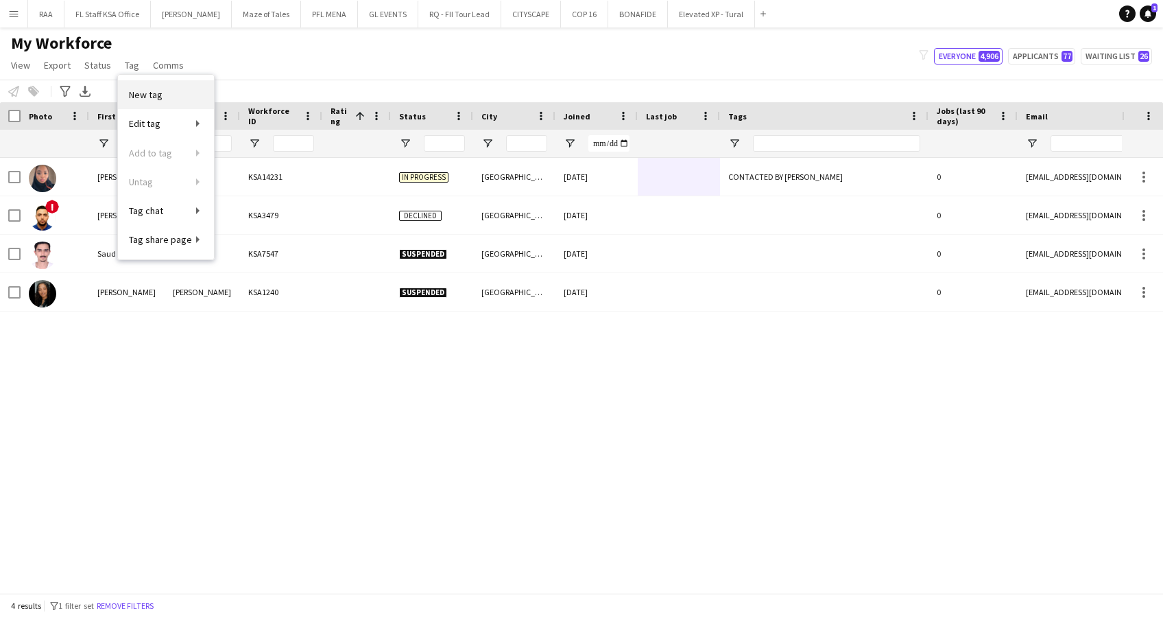
click at [150, 93] on span "New tag" at bounding box center [146, 94] width 34 height 12
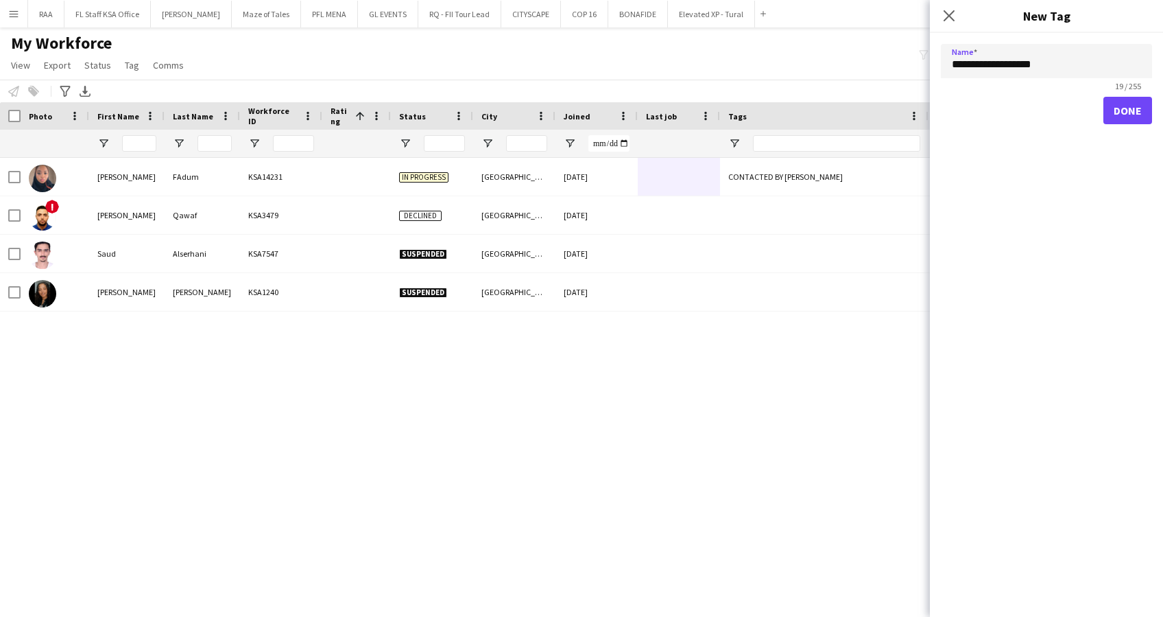
type input "**********"
click at [1132, 112] on button "Done" at bounding box center [1128, 110] width 49 height 27
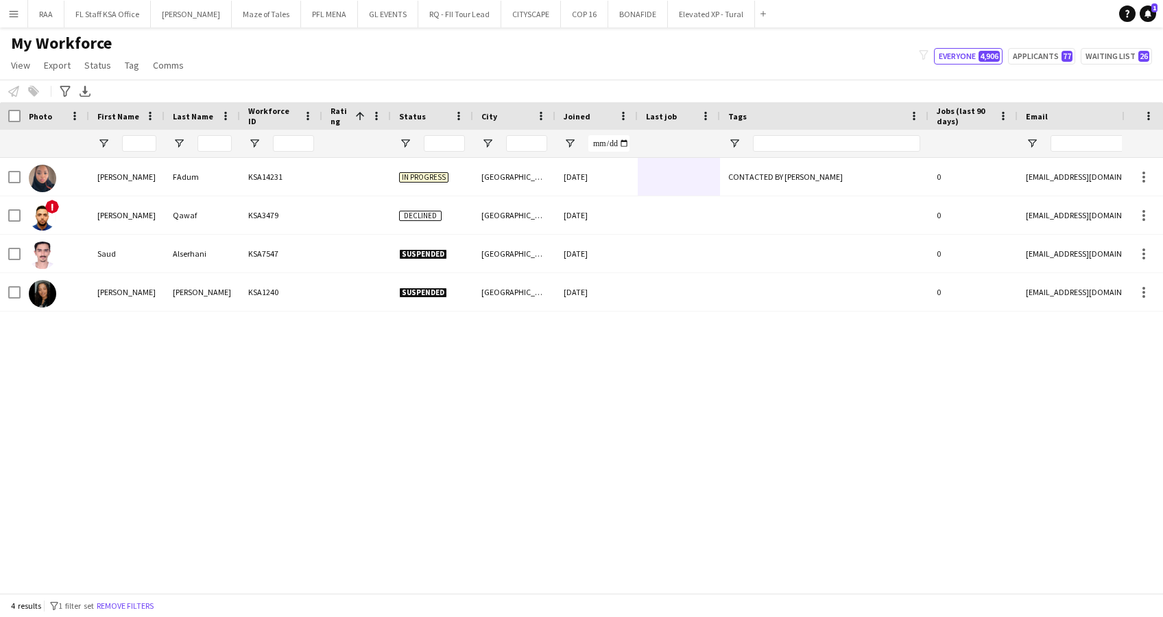
click at [597, 444] on div "KSA14231 In progress [GEOGRAPHIC_DATA] [DATE] CONTACTED BY OBADA 0 [EMAIL_ADDRE…" at bounding box center [561, 368] width 1122 height 421
